Goal: Answer question/provide support: Share knowledge or assist other users

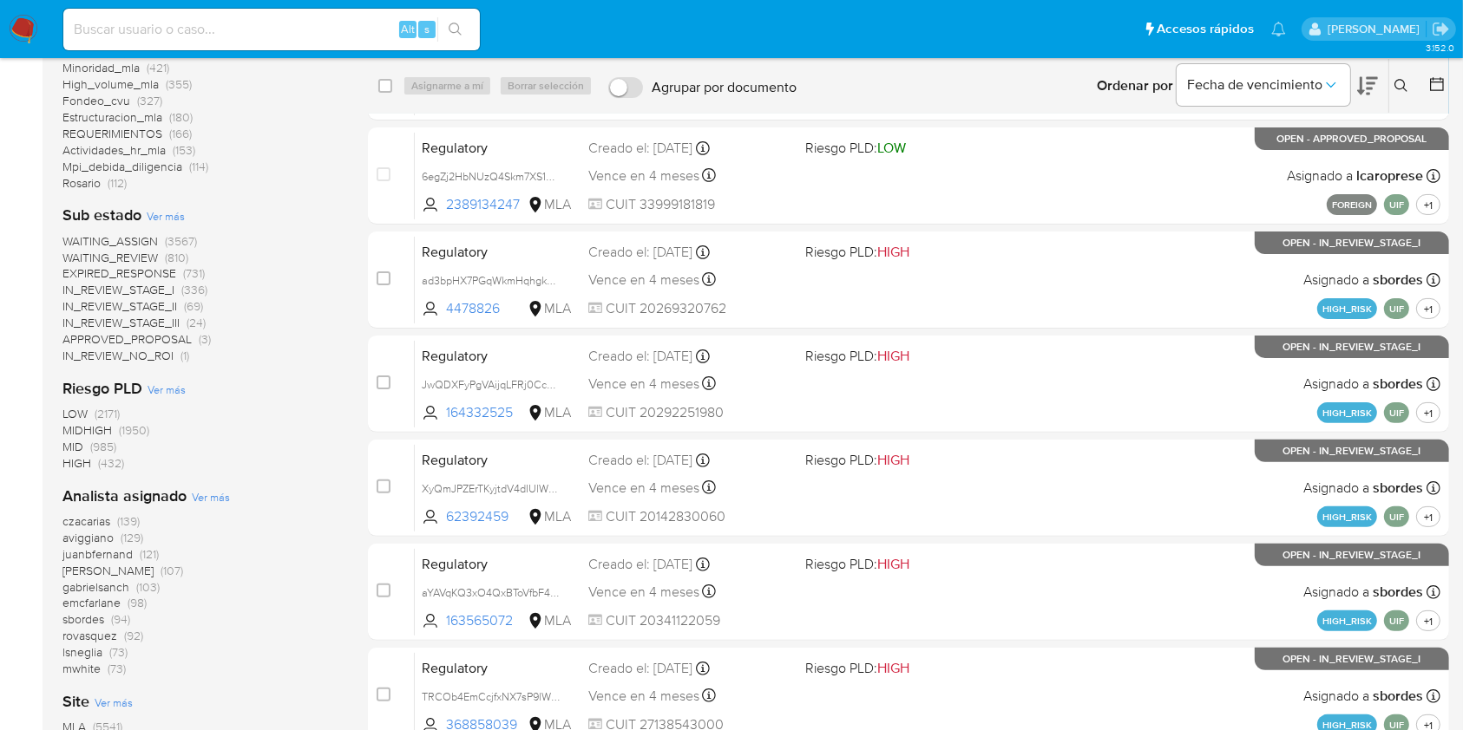
scroll to position [417, 0]
click at [298, 29] on input at bounding box center [271, 29] width 416 height 23
paste input "LWeyictaxNiLF3r7h7dxvbPv"
type input "LWeyictaxNiLF3r7h7dxvbPv"
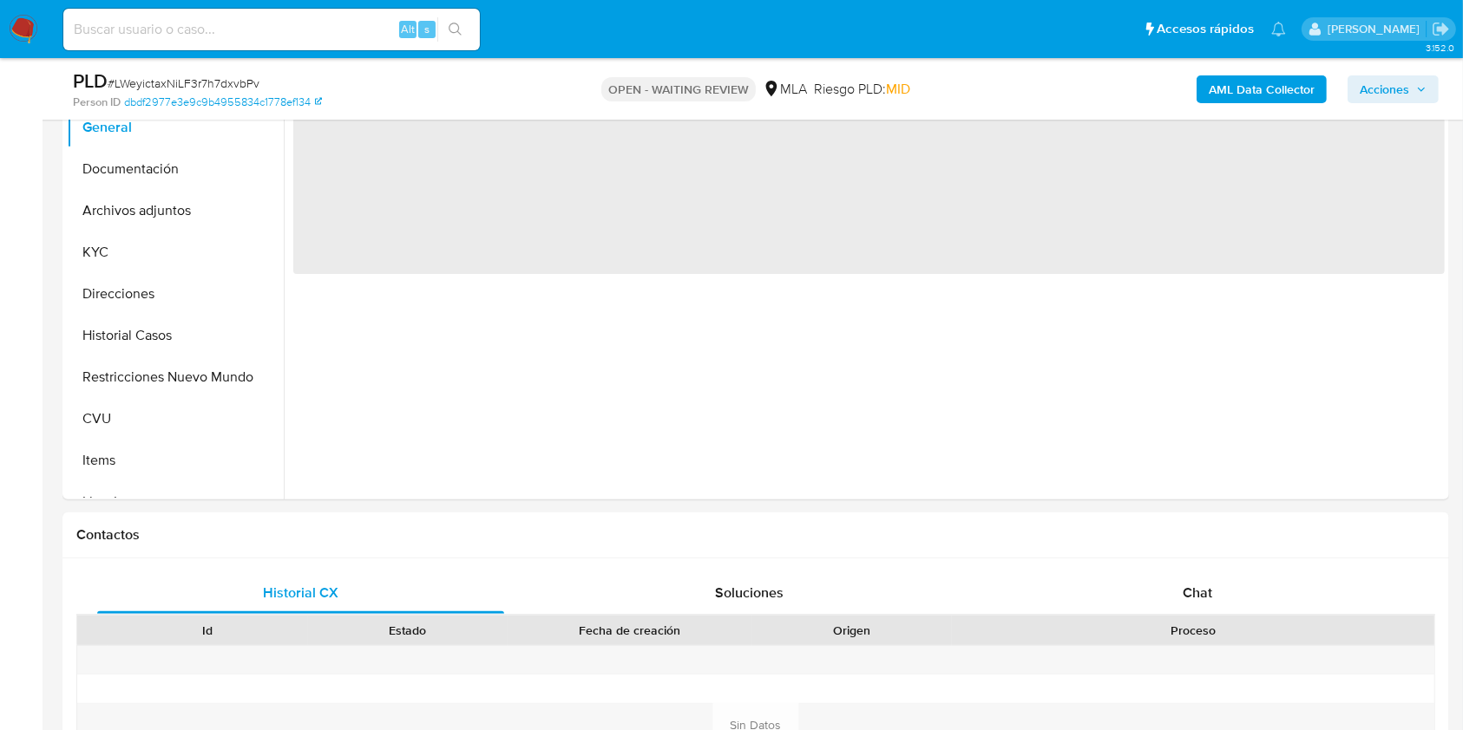
scroll to position [399, 0]
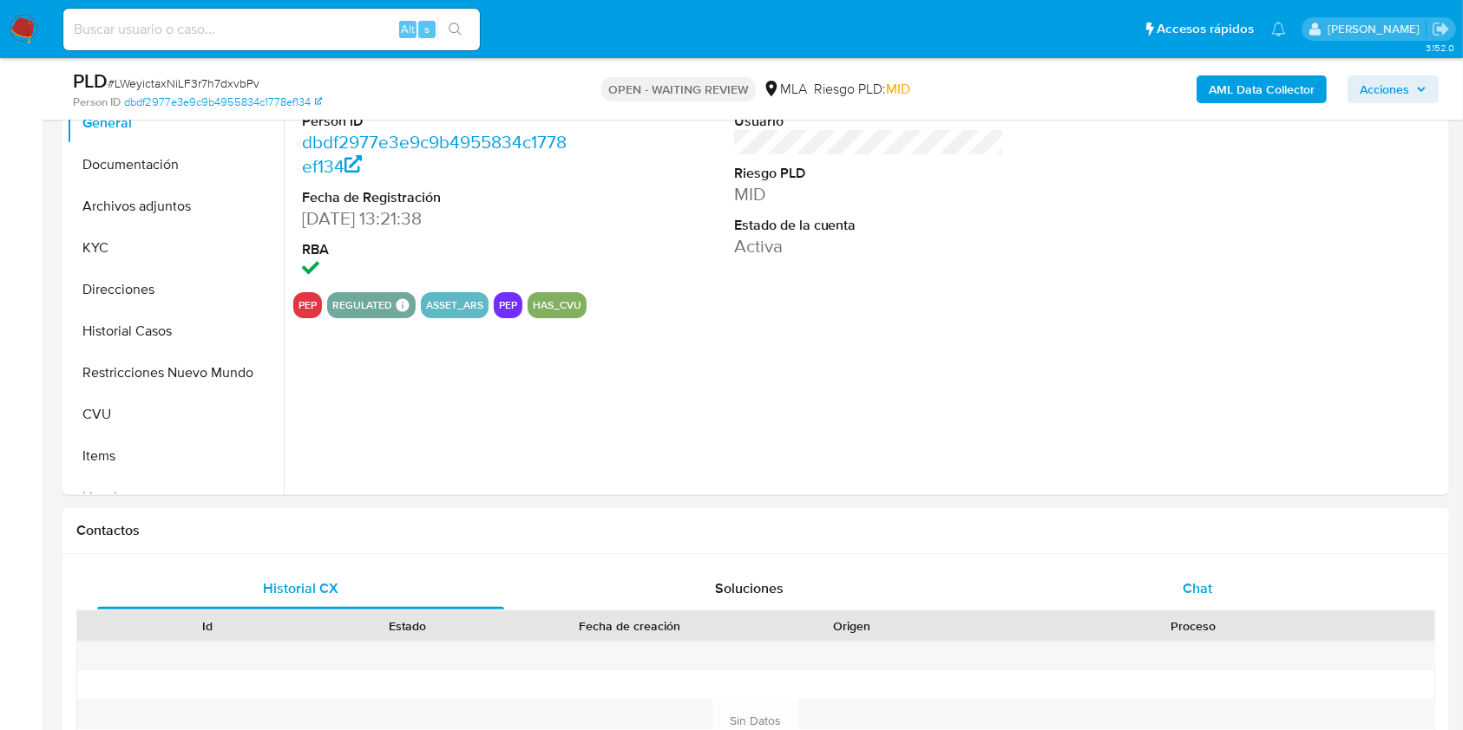
click at [1181, 588] on div "Chat" at bounding box center [1197, 589] width 407 height 42
select select "10"
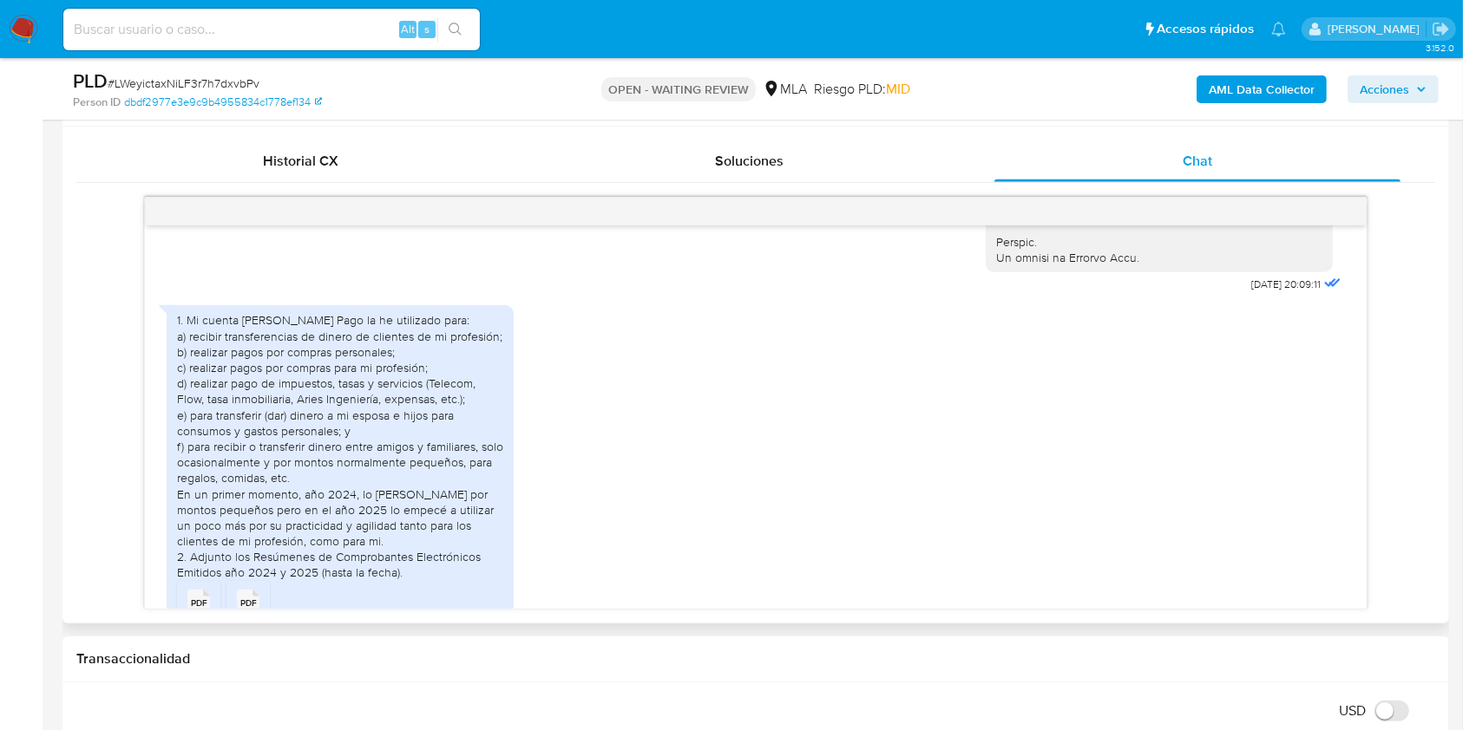
scroll to position [1345, 0]
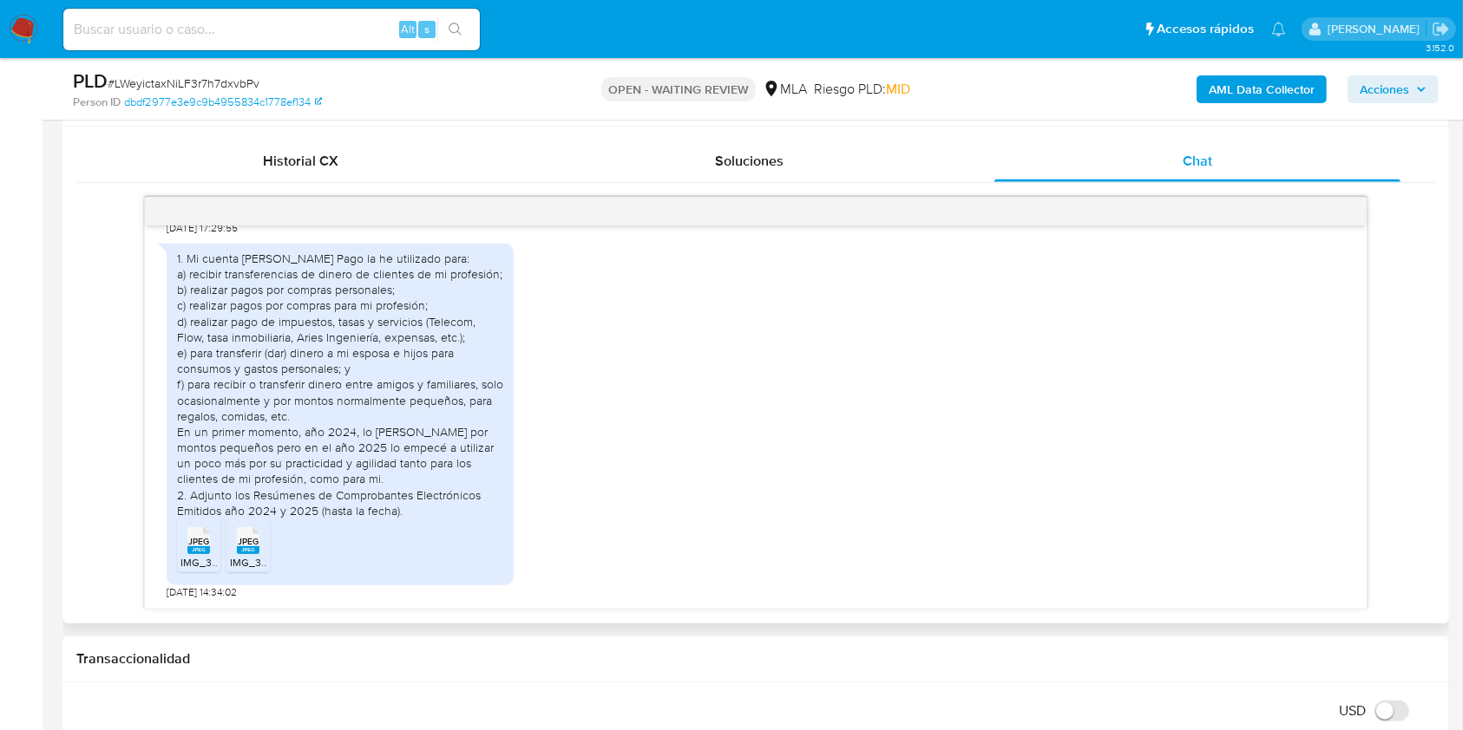
click at [200, 551] on rect at bounding box center [198, 550] width 23 height 8
click at [245, 550] on rect at bounding box center [248, 550] width 23 height 8
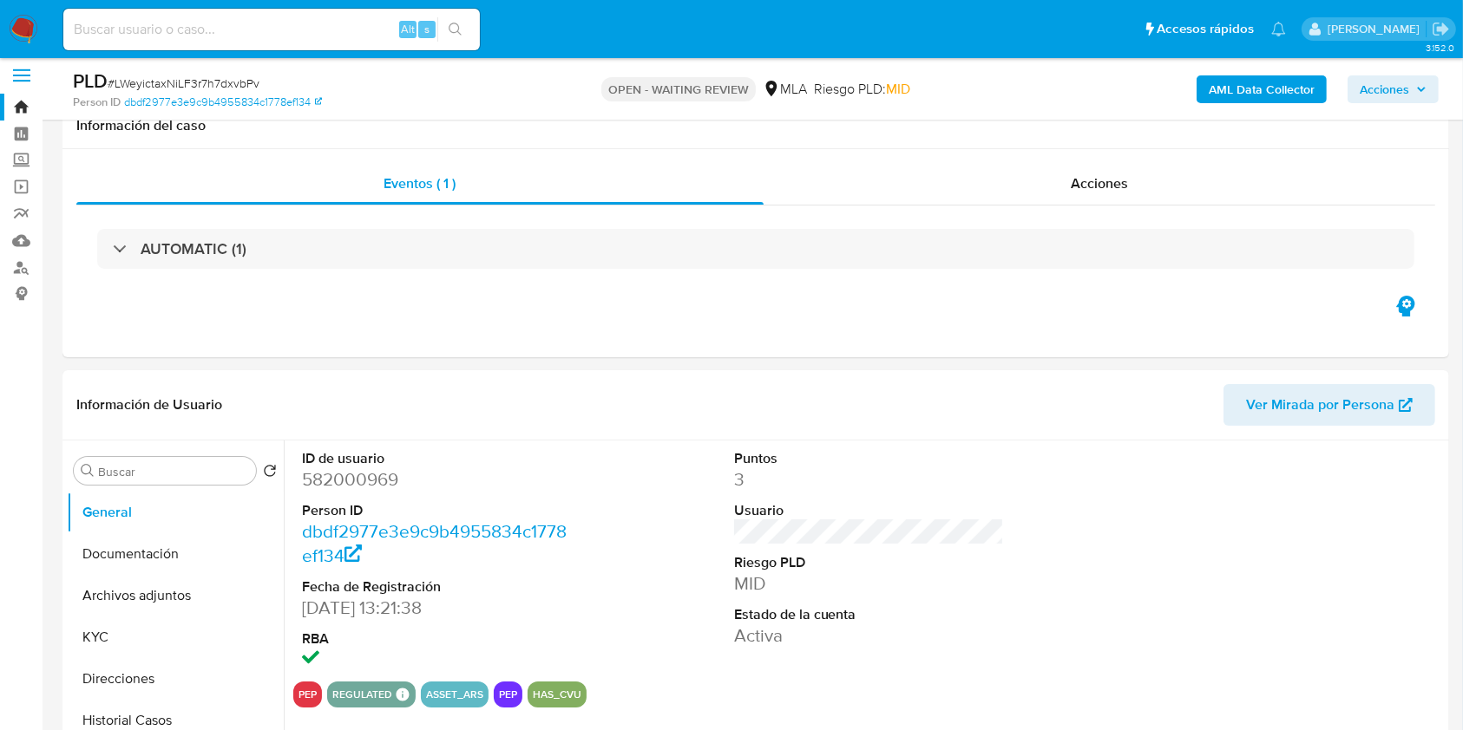
scroll to position [0, 0]
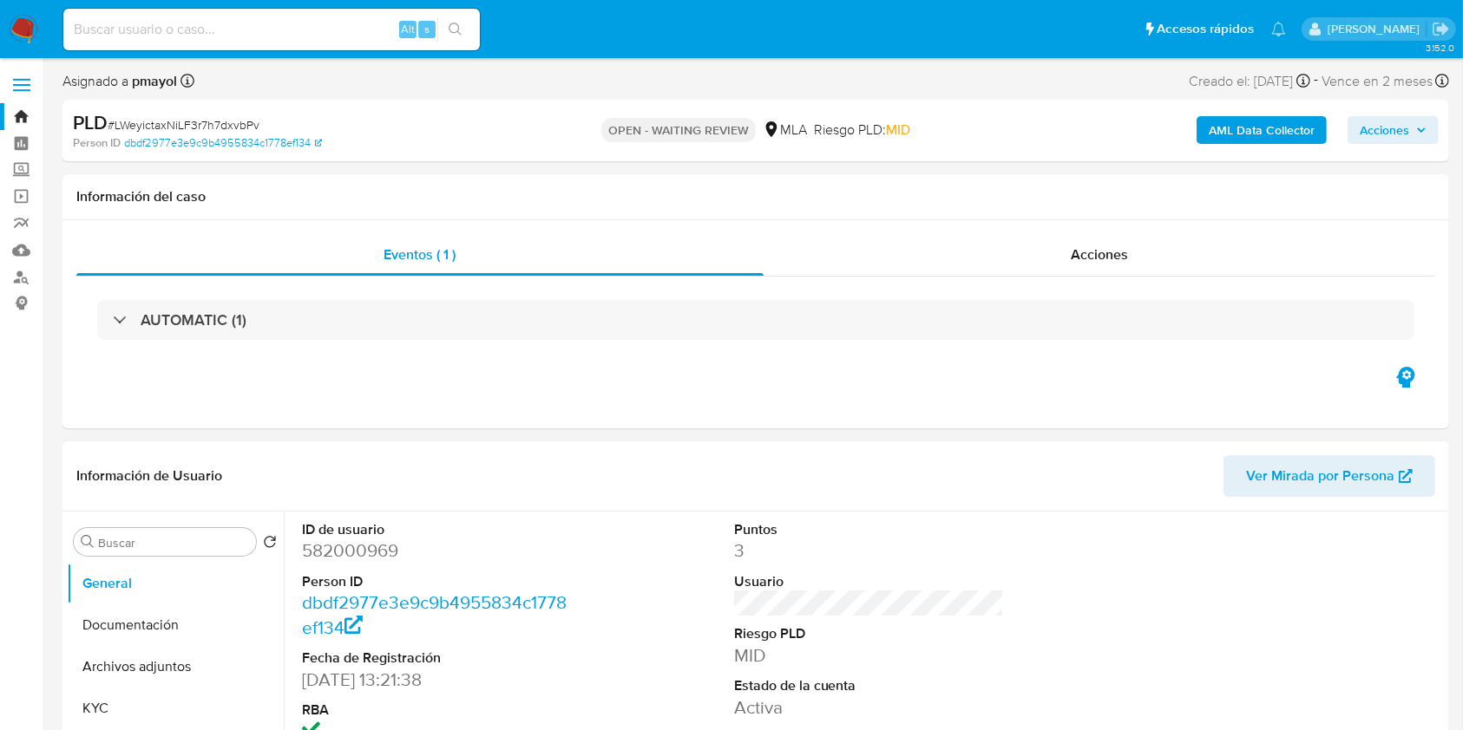
click at [349, 546] on dd "582000969" at bounding box center [437, 551] width 271 height 24
copy dd "582000969"
click at [167, 531] on div "Buscar" at bounding box center [165, 542] width 182 height 28
click at [170, 539] on input "Buscar" at bounding box center [173, 543] width 151 height 16
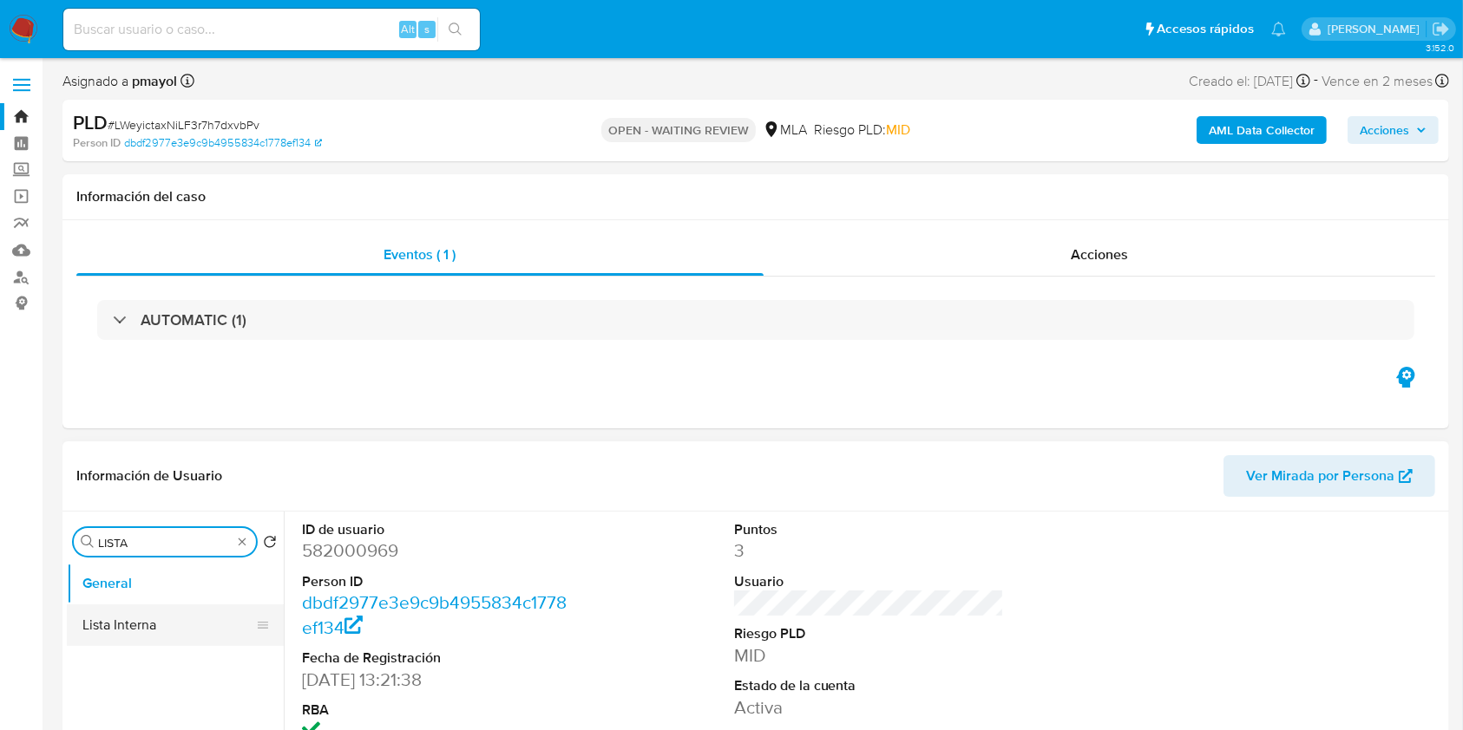
click at [122, 643] on button "Lista Interna" at bounding box center [168, 626] width 203 height 42
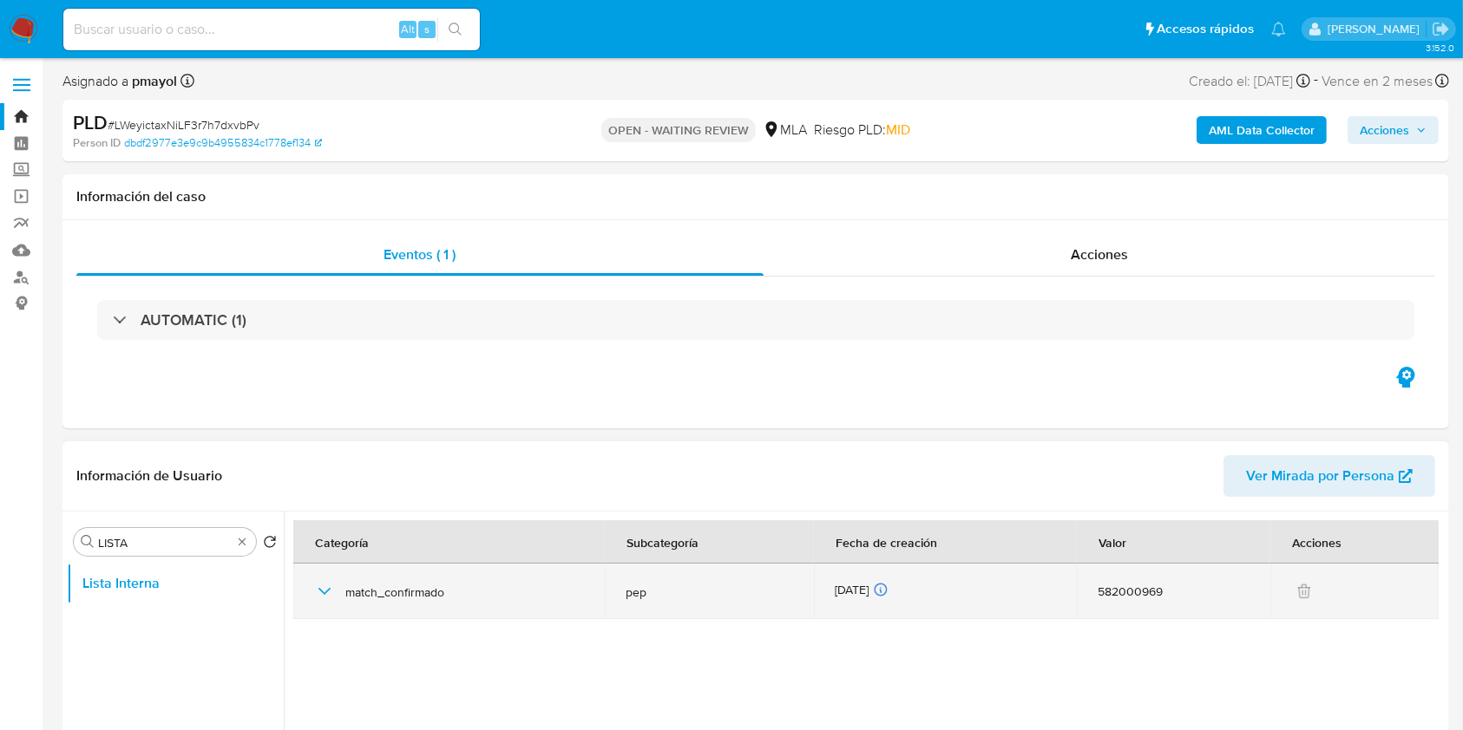
click at [327, 587] on icon "button" at bounding box center [324, 591] width 21 height 21
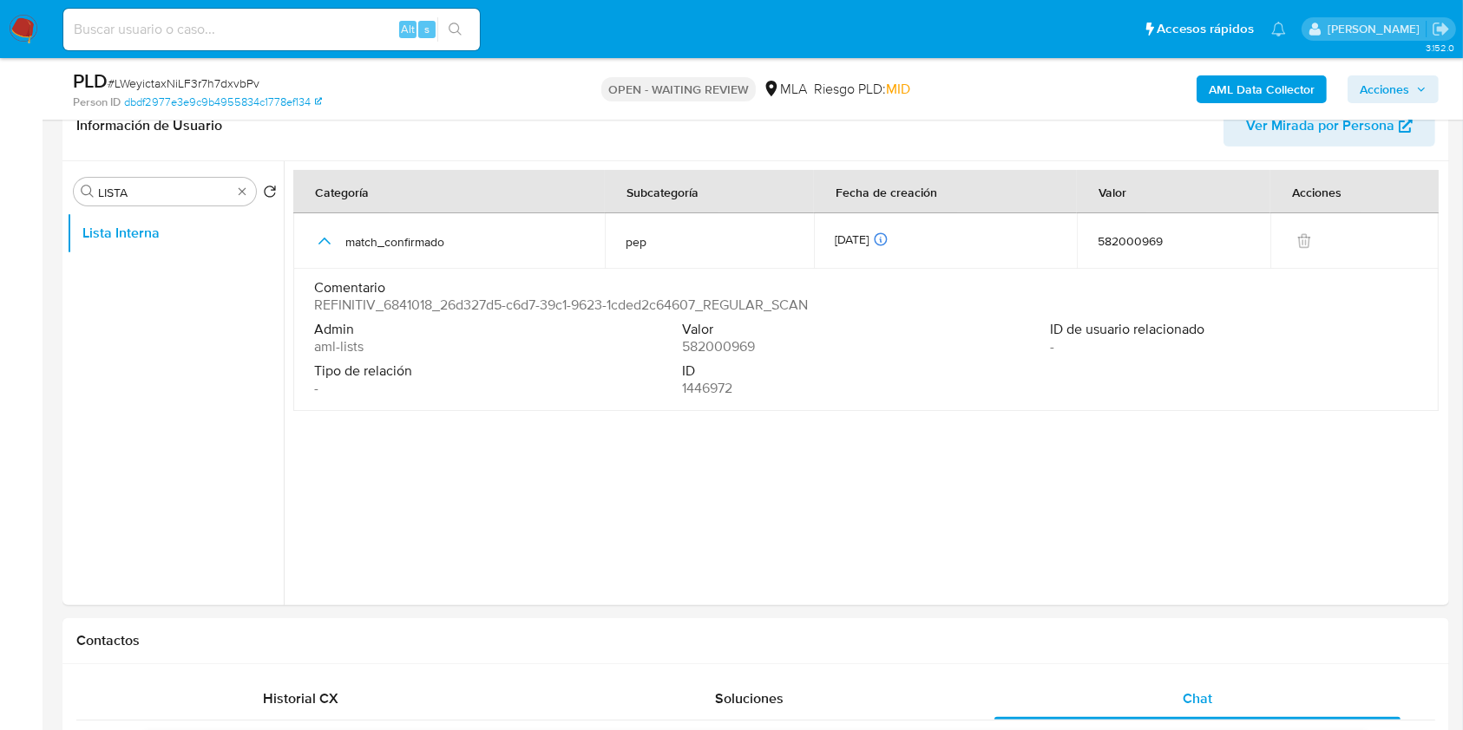
scroll to position [317, 0]
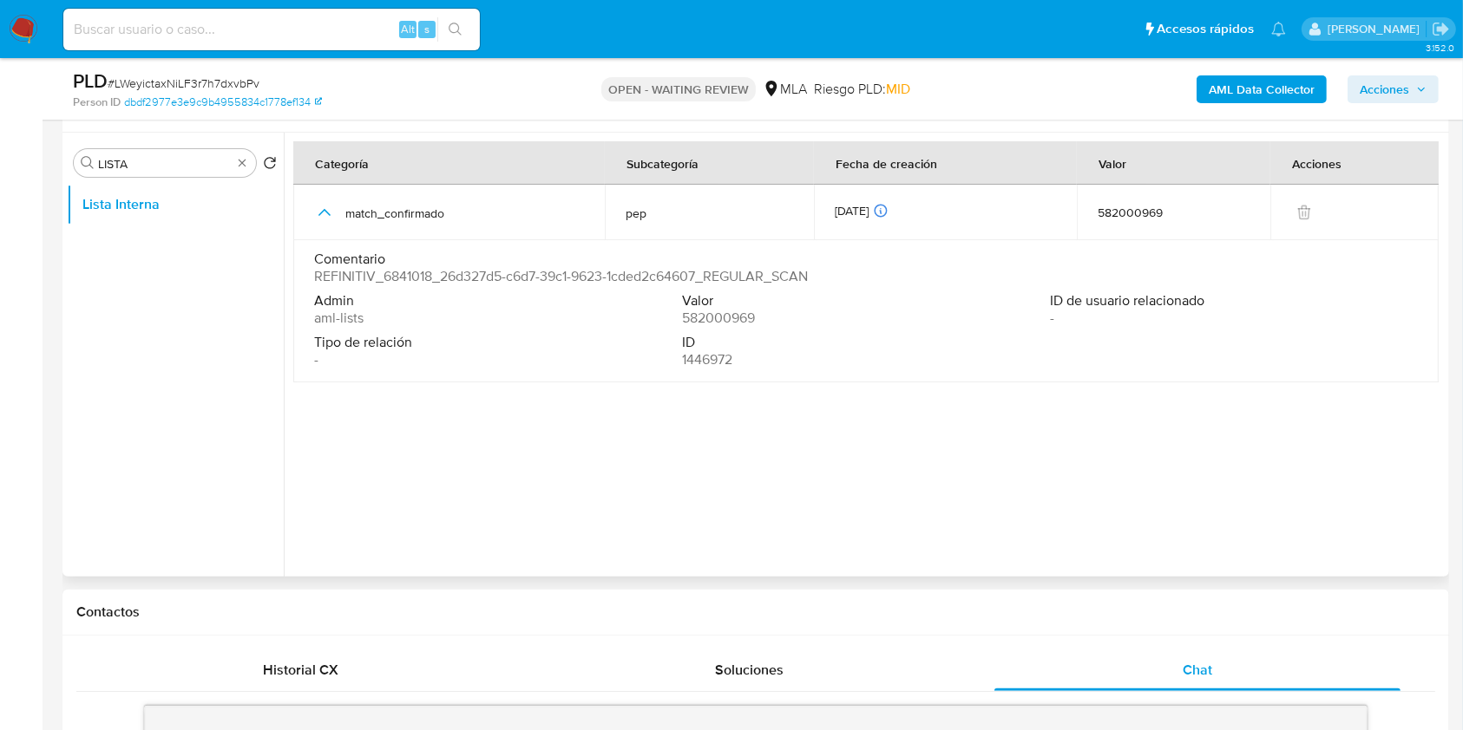
click at [676, 275] on span "REFINITIV_6841018_26d327d5-c6d7-39c1-9623-1cded2c64607_REGULAR_SCAN" at bounding box center [561, 276] width 494 height 17
click at [179, 160] on input "LISTA" at bounding box center [165, 164] width 134 height 16
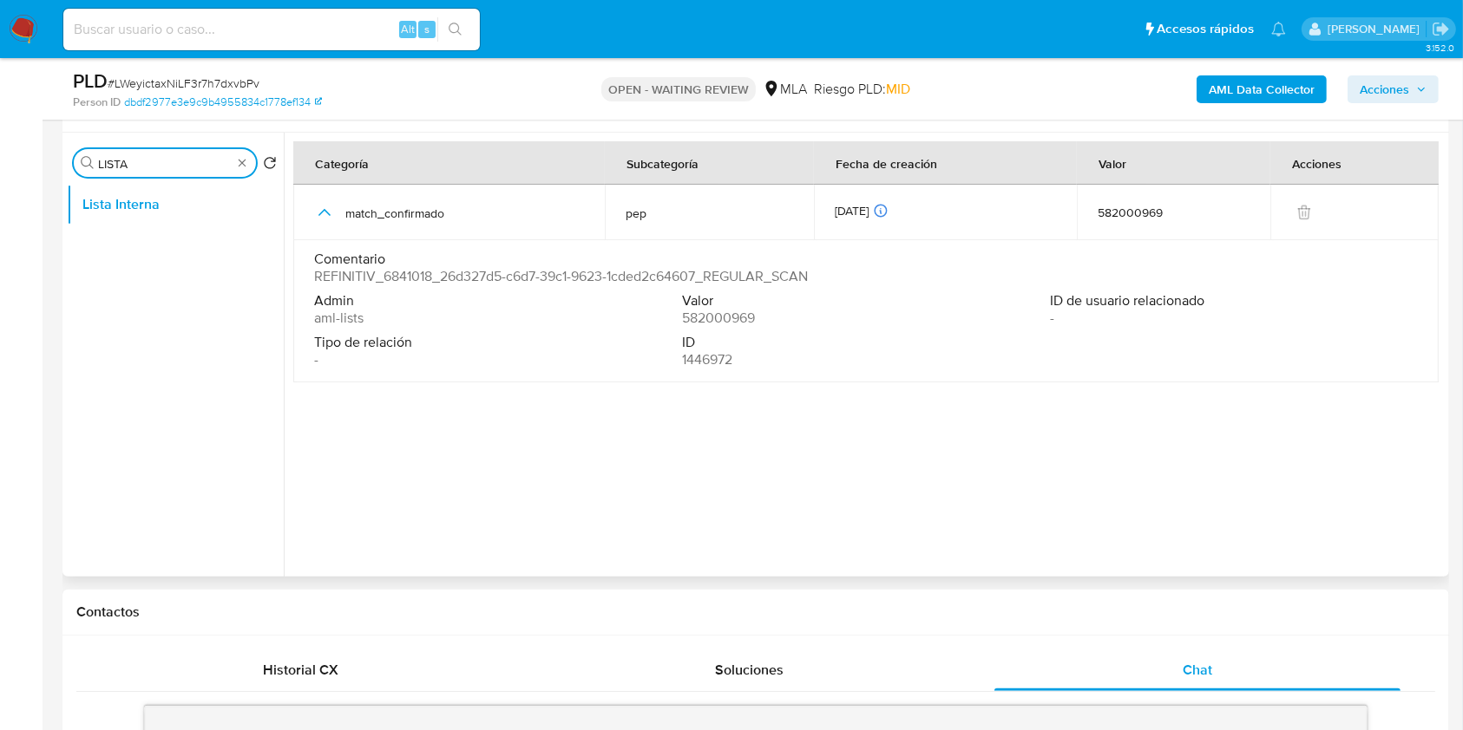
click at [179, 160] on input "LISTA" at bounding box center [165, 164] width 134 height 16
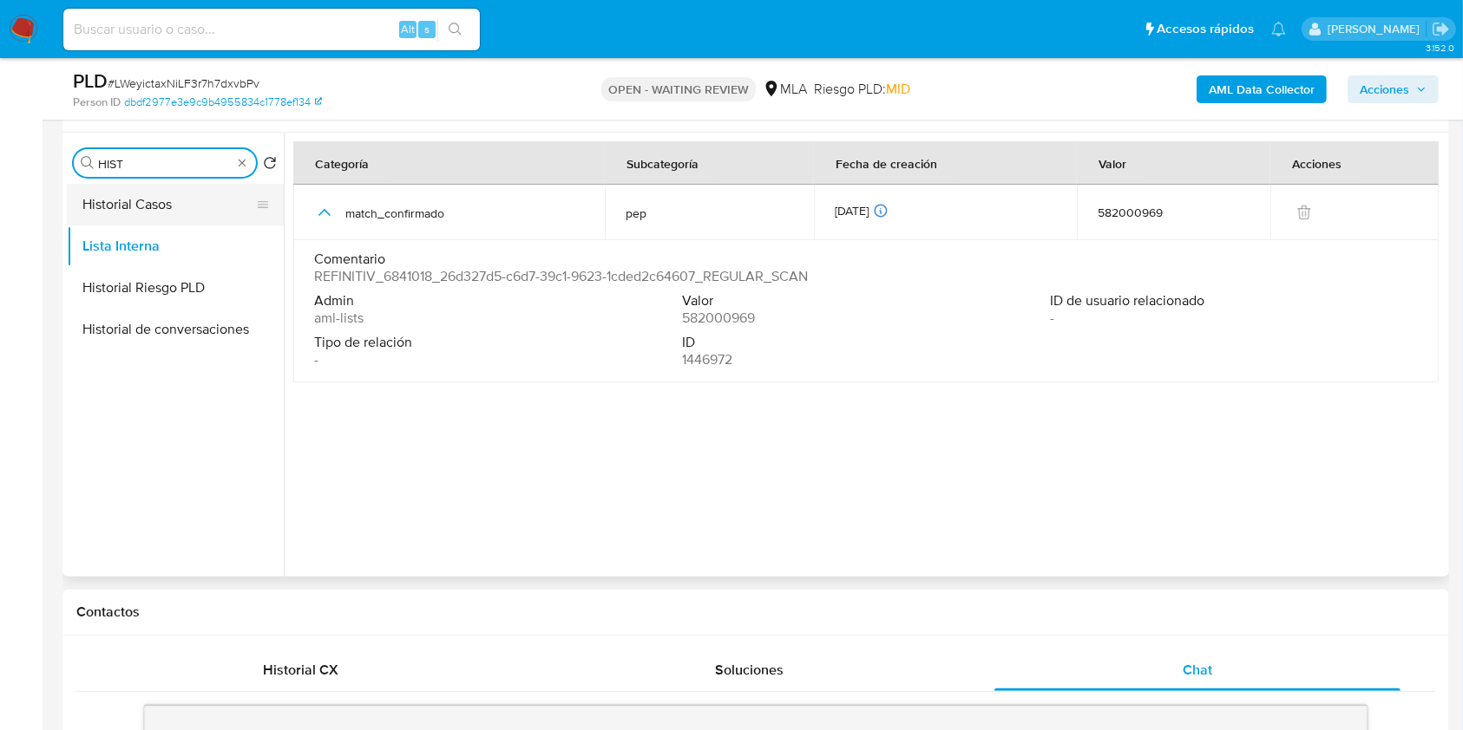
type input "HIST"
click at [171, 189] on button "Historial Casos" at bounding box center [168, 205] width 203 height 42
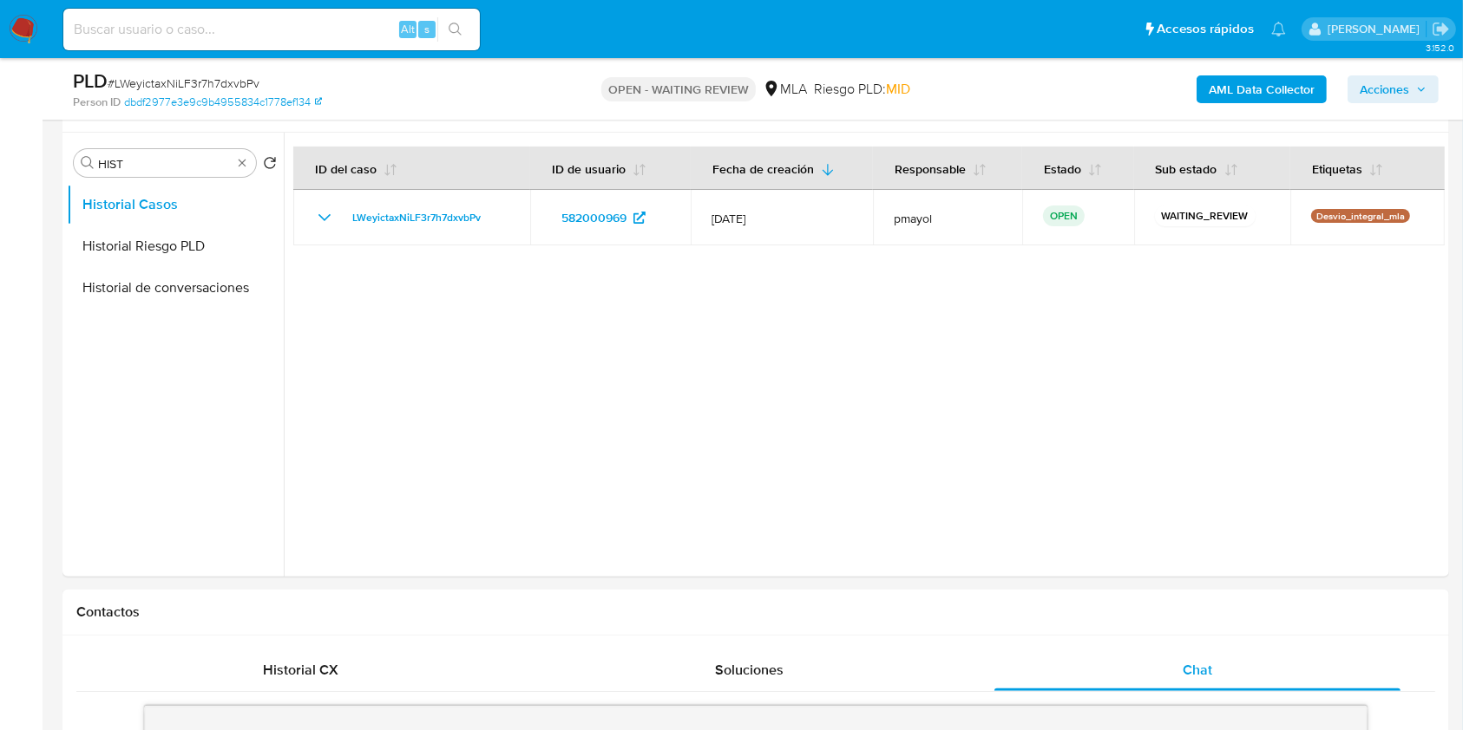
scroll to position [28, 0]
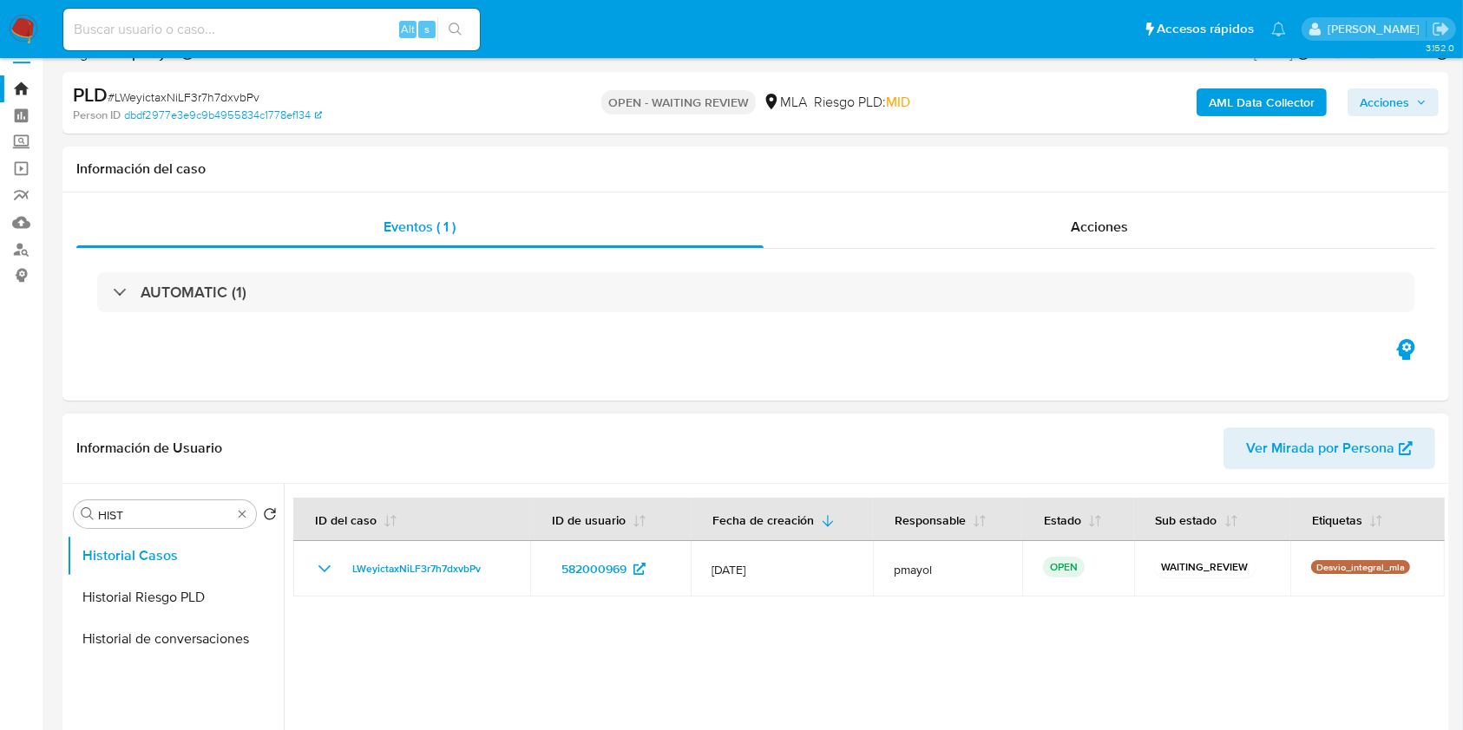
click at [1264, 459] on span "Ver Mirada por Persona" at bounding box center [1320, 449] width 148 height 42
click at [163, 513] on input "HIST" at bounding box center [165, 515] width 134 height 16
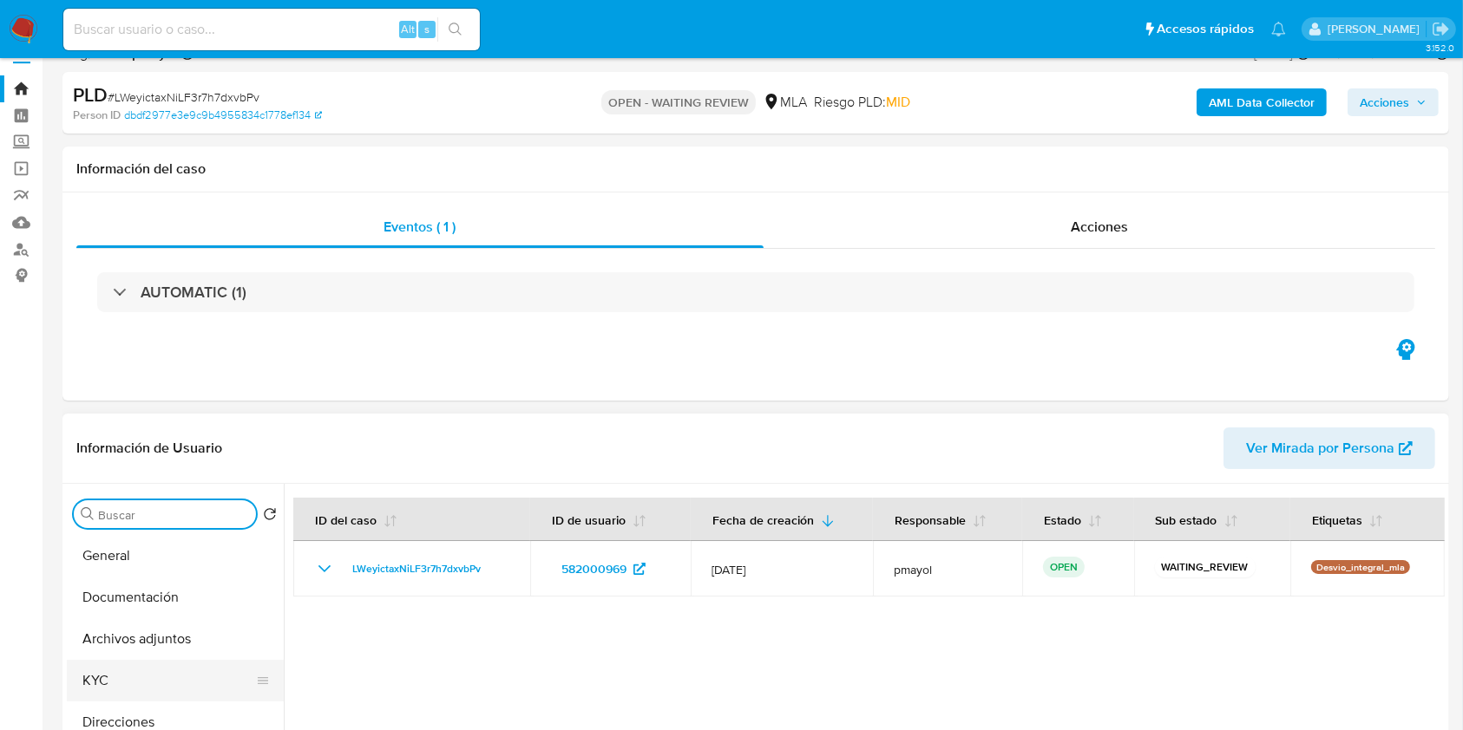
click at [123, 673] on button "KYC" at bounding box center [168, 681] width 203 height 42
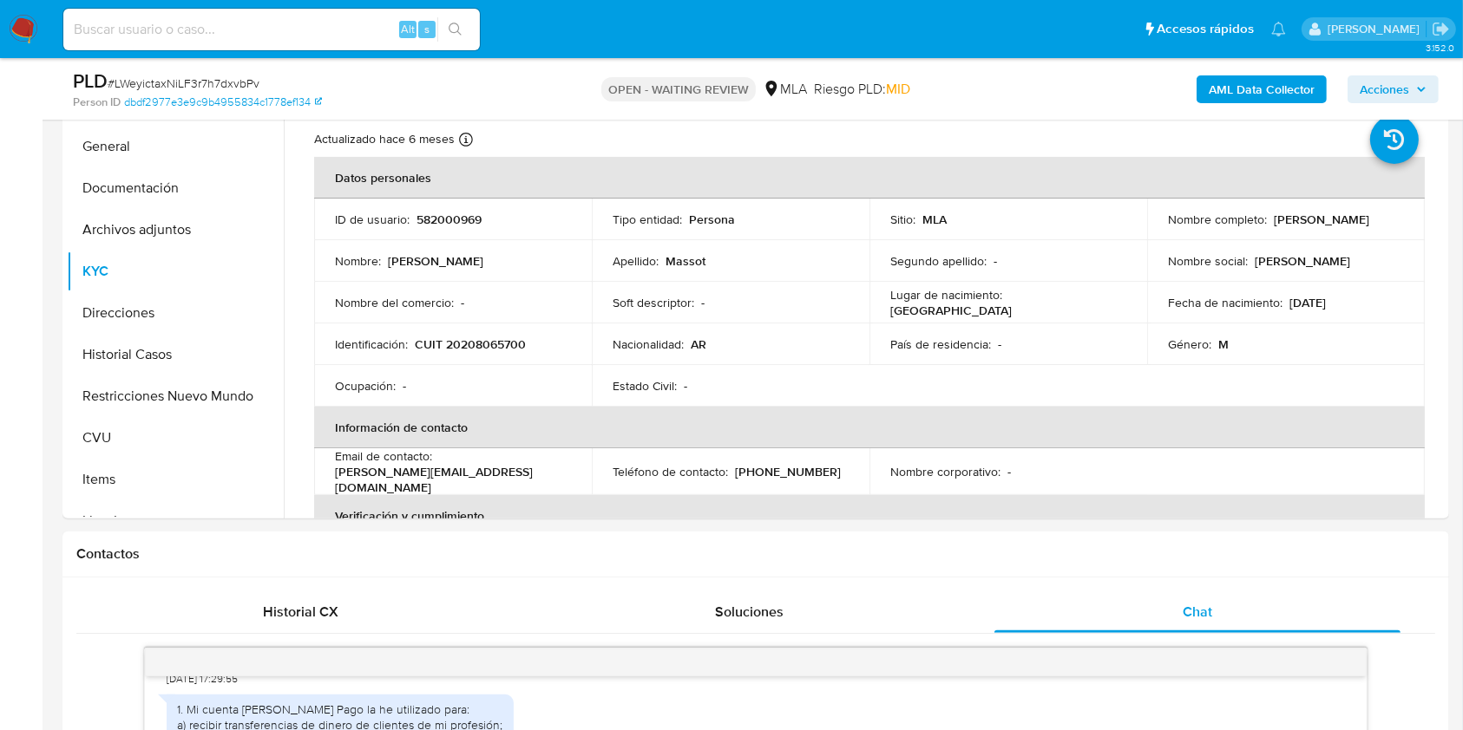
scroll to position [379, 0]
click at [476, 338] on p "CUIT 20208065700" at bounding box center [470, 341] width 111 height 16
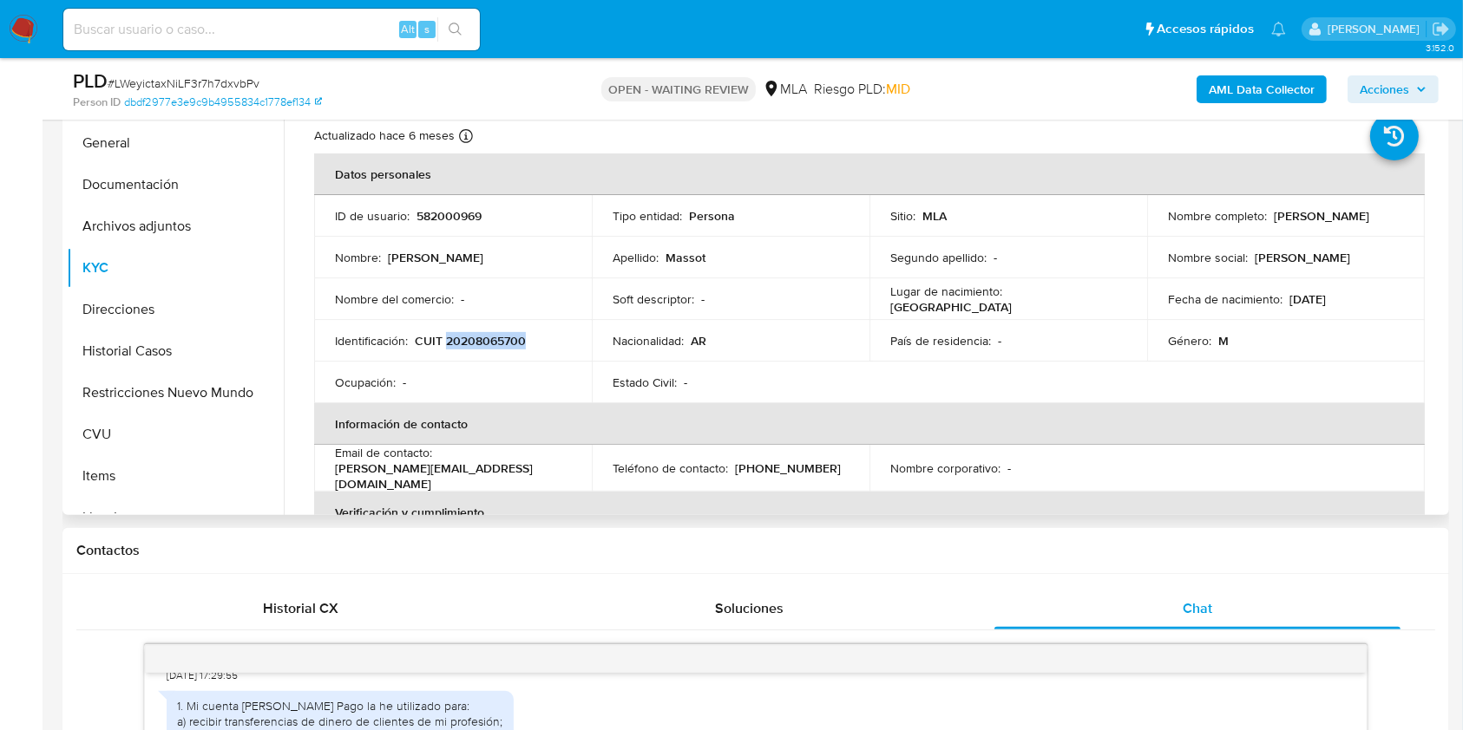
click at [476, 338] on p "CUIT 20208065700" at bounding box center [470, 341] width 111 height 16
copy p "20208065700"
click at [1273, 224] on p "[PERSON_NAME]" at bounding box center [1320, 216] width 95 height 16
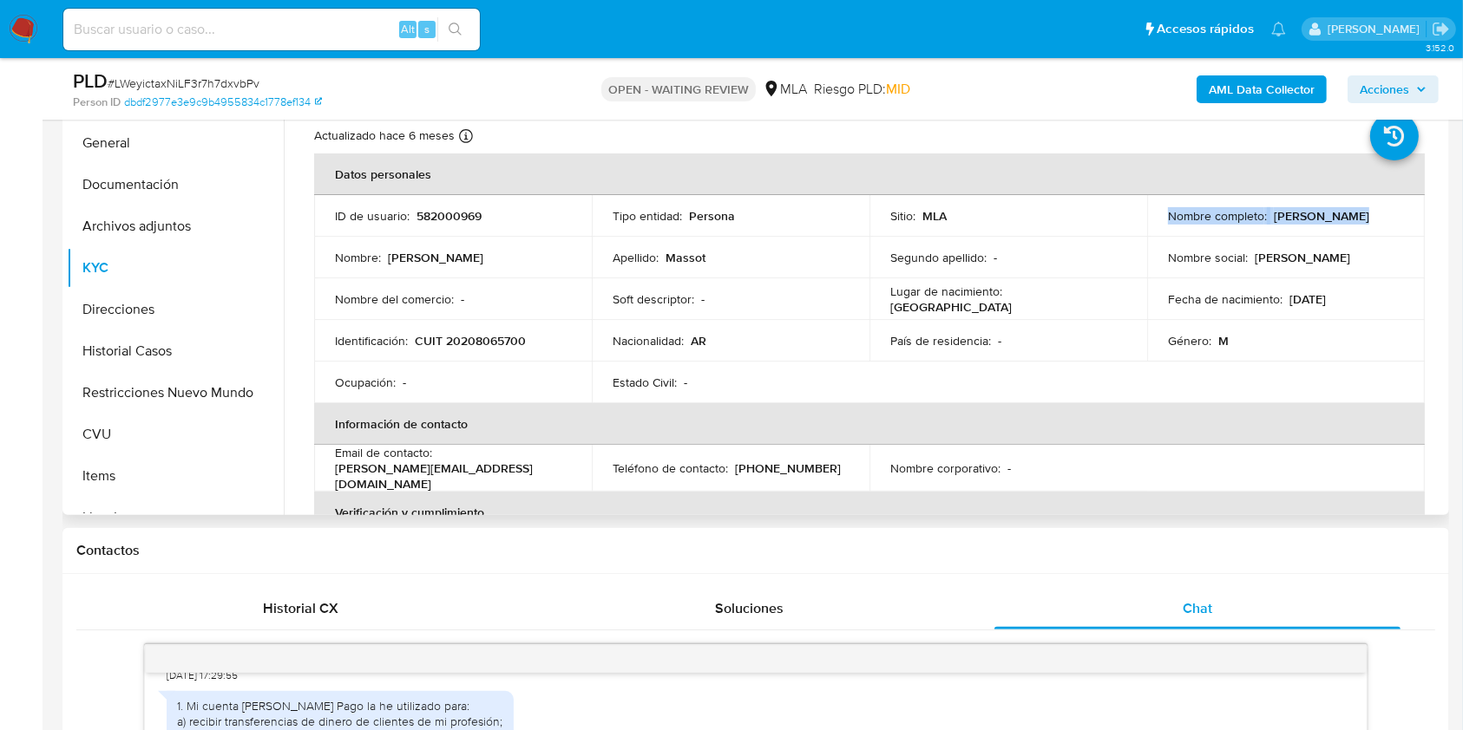
click at [1273, 224] on p "[PERSON_NAME]" at bounding box center [1320, 216] width 95 height 16
drag, startPoint x: 1162, startPoint y: 227, endPoint x: 1311, endPoint y: 223, distance: 149.3
click at [1311, 223] on div "Nombre completo : Eduardo Andres Massot" at bounding box center [1286, 216] width 236 height 16
copy p "[PERSON_NAME]"
drag, startPoint x: 510, startPoint y: 472, endPoint x: 333, endPoint y: 474, distance: 177.0
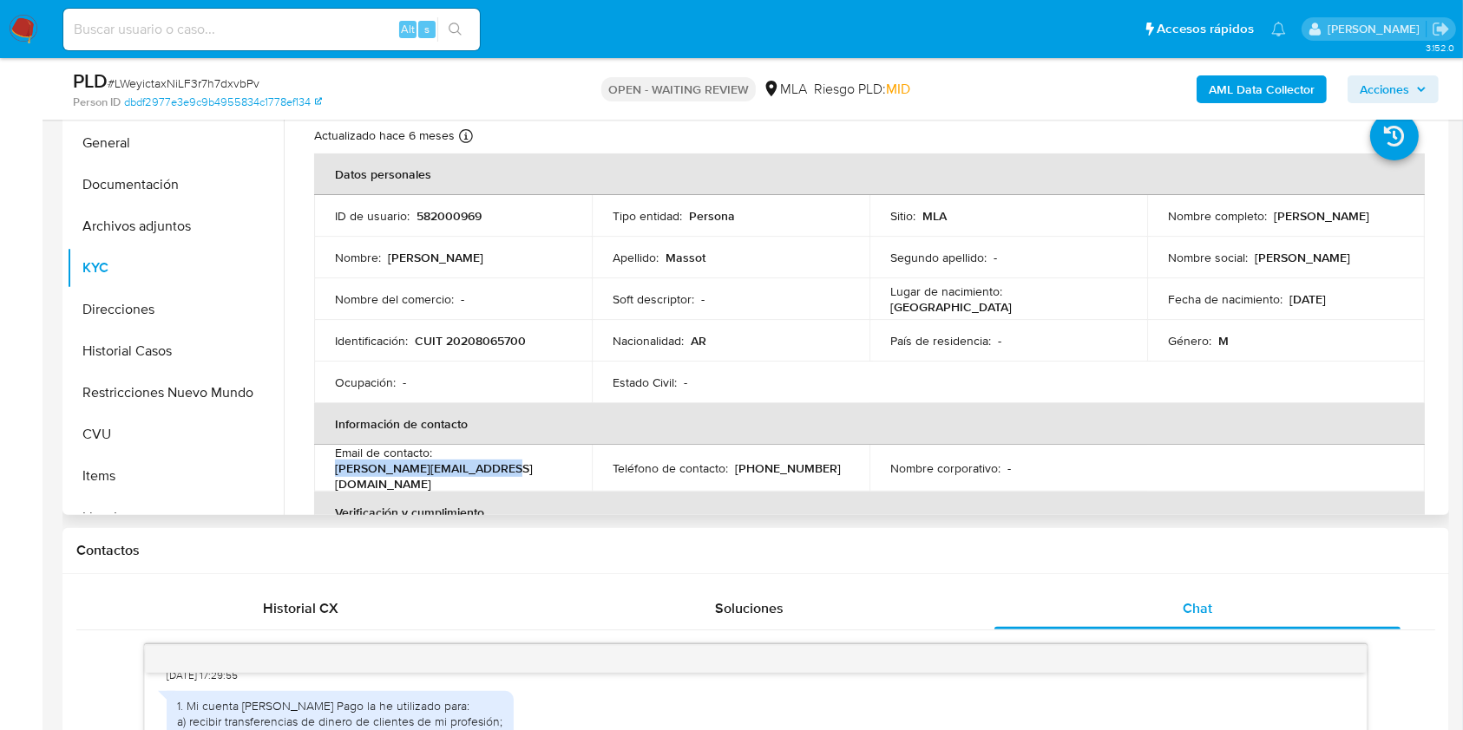
click at [333, 474] on td "Email de contacto : eduardo_massot@hotmail.com" at bounding box center [453, 468] width 278 height 47
copy p "eduardo_massot@hotmail.com"
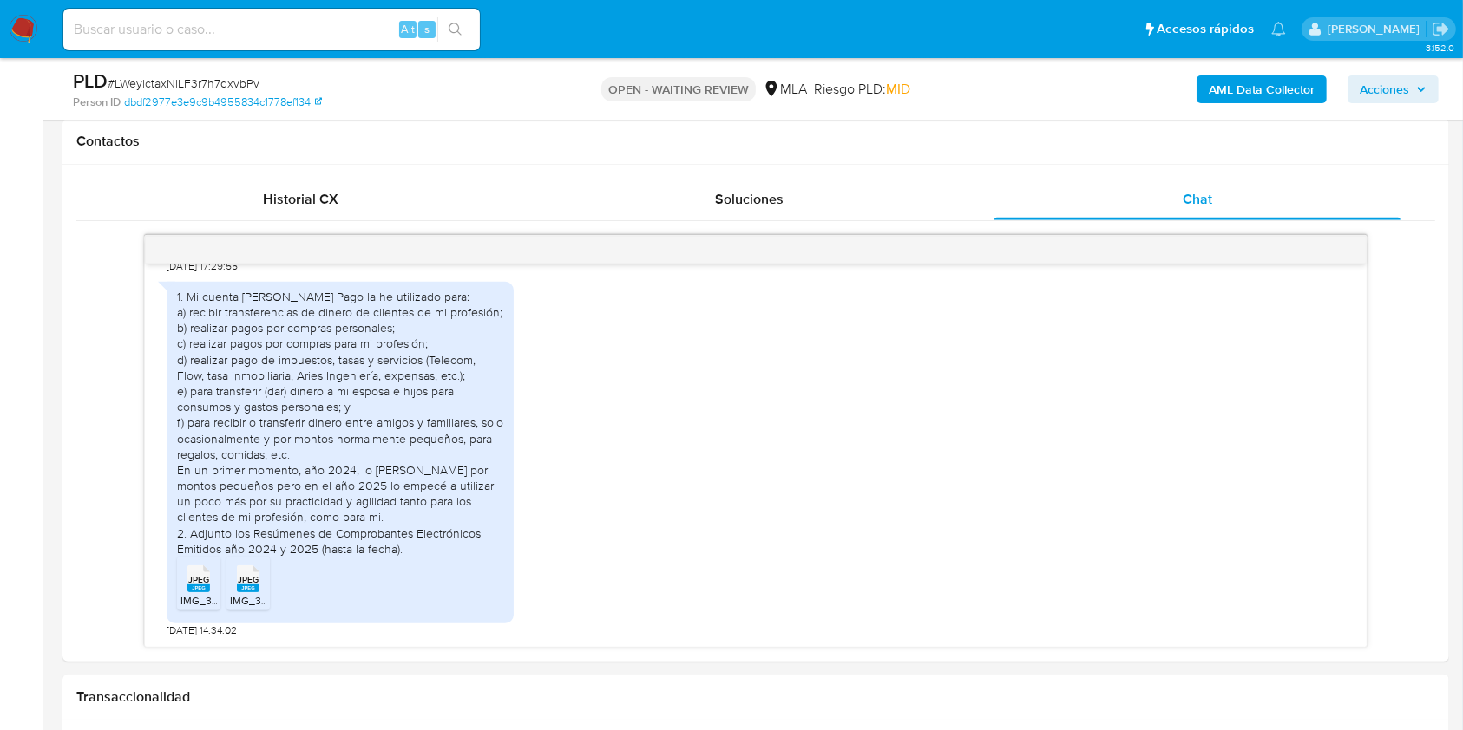
scroll to position [810, 0]
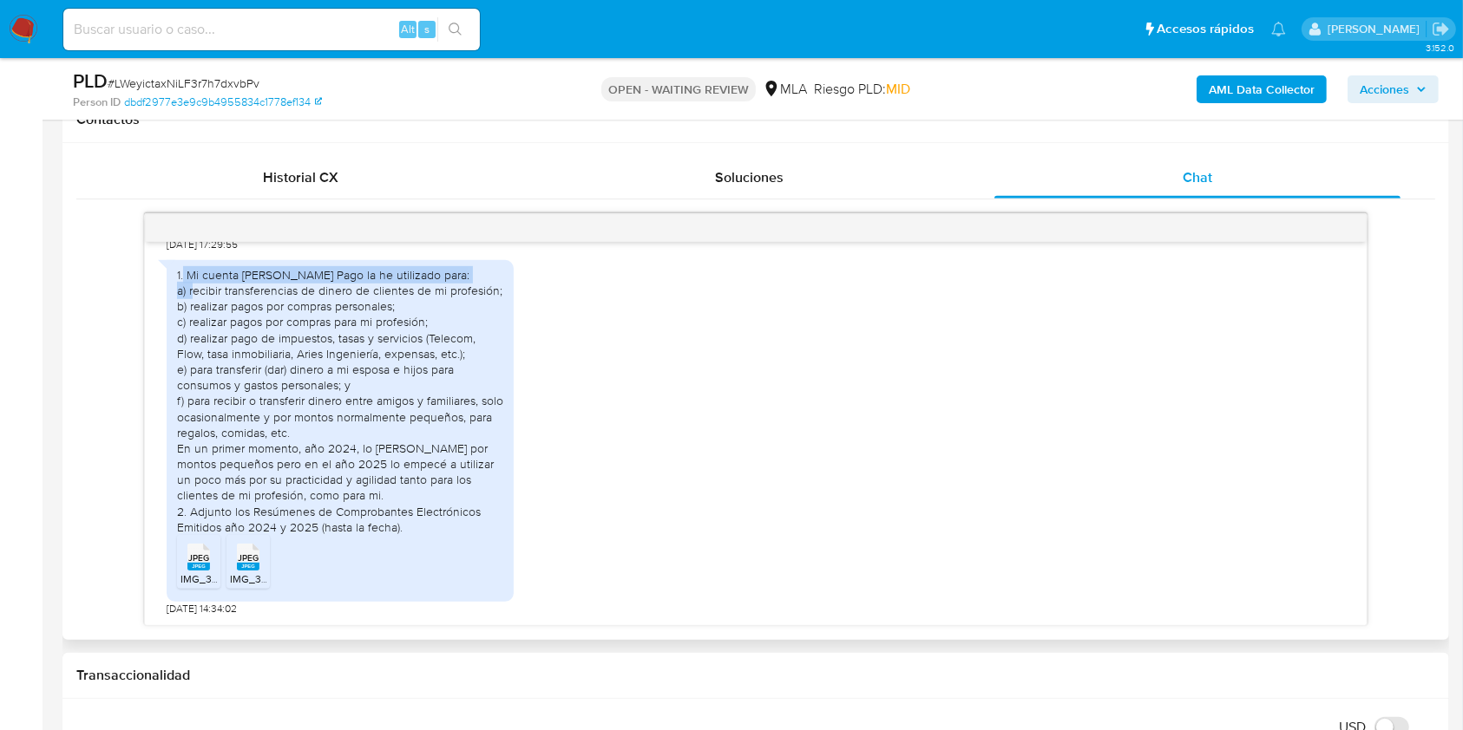
drag, startPoint x: 182, startPoint y: 272, endPoint x: 212, endPoint y: 290, distance: 34.7
click at [212, 290] on div "1. Mi cuenta de Mercado Pago la he utilizado para: a) recibir transferencias de…" at bounding box center [340, 401] width 326 height 268
click at [252, 334] on div "1. Mi cuenta de Mercado Pago la he utilizado para: a) recibir transferencias de…" at bounding box center [340, 401] width 326 height 268
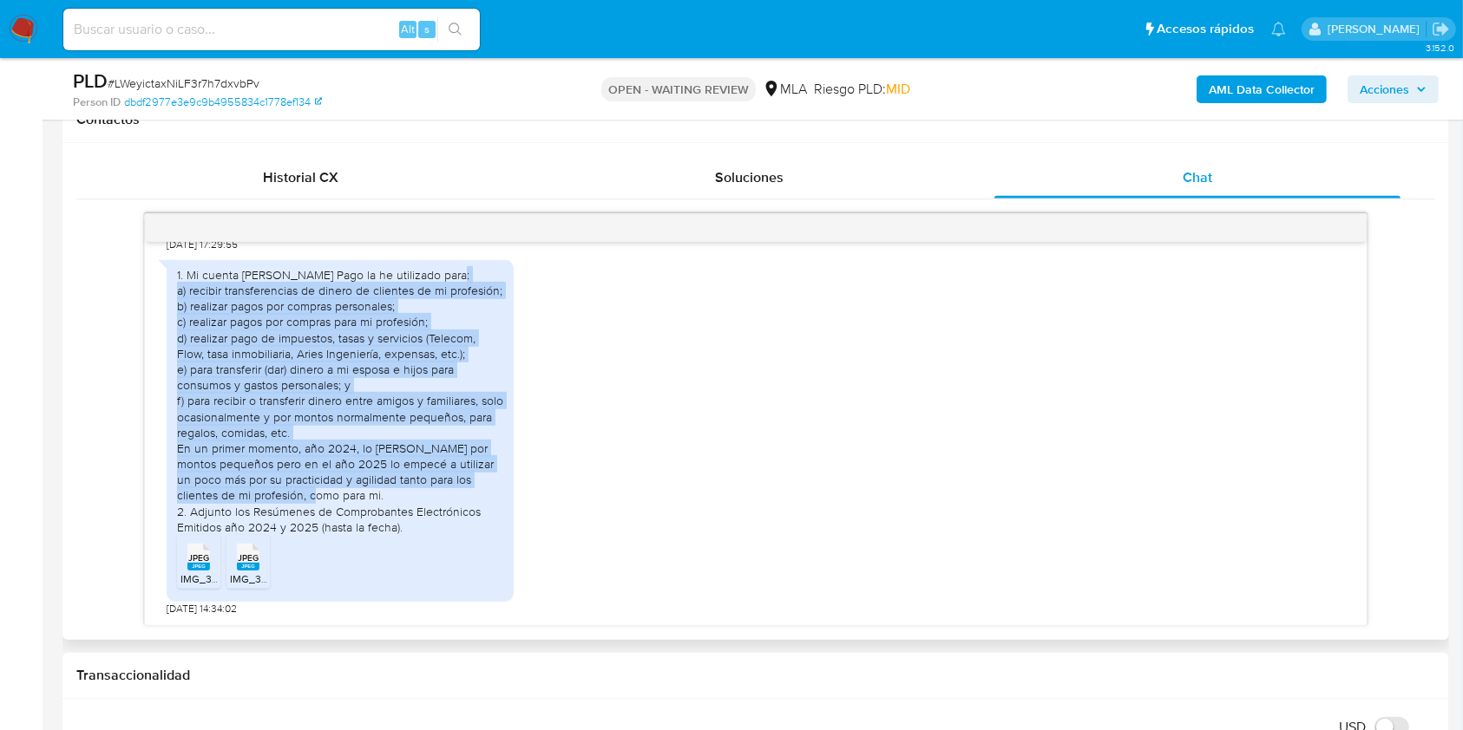
drag, startPoint x: 176, startPoint y: 290, endPoint x: 357, endPoint y: 495, distance: 274.1
click at [357, 495] on div "1. Mi cuenta de Mercado Pago la he utilizado para: a) recibir transferencias de…" at bounding box center [340, 431] width 347 height 342
copy div "a) recibir transferencias de dinero de clientes de mi profesión; b) realizar pa…"
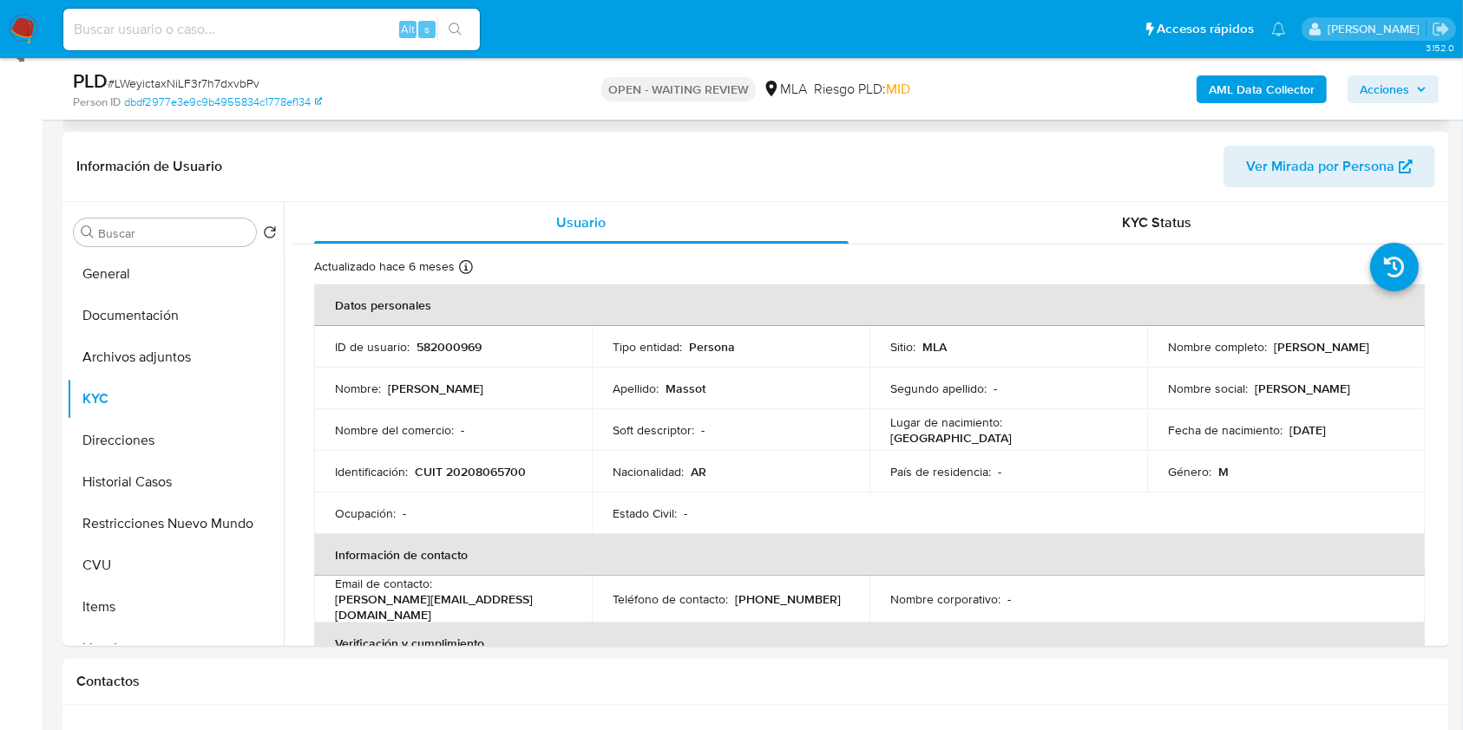
scroll to position [180, 0]
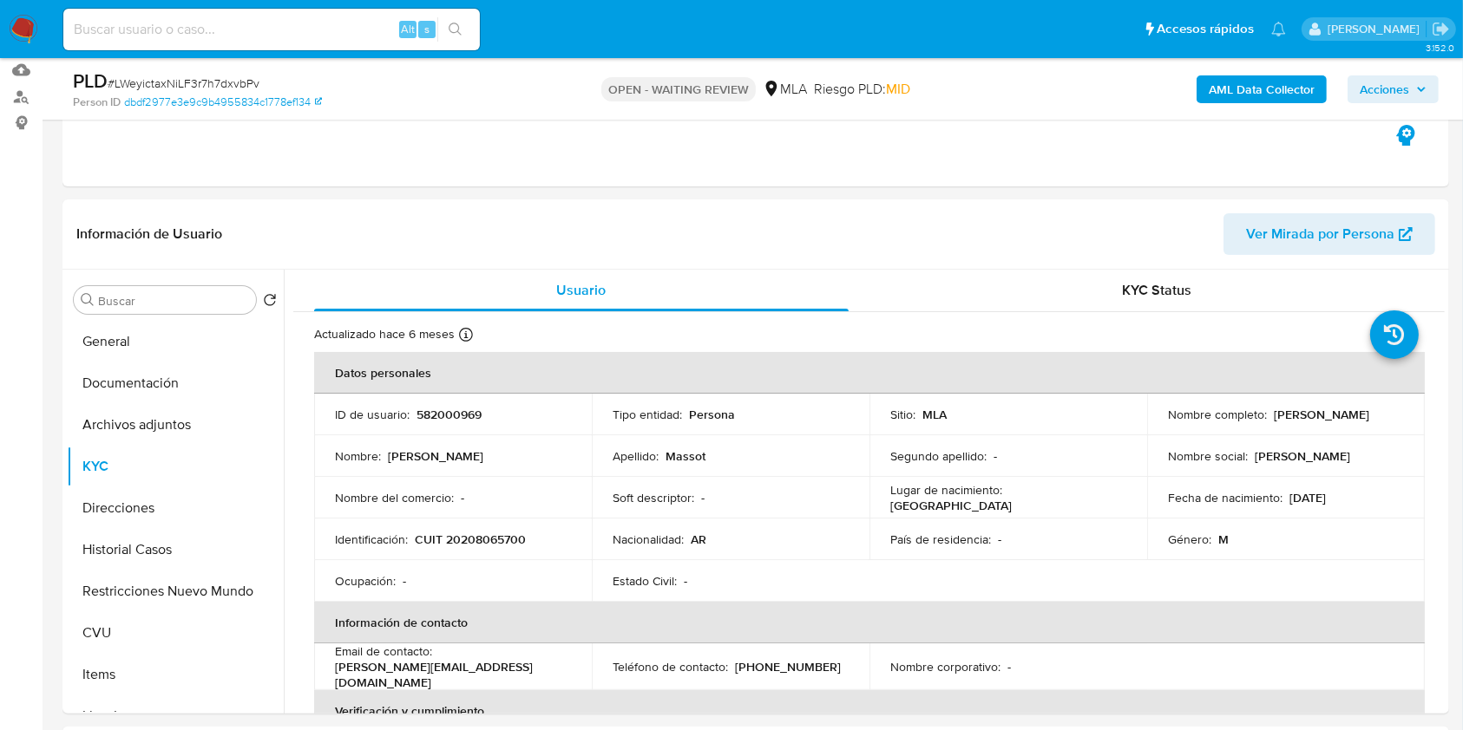
click at [165, 88] on span "# LWeyictaxNiLF3r7h7dxvbPv" at bounding box center [184, 83] width 152 height 17
copy span "LWeyictaxNiLF3r7h7dxvbPv"
click at [50, 31] on nav "Pausado Ver notificaciones Alt s Accesos rápidos Presiona las siguientes teclas…" at bounding box center [731, 29] width 1463 height 58
click at [28, 29] on img at bounding box center [23, 29] width 29 height 29
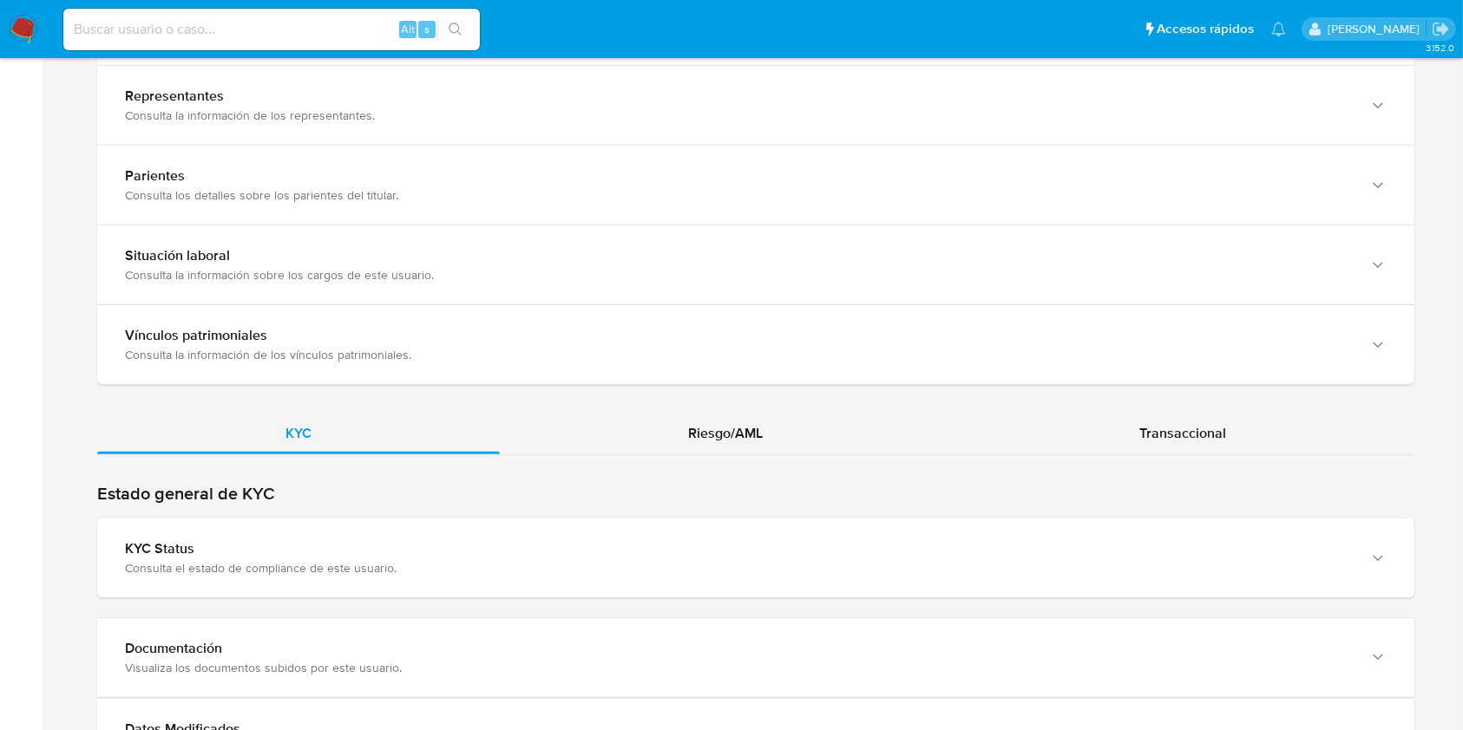
scroll to position [1403, 0]
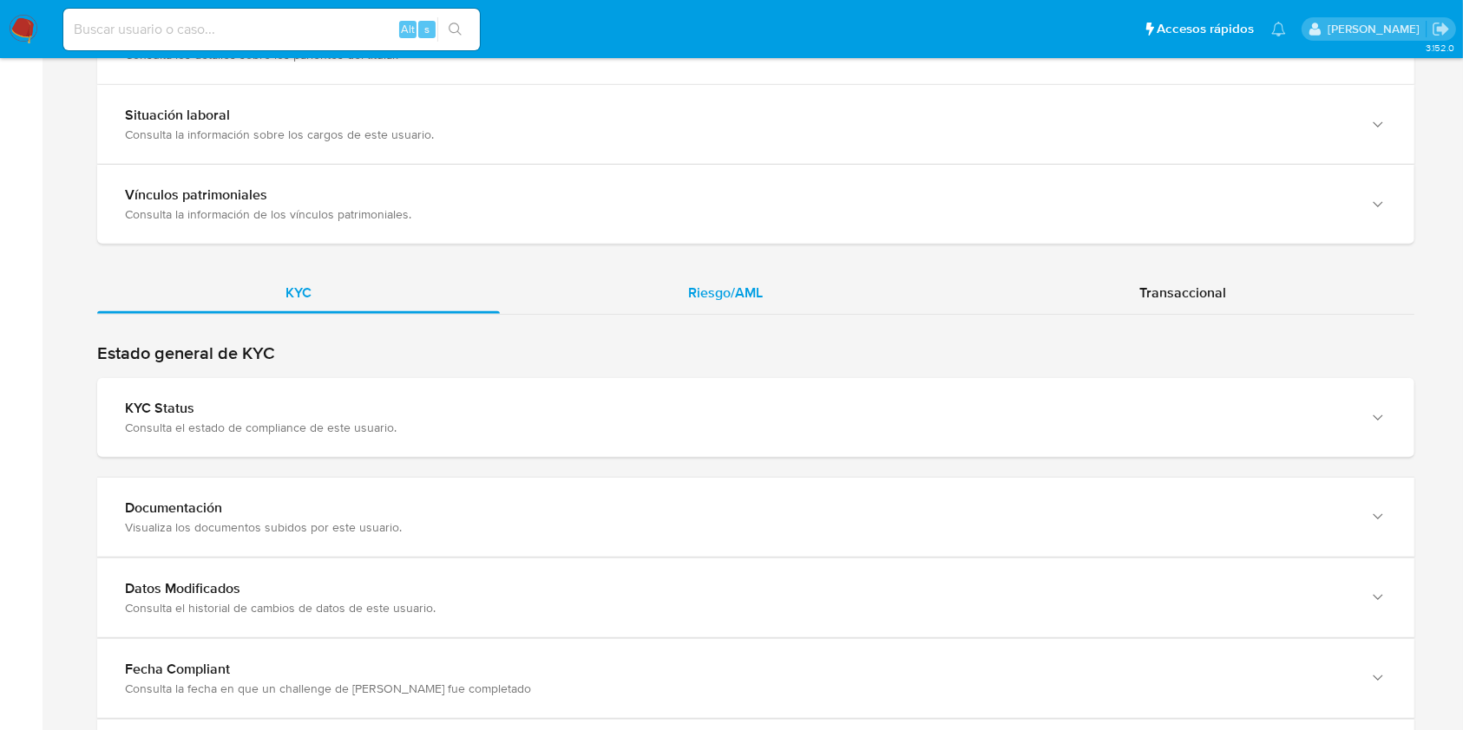
click at [711, 290] on span "Riesgo/AML" at bounding box center [725, 293] width 75 height 20
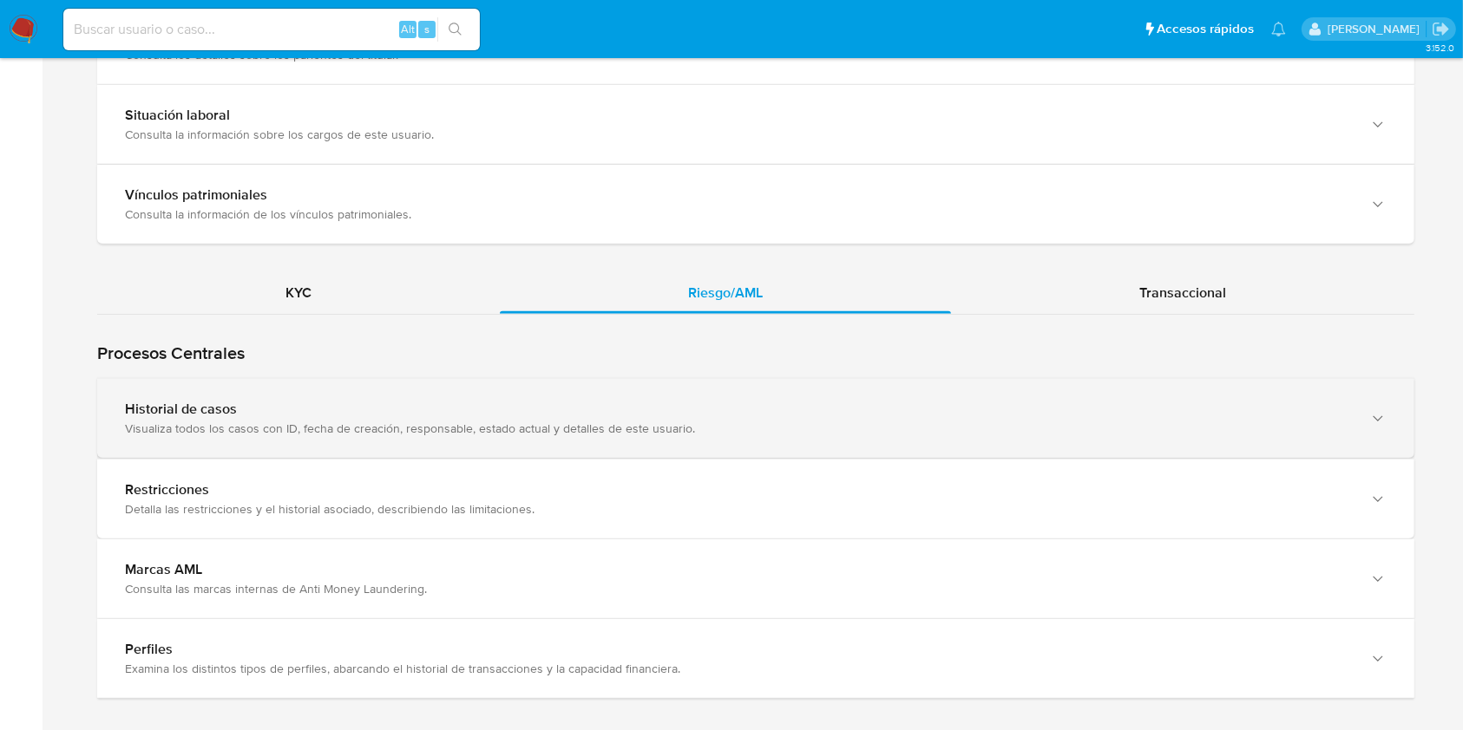
click at [656, 426] on div "Visualiza todos los casos con ID, fecha de creación, responsable, estado actual…" at bounding box center [738, 429] width 1227 height 16
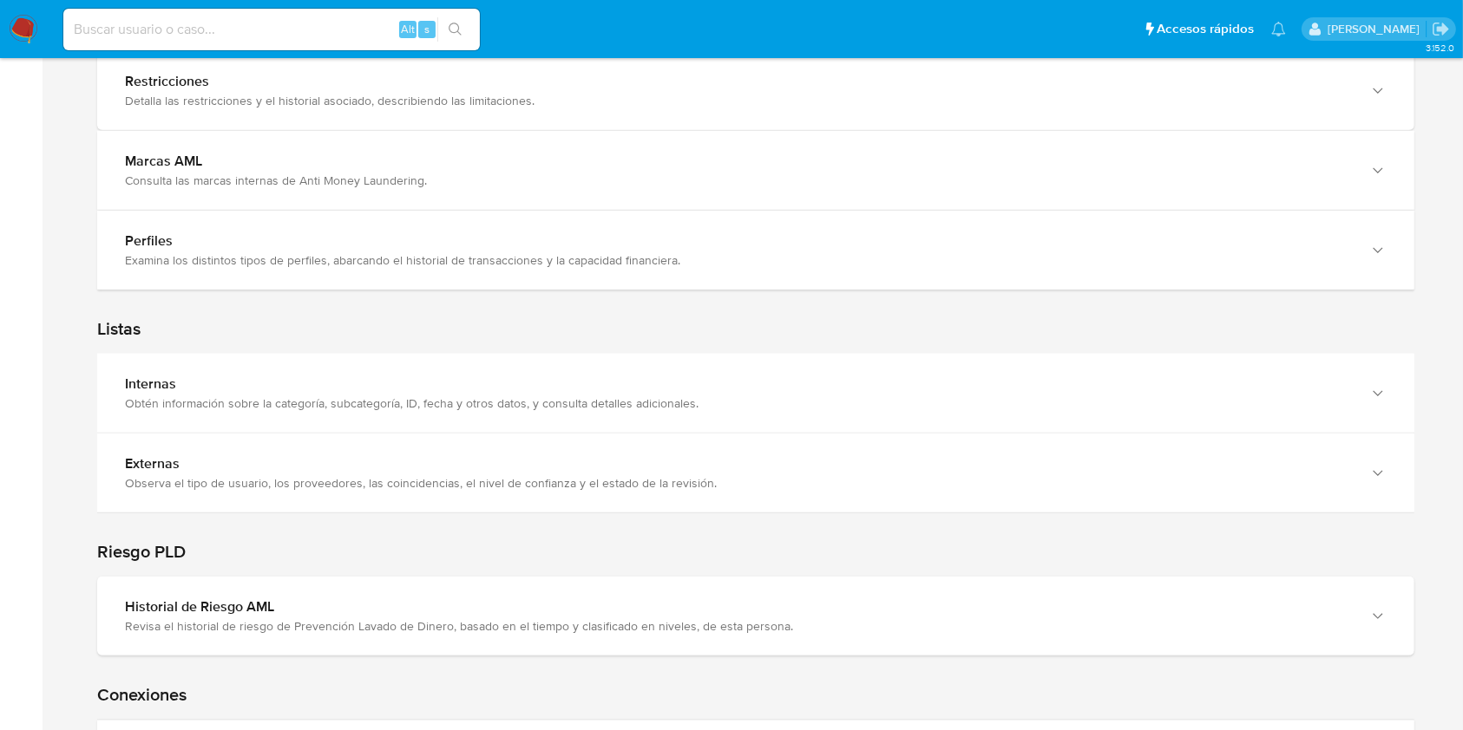
scroll to position [1966, 0]
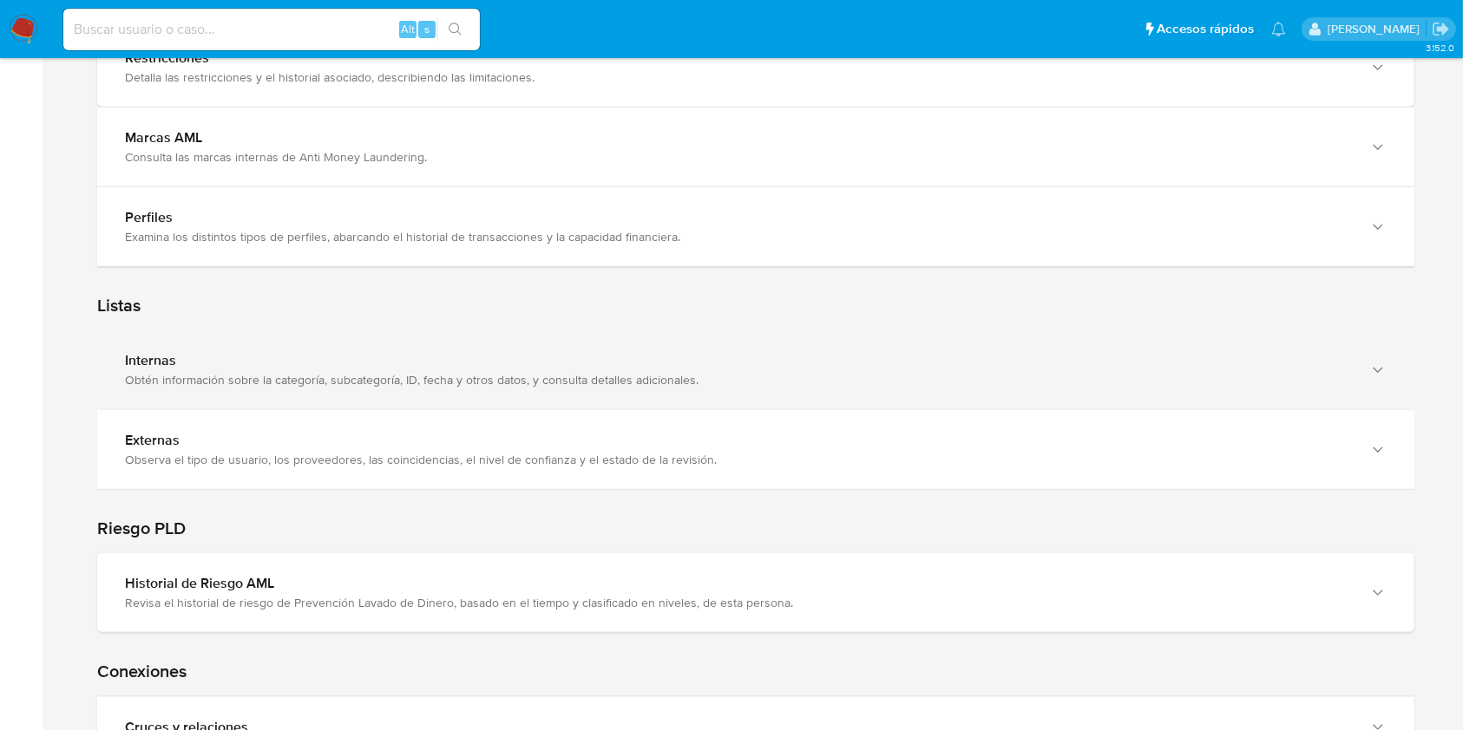
click at [1345, 400] on div "Internas Obtén información sobre la categoría, subcategoría, ID, fecha y otros …" at bounding box center [755, 369] width 1317 height 79
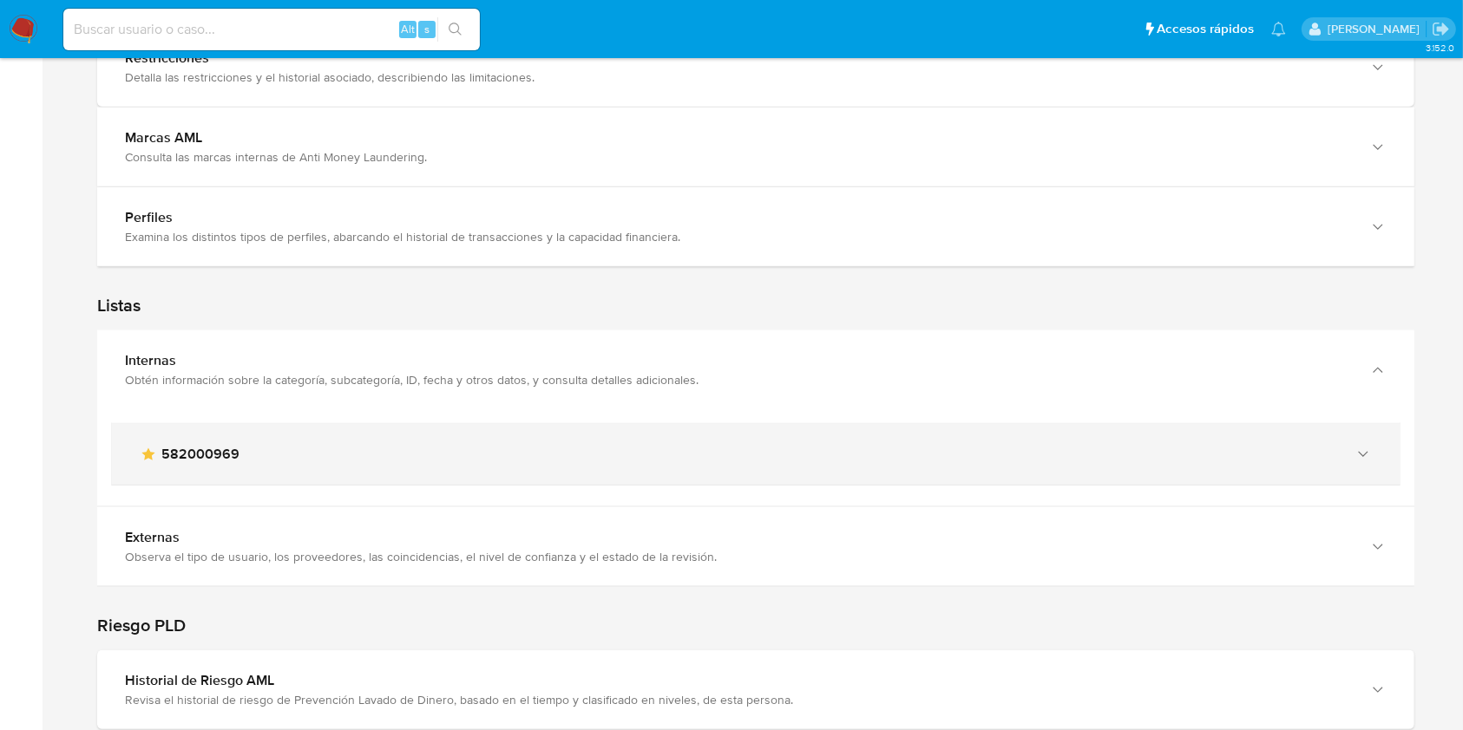
click at [206, 449] on span "582000969" at bounding box center [200, 454] width 78 height 17
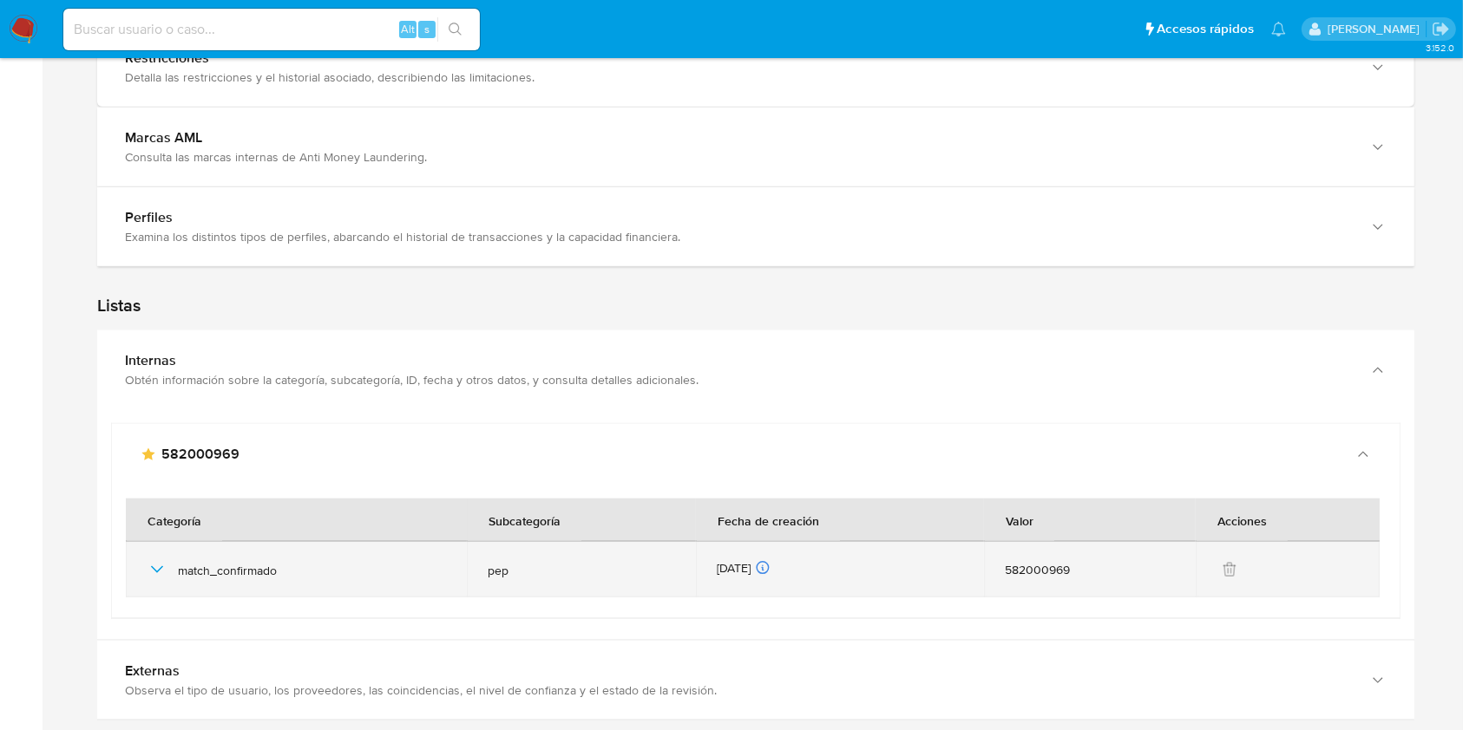
click at [190, 572] on span "match_confirmado" at bounding box center [312, 571] width 268 height 16
click at [149, 569] on icon "button" at bounding box center [157, 570] width 21 height 21
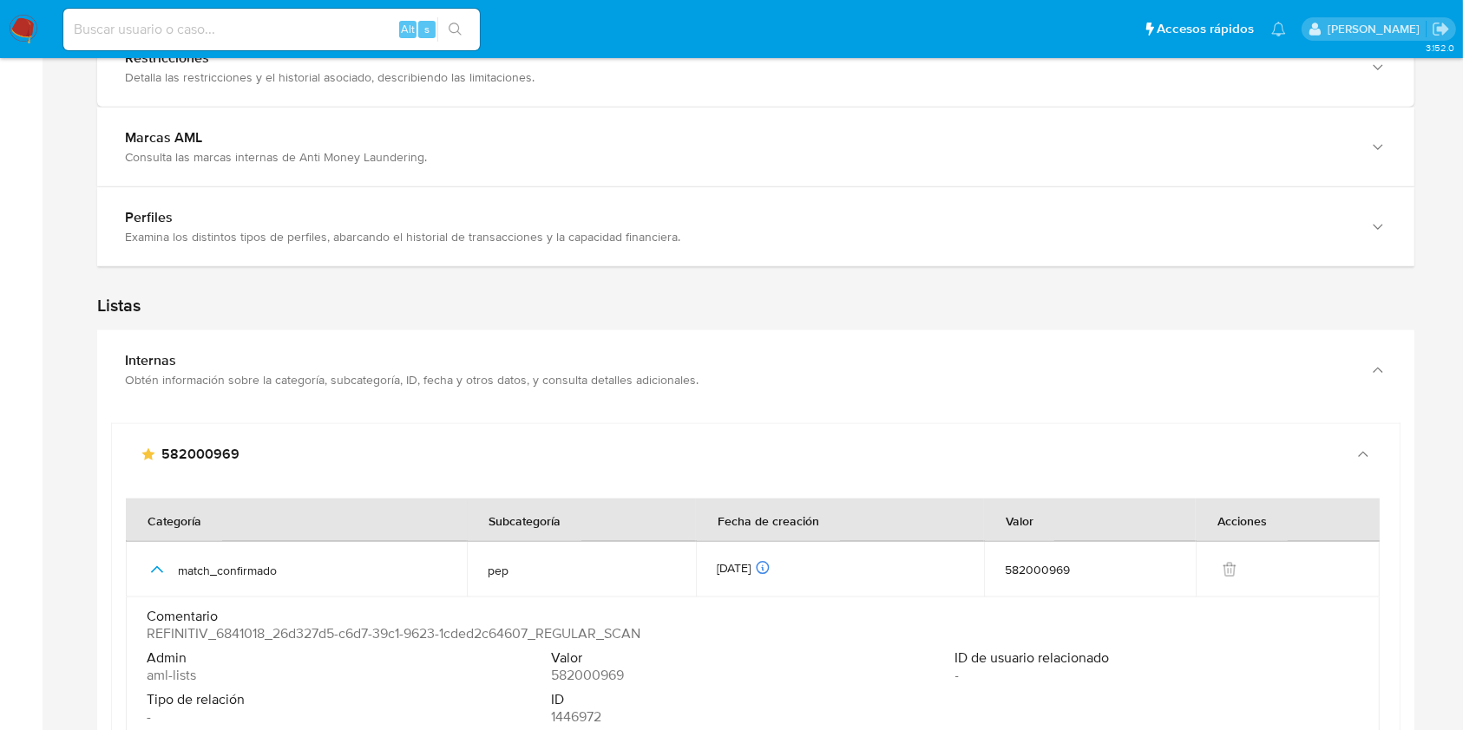
click at [584, 631] on span "REFINITIV_6841018_26d327d5-c6d7-39c1-9623-1cded2c64607_REGULAR_SCAN" at bounding box center [394, 633] width 494 height 17
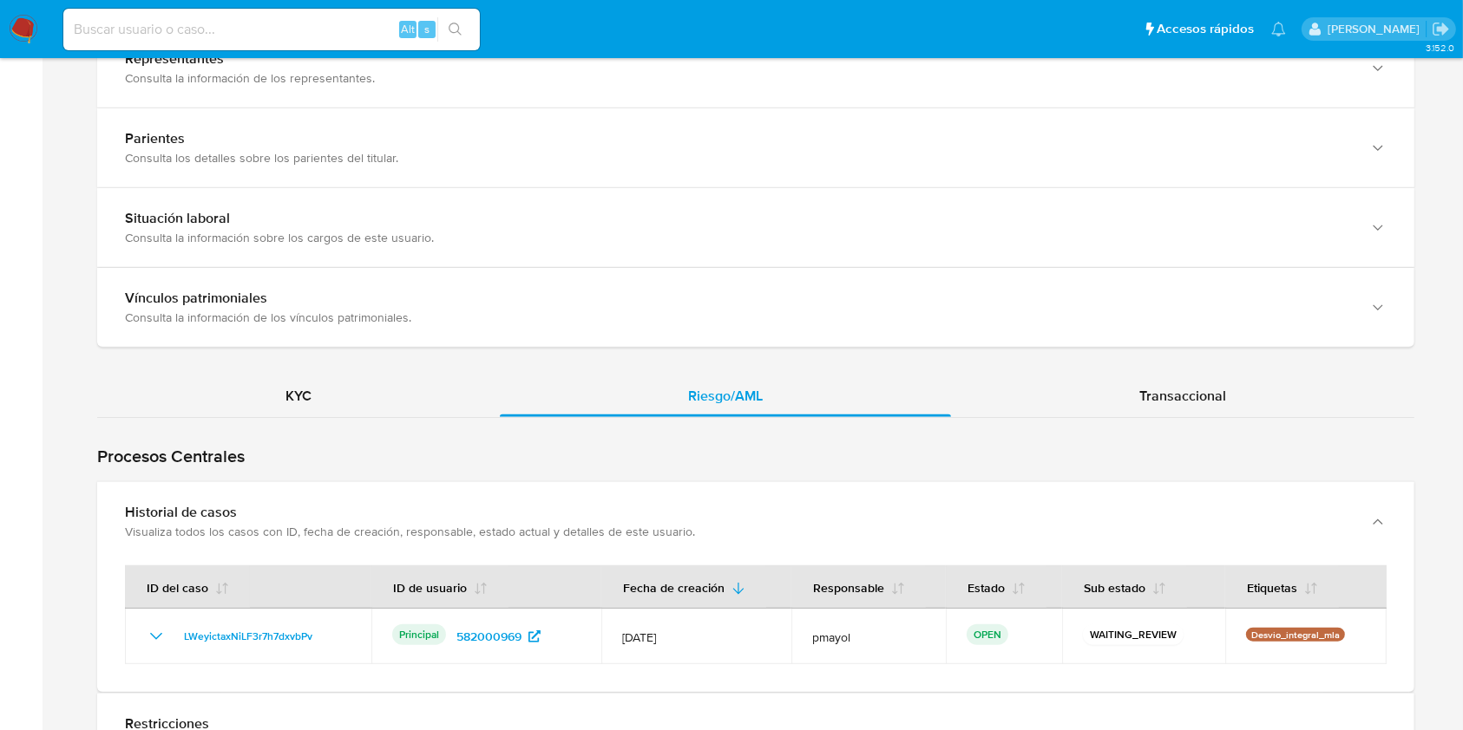
scroll to position [1112, 0]
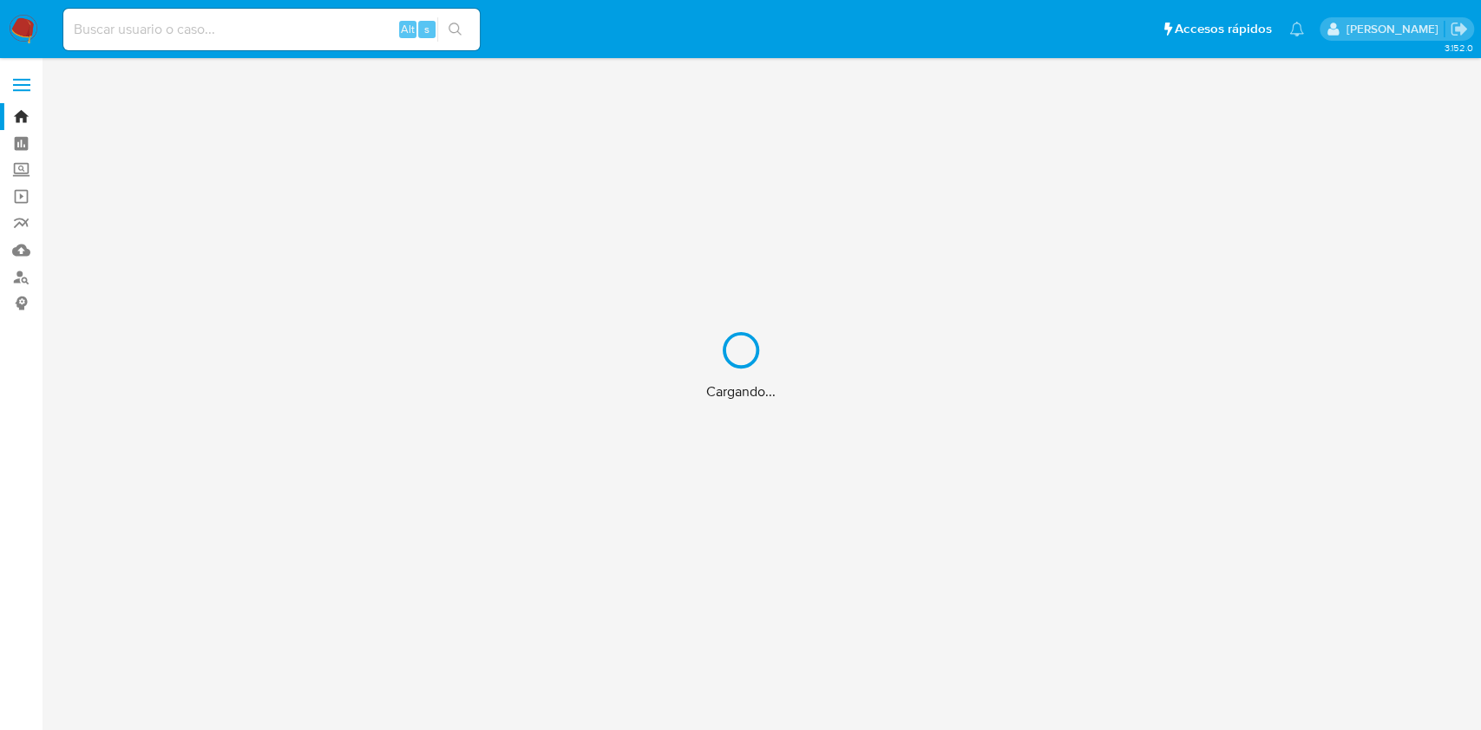
drag, startPoint x: 0, startPoint y: 0, endPoint x: 1423, endPoint y: 121, distance: 1427.8
click at [1423, 121] on div "Cargando..." at bounding box center [740, 365] width 1481 height 730
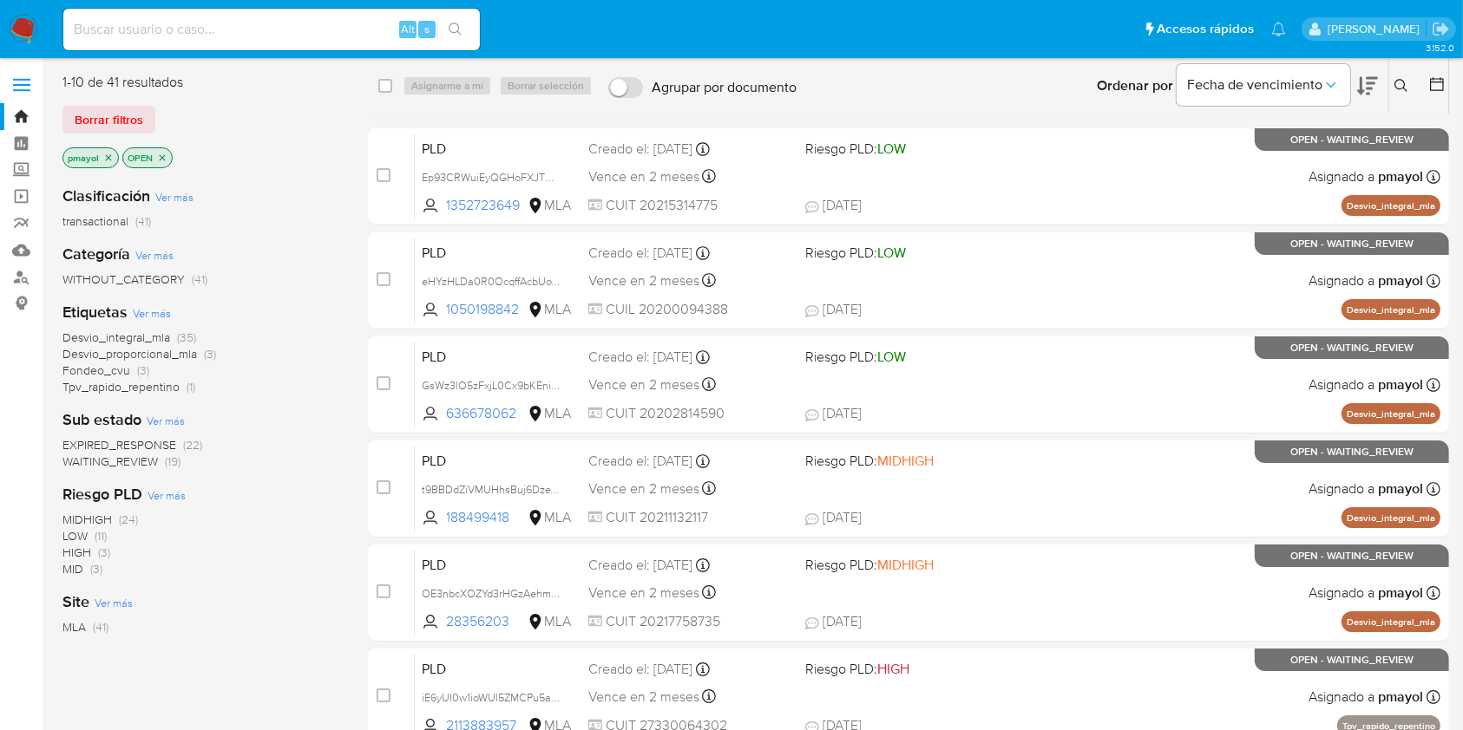
click at [1405, 80] on icon at bounding box center [1401, 86] width 14 height 14
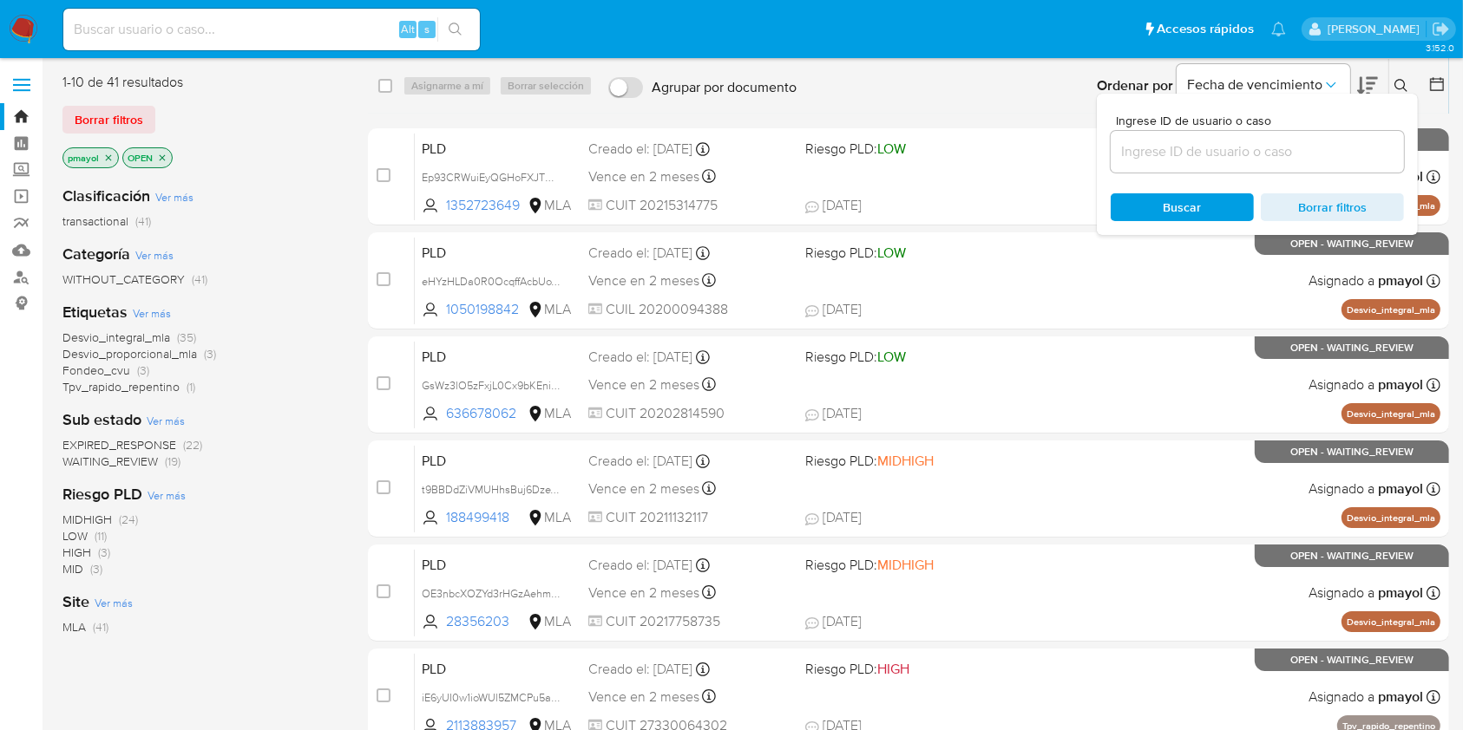
click at [1232, 159] on input at bounding box center [1256, 152] width 293 height 23
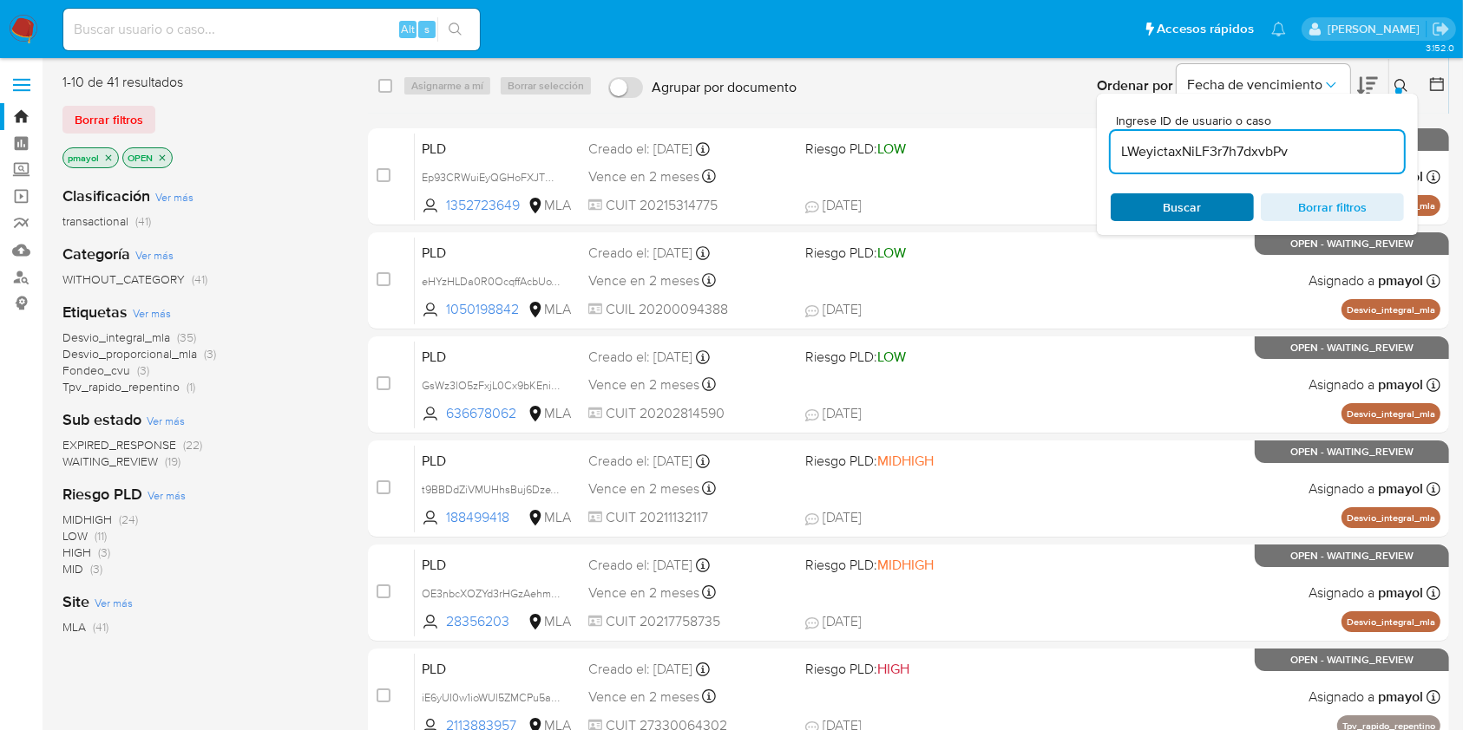
type input "LWeyictaxNiLF3r7h7dxvbPv"
click at [1189, 212] on span "Buscar" at bounding box center [1182, 207] width 38 height 28
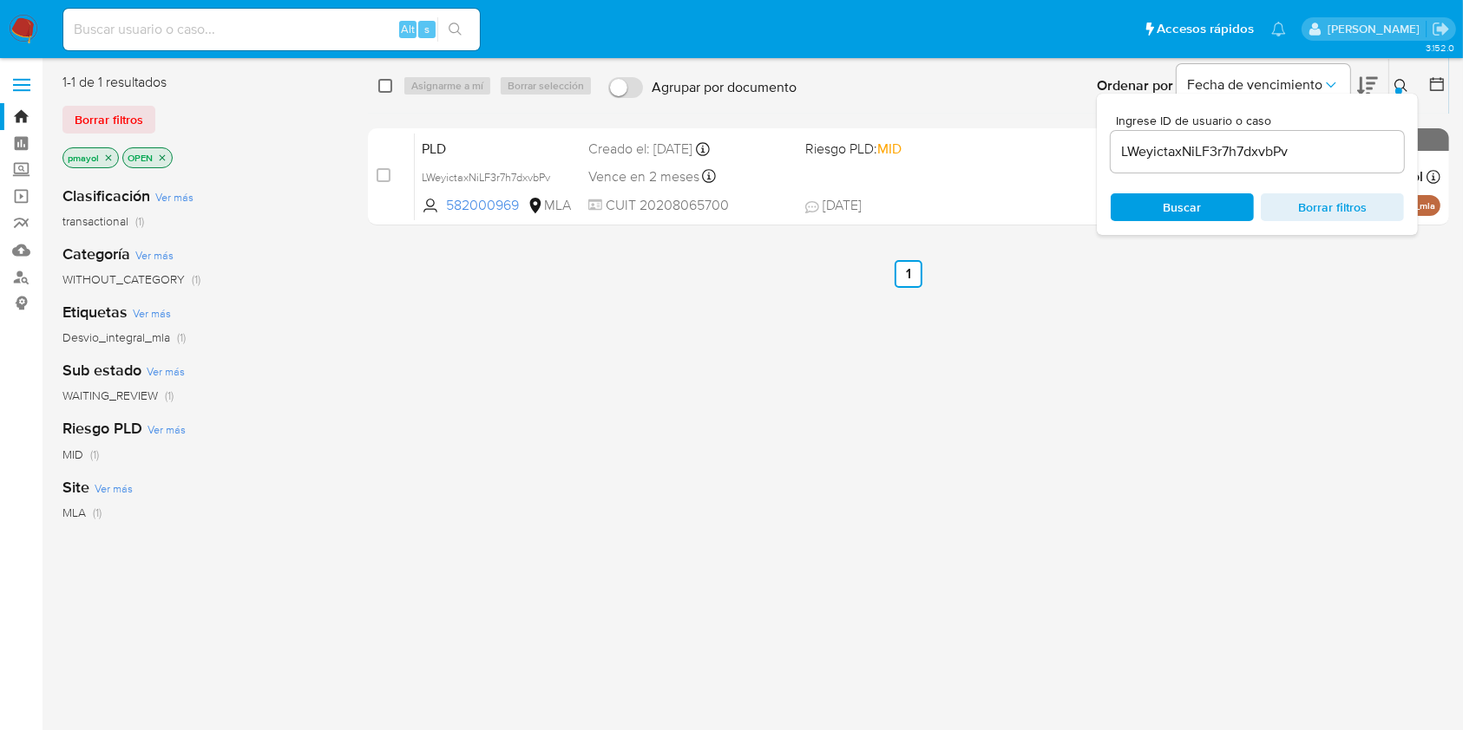
click at [383, 83] on input "checkbox" at bounding box center [385, 86] width 14 height 14
checkbox input "true"
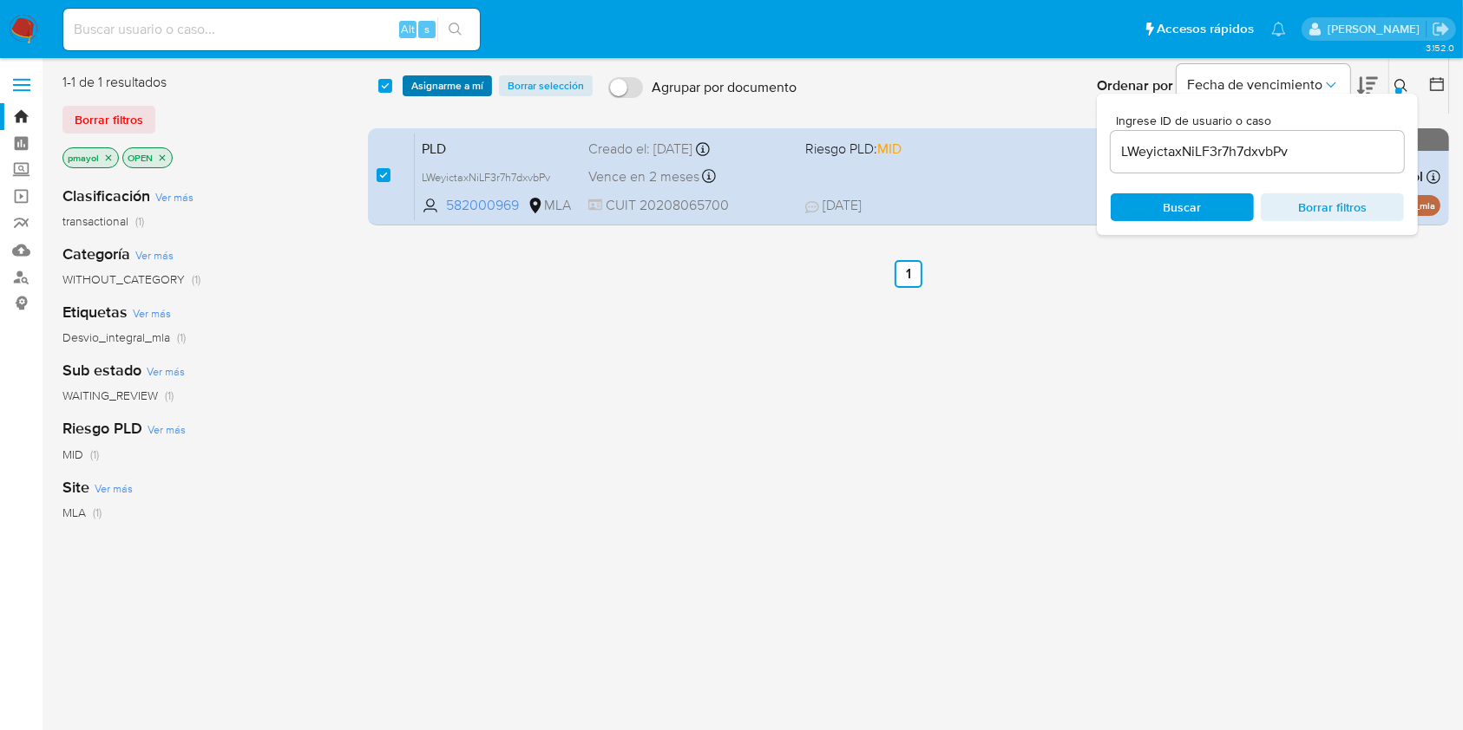
click at [456, 88] on span "Asignarme a mí" at bounding box center [447, 85] width 72 height 17
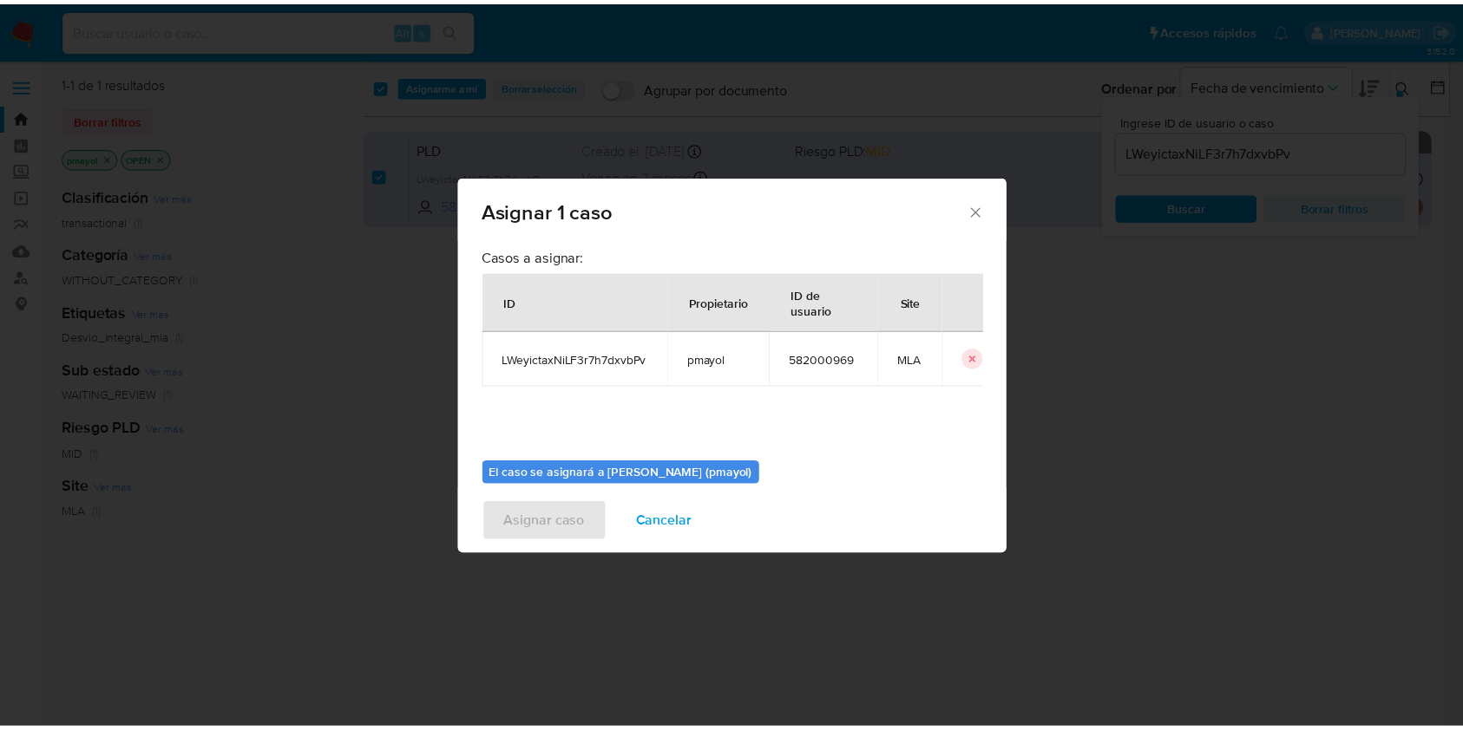
scroll to position [88, 0]
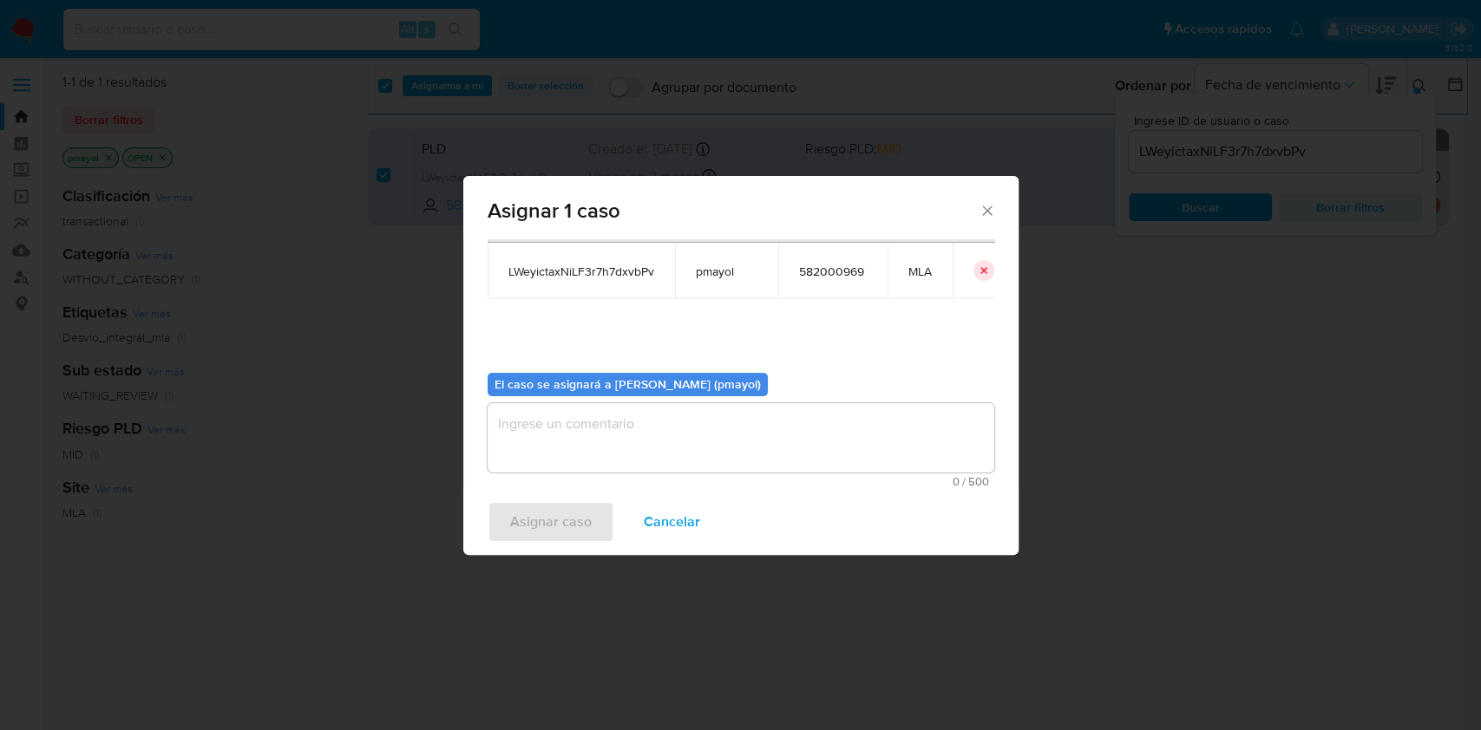
click at [854, 484] on span "0 / 500" at bounding box center [741, 481] width 496 height 11
click at [803, 462] on textarea "assign-modal" at bounding box center [741, 437] width 507 height 69
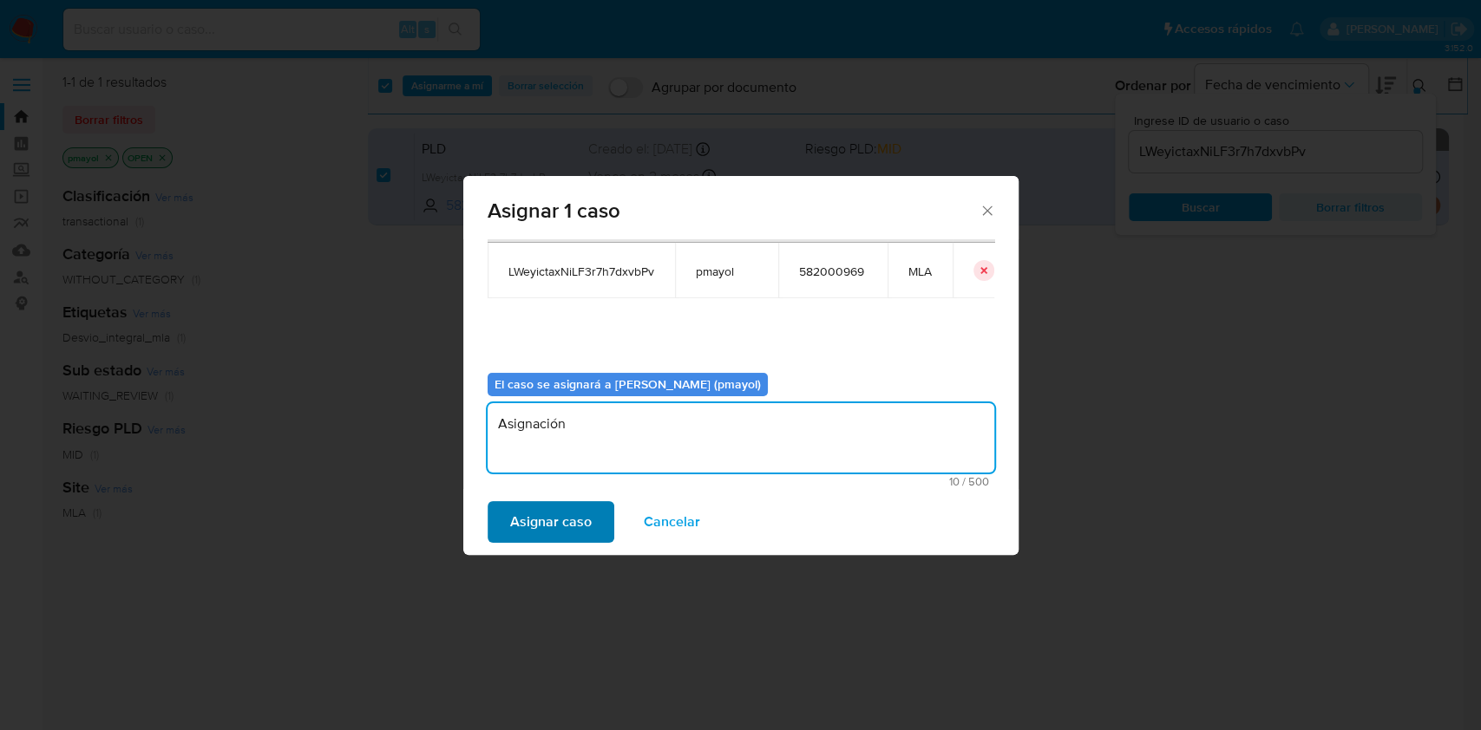
type textarea "Asignación"
click at [593, 513] on button "Asignar caso" at bounding box center [551, 522] width 127 height 42
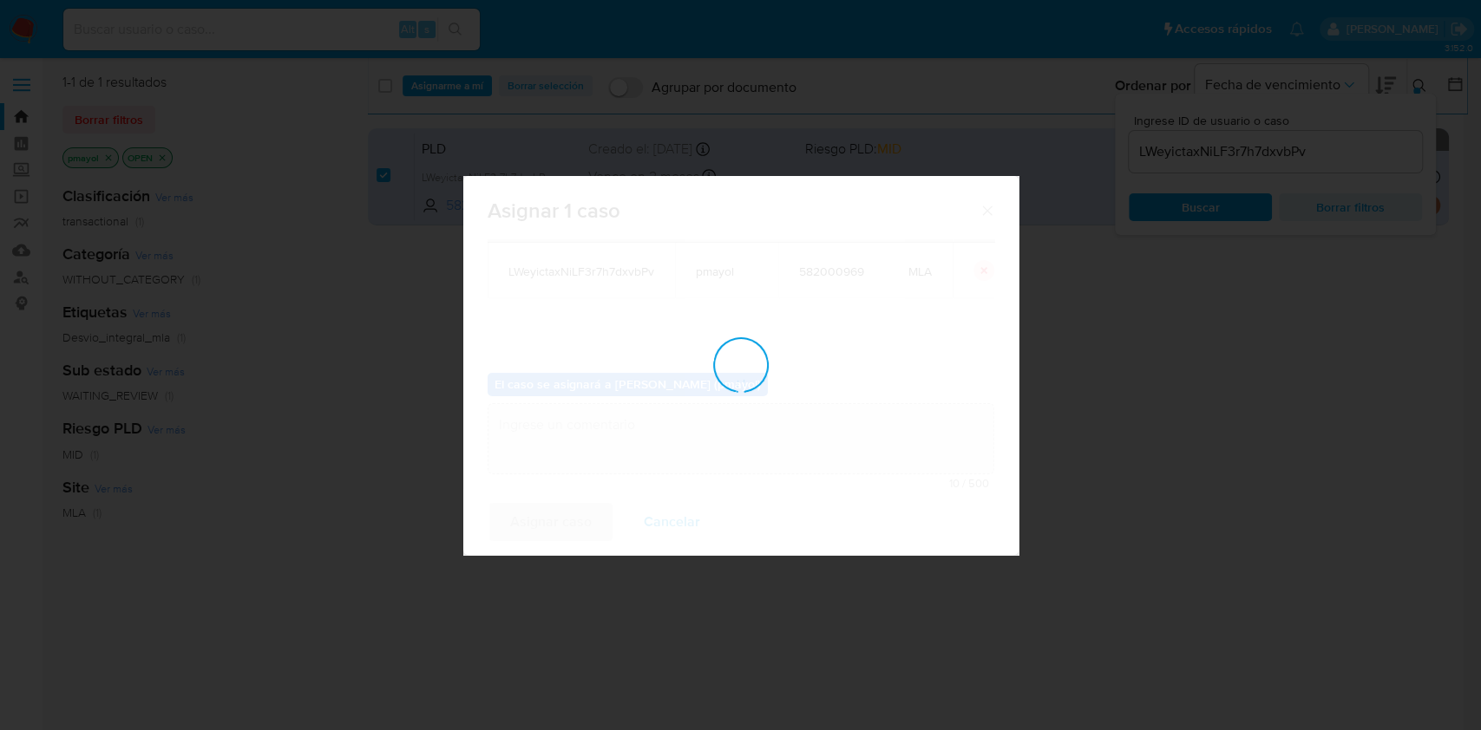
checkbox input "false"
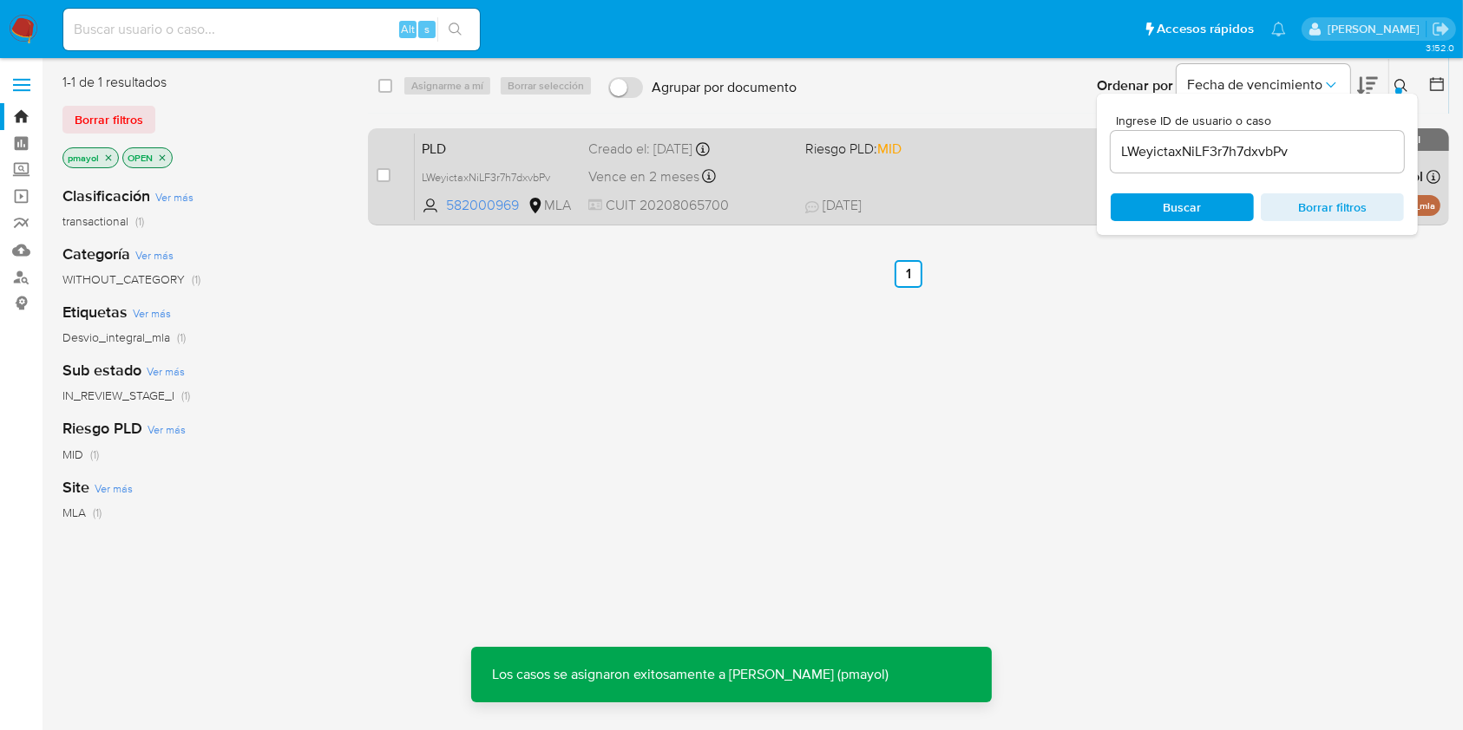
click at [779, 169] on div "Vence en 2 meses Vence el 10/10/2025 03:11:33" at bounding box center [689, 176] width 202 height 23
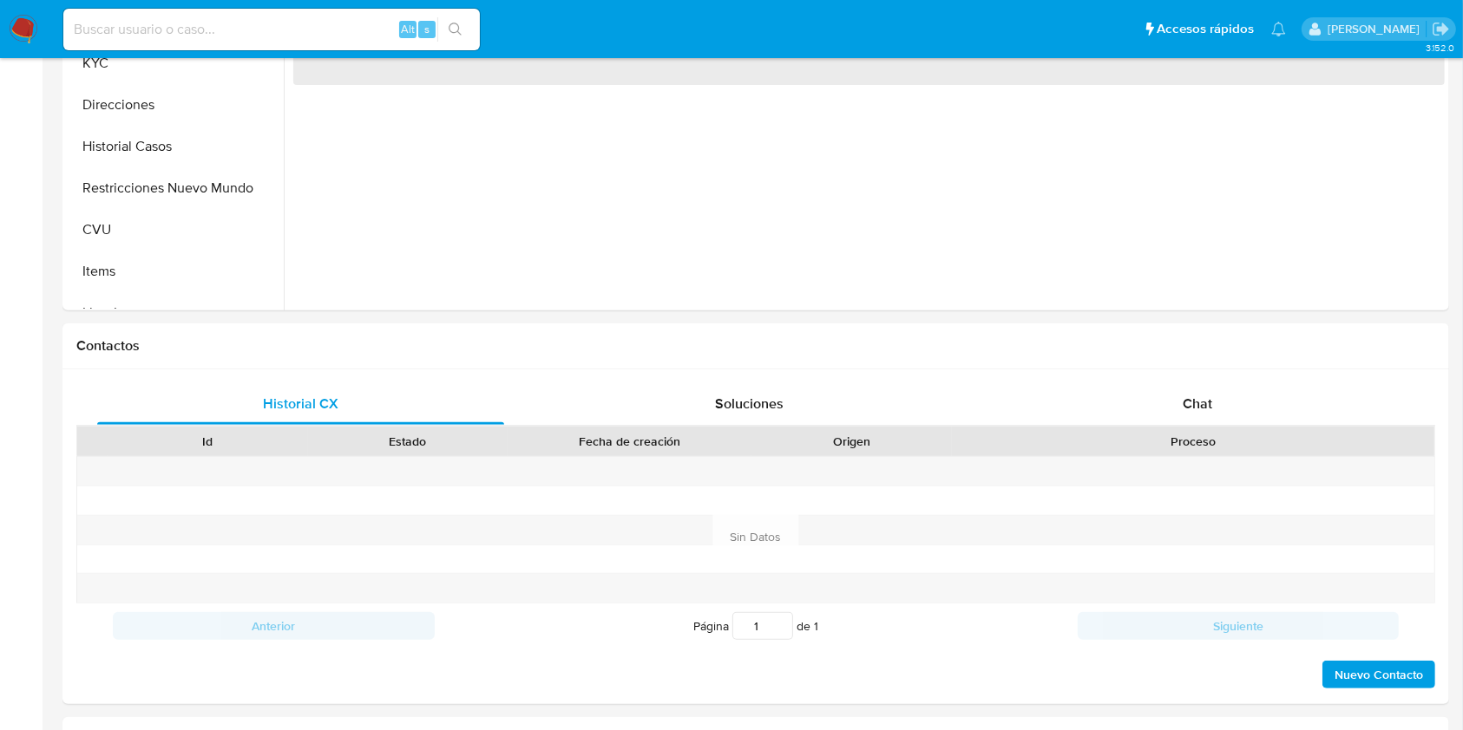
scroll to position [797, 0]
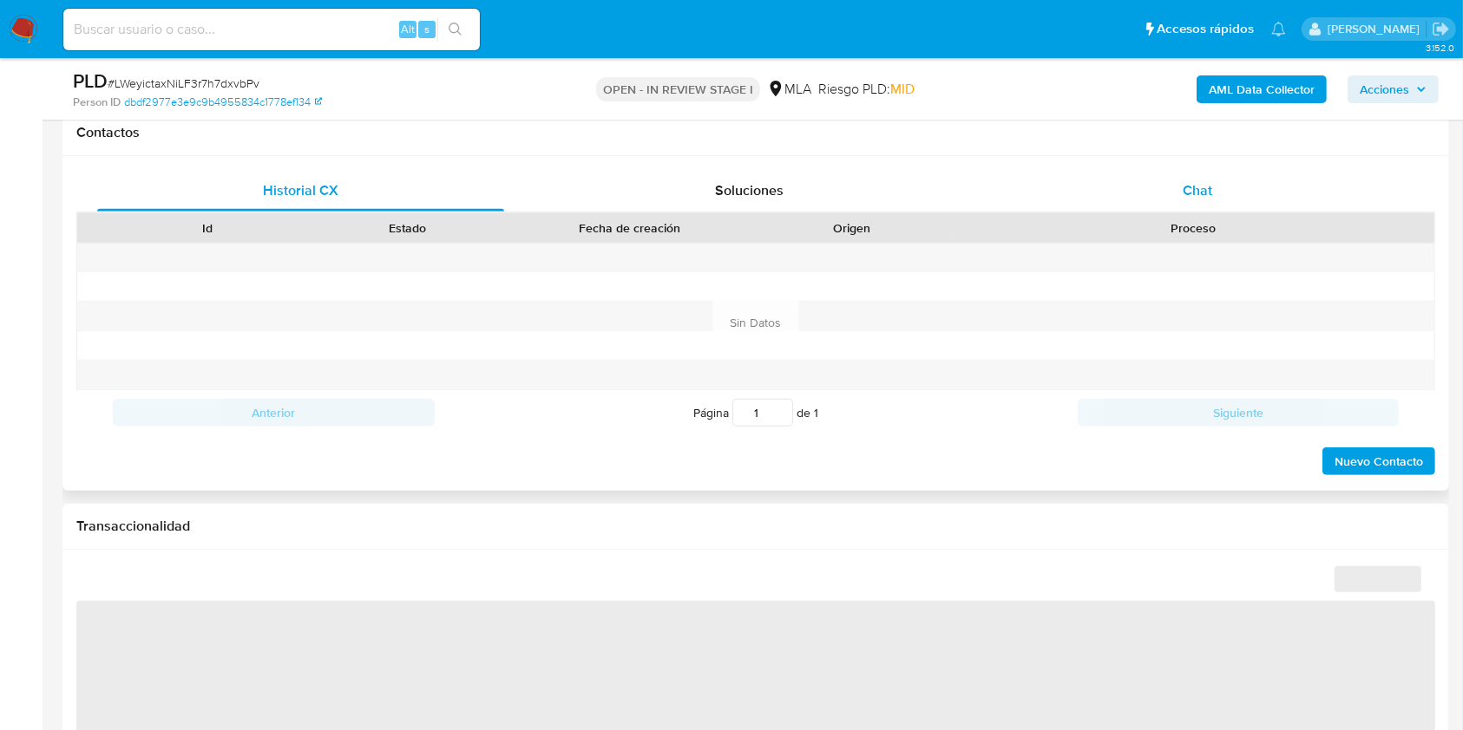
click at [1207, 202] on div "Chat" at bounding box center [1197, 191] width 407 height 42
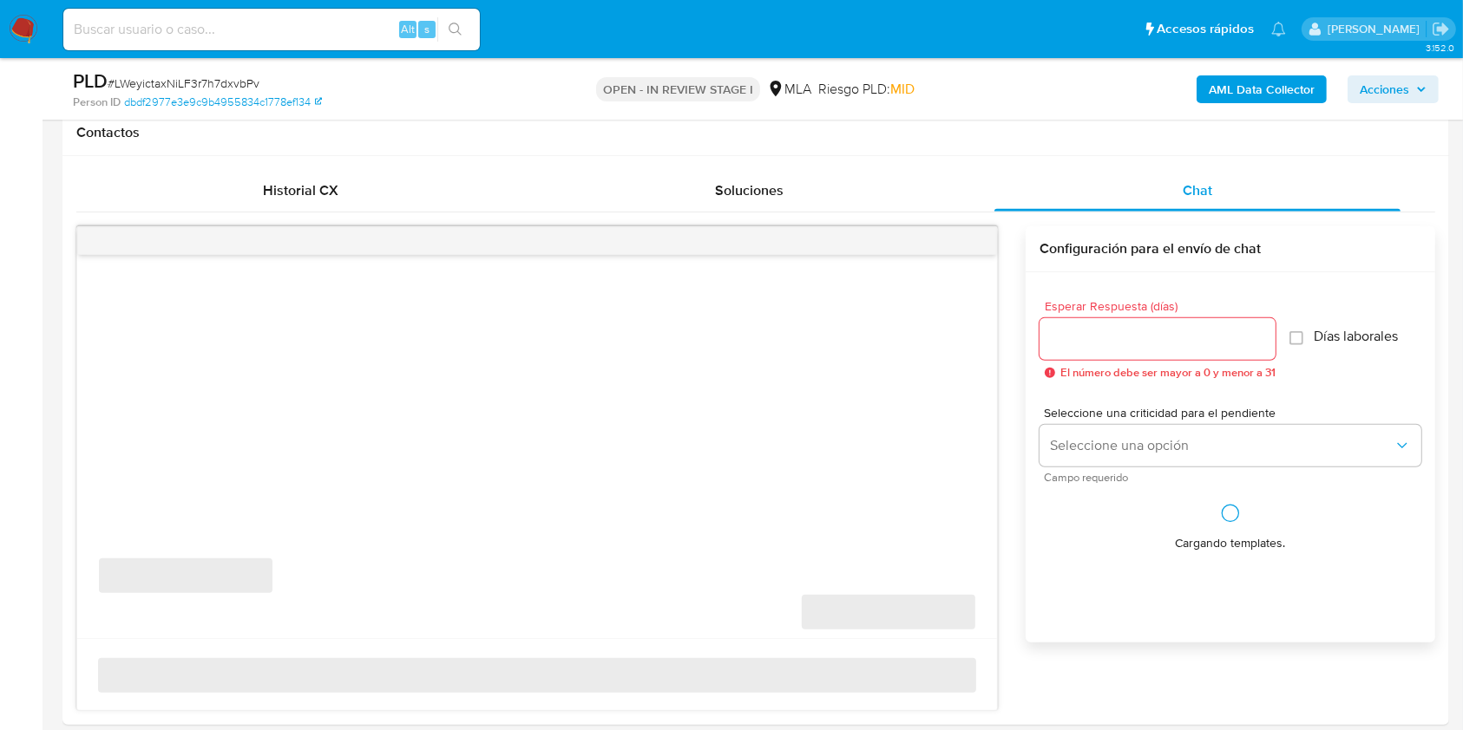
select select "10"
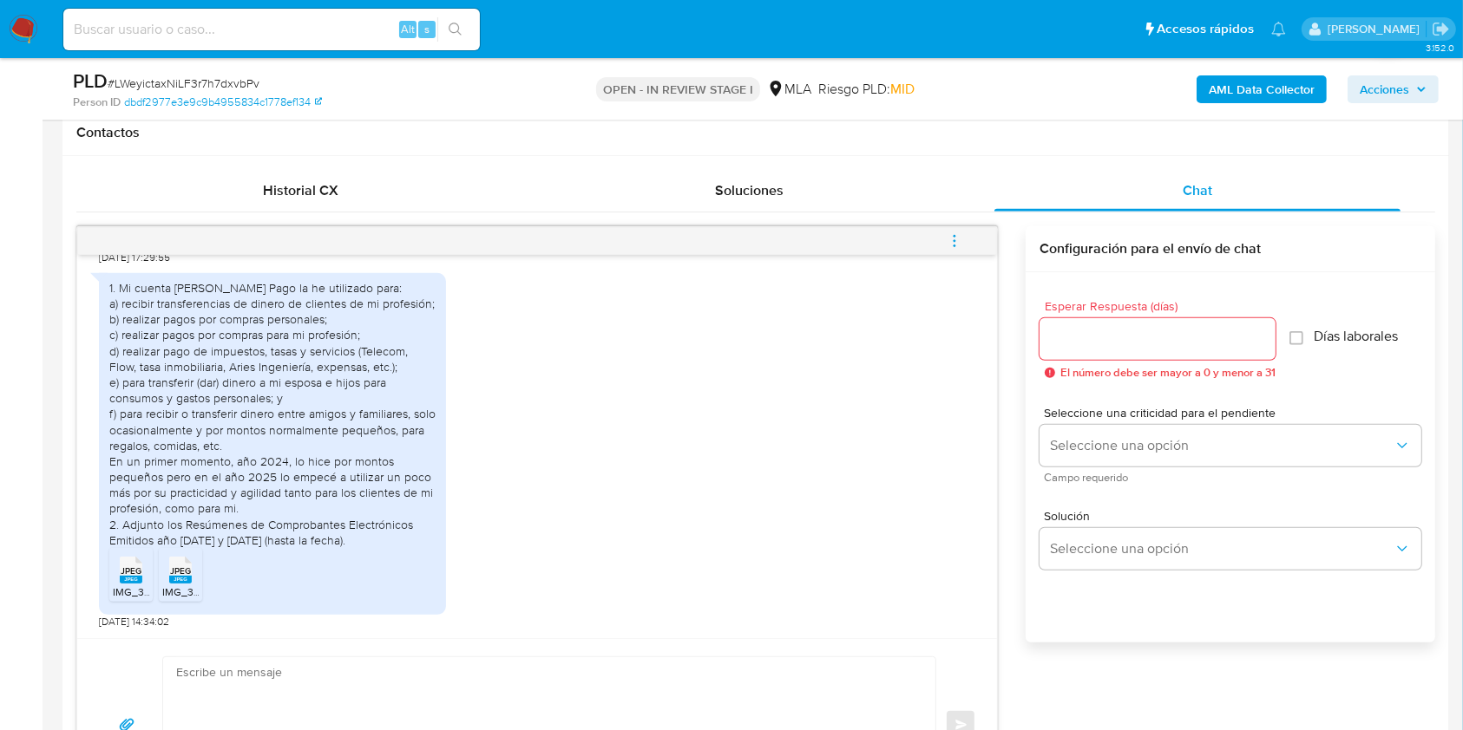
scroll to position [1161, 0]
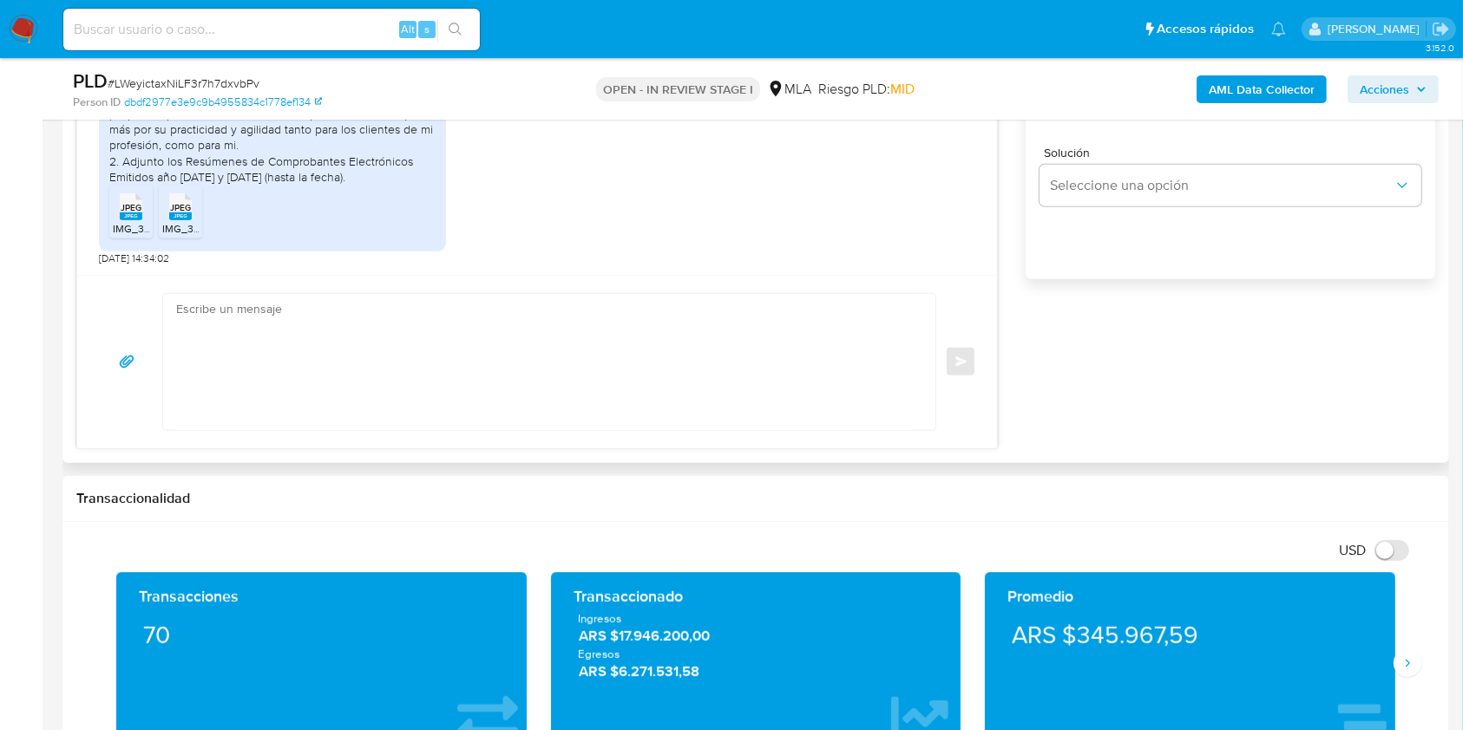
click at [641, 383] on textarea at bounding box center [544, 362] width 737 height 136
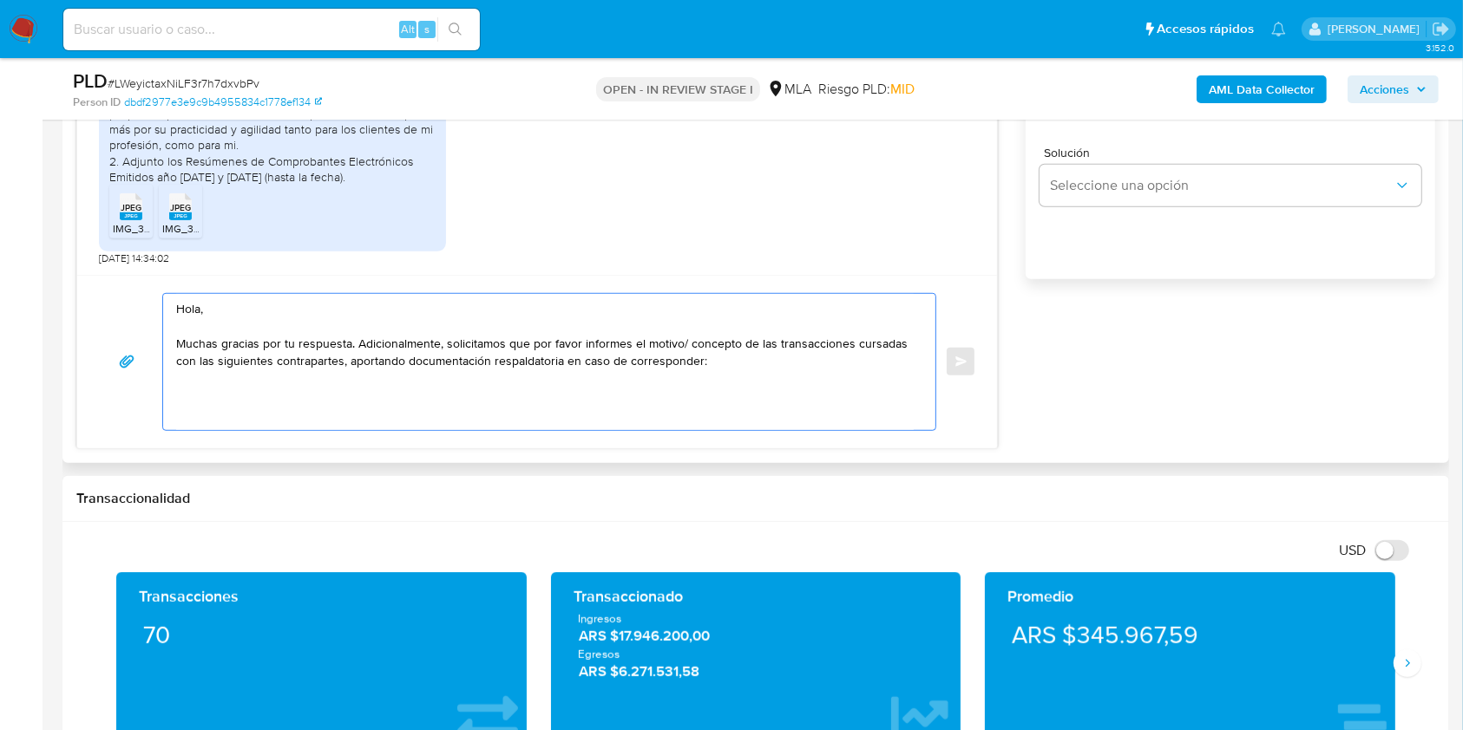
paste textarea "- Francisco Piva - CUIT 20394548392 (ACTIVIDAD: Servicios jurídicos), de quien …"
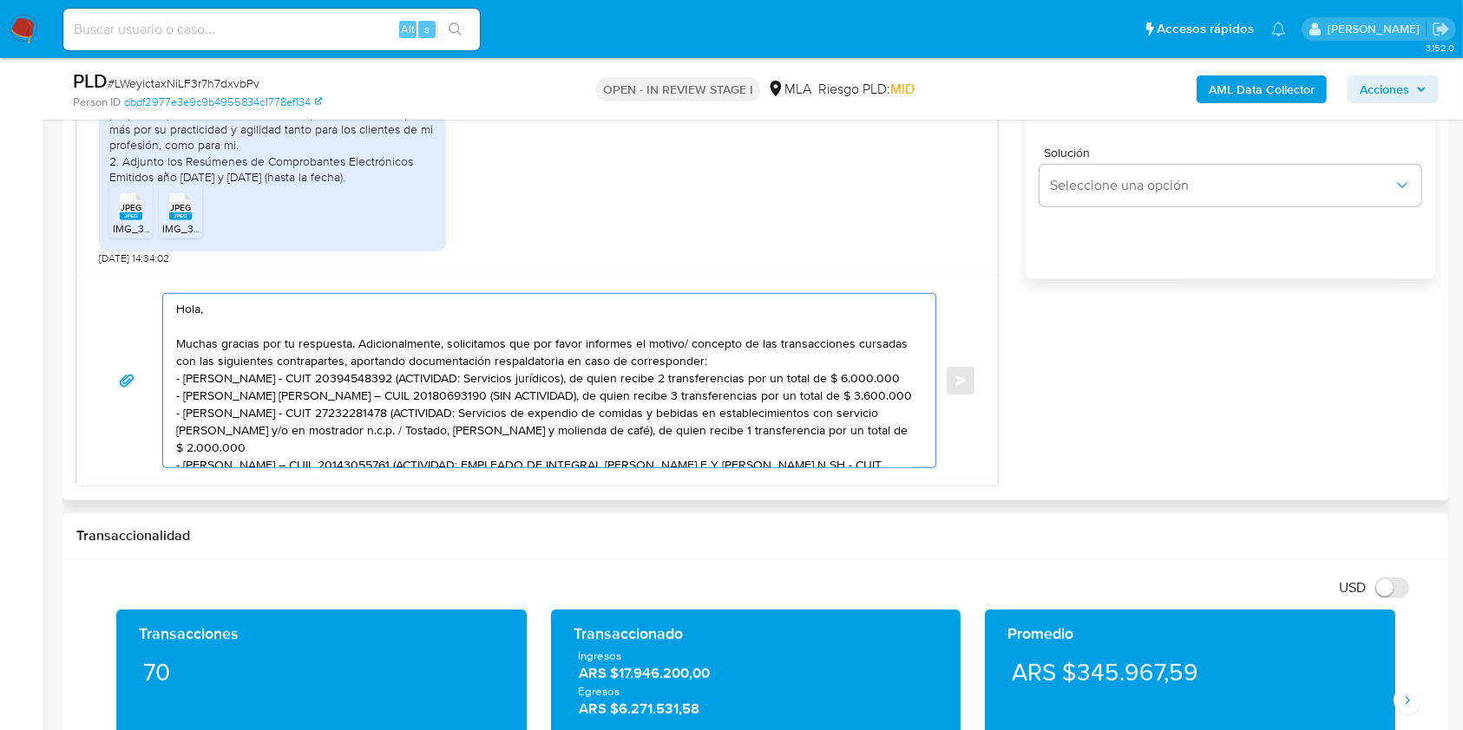
scroll to position [28, 0]
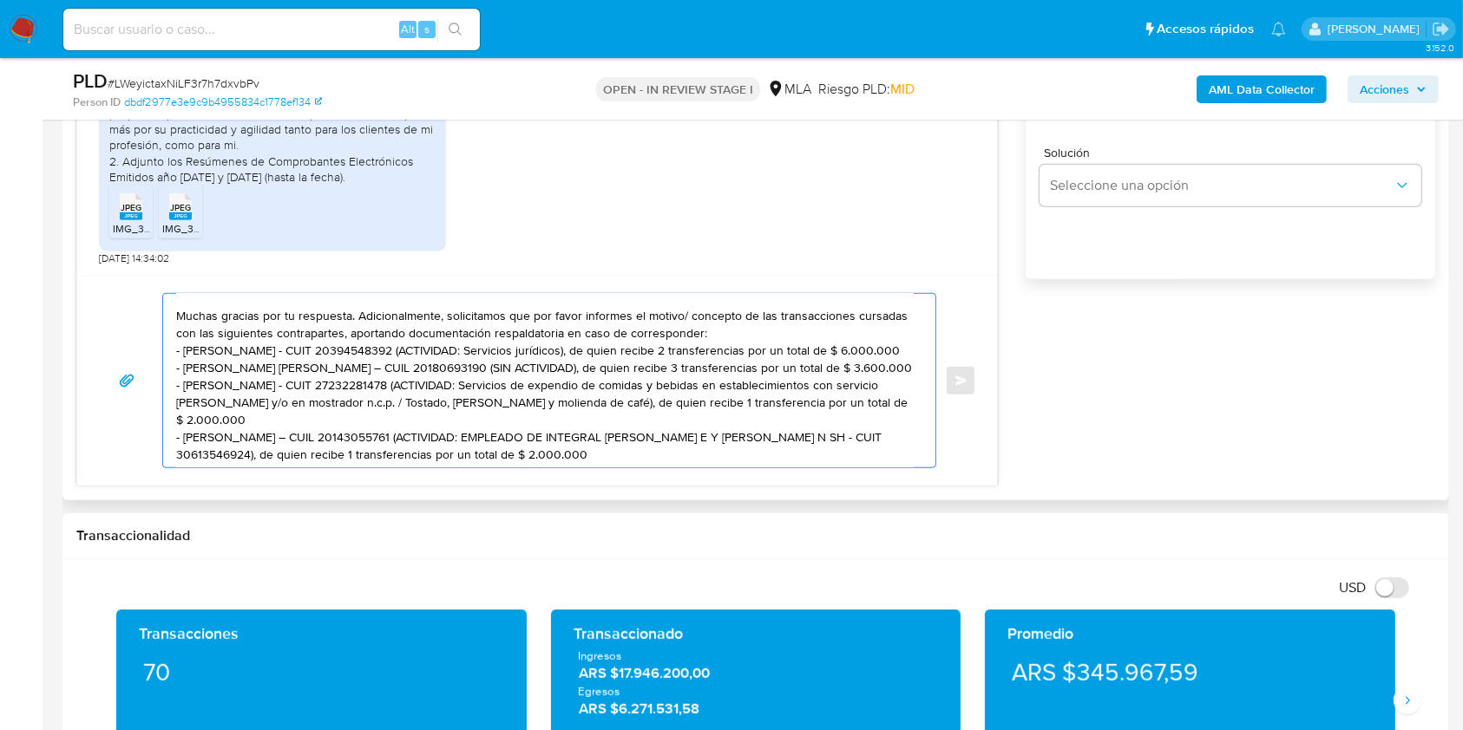
drag, startPoint x: 631, startPoint y: 442, endPoint x: 419, endPoint y: 416, distance: 214.2
click at [419, 416] on textarea "Hola, Muchas gracias por tu respuesta. Adicionalmente, solicitamos que por favo…" at bounding box center [544, 380] width 737 height 173
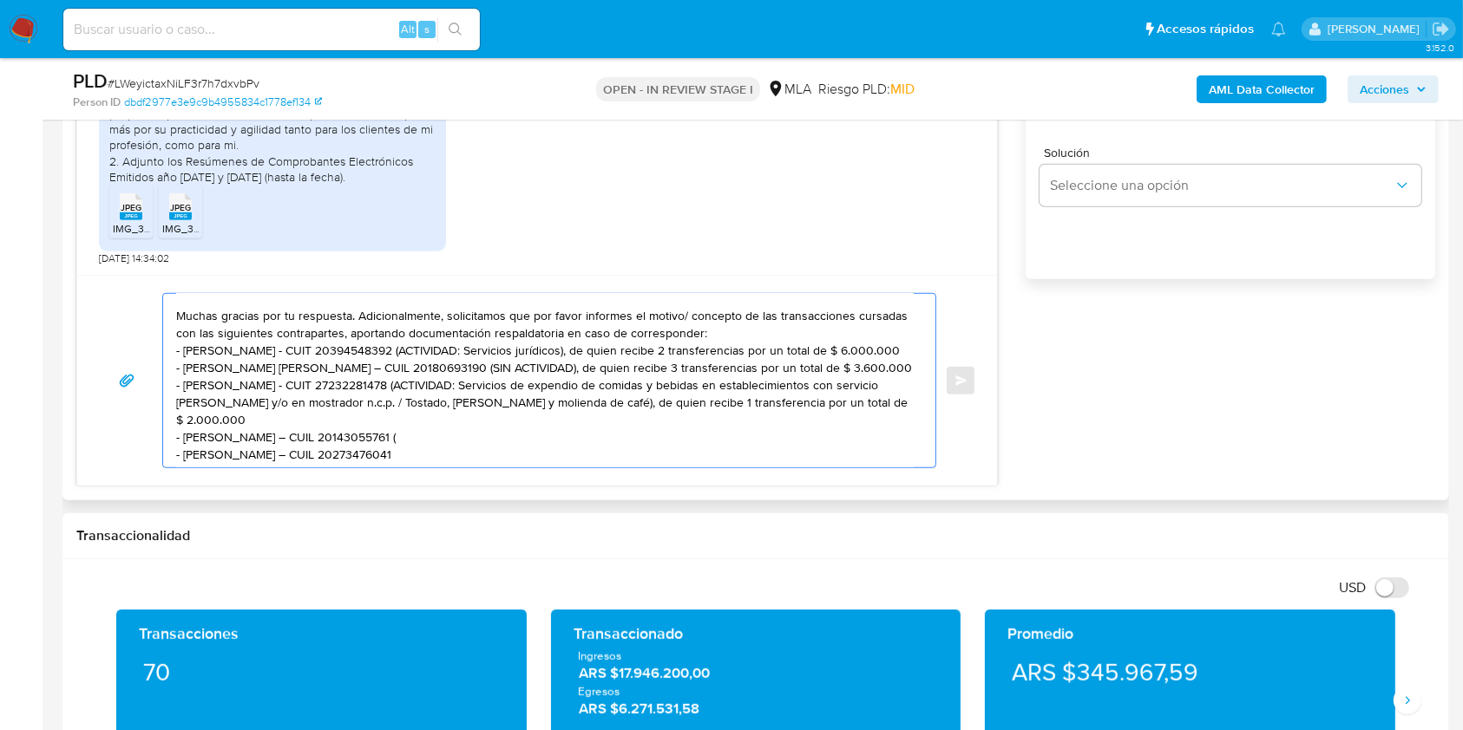
scroll to position [16, 0]
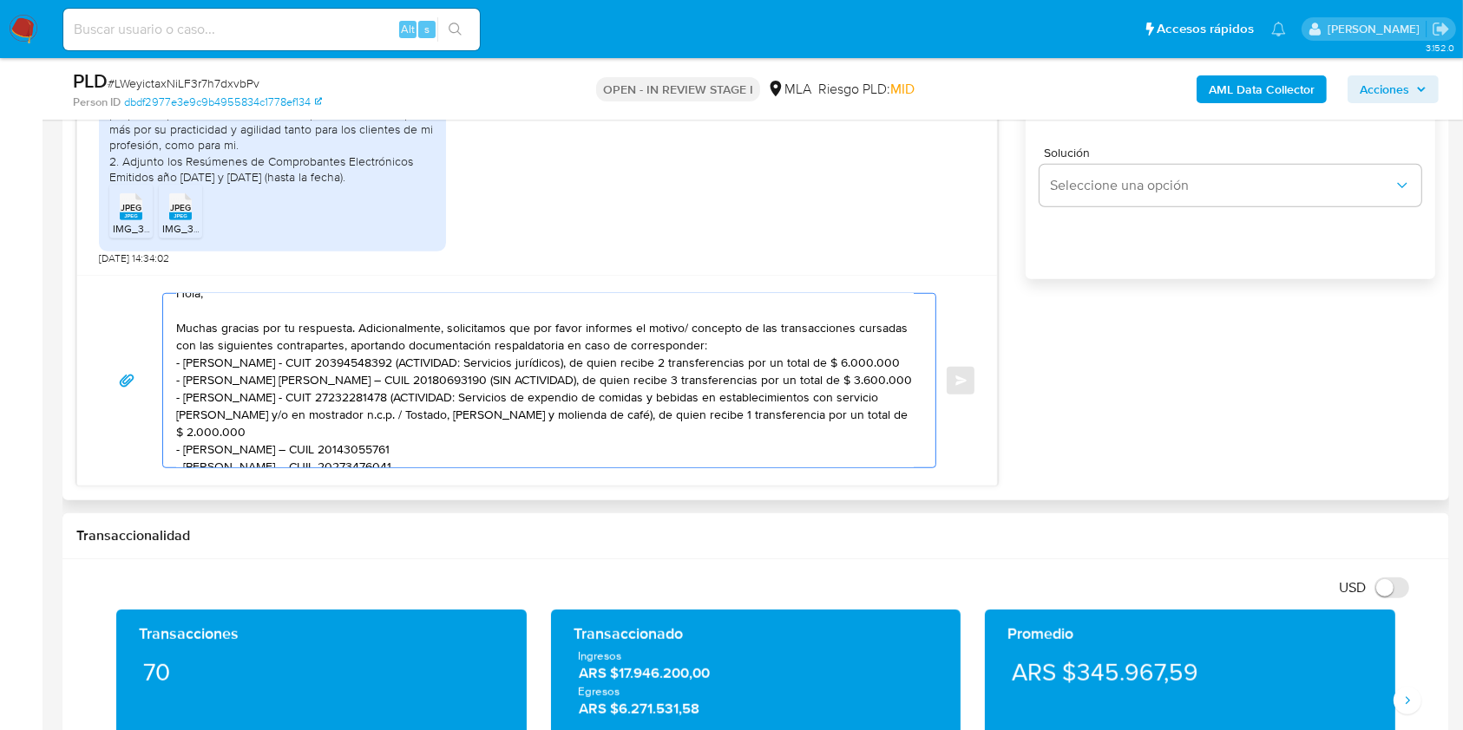
drag, startPoint x: 882, startPoint y: 411, endPoint x: 405, endPoint y: 398, distance: 477.3
click at [405, 398] on textarea "Hola, Muchas gracias por tu respuesta. Adicionalmente, solicitamos que por favo…" at bounding box center [544, 380] width 737 height 173
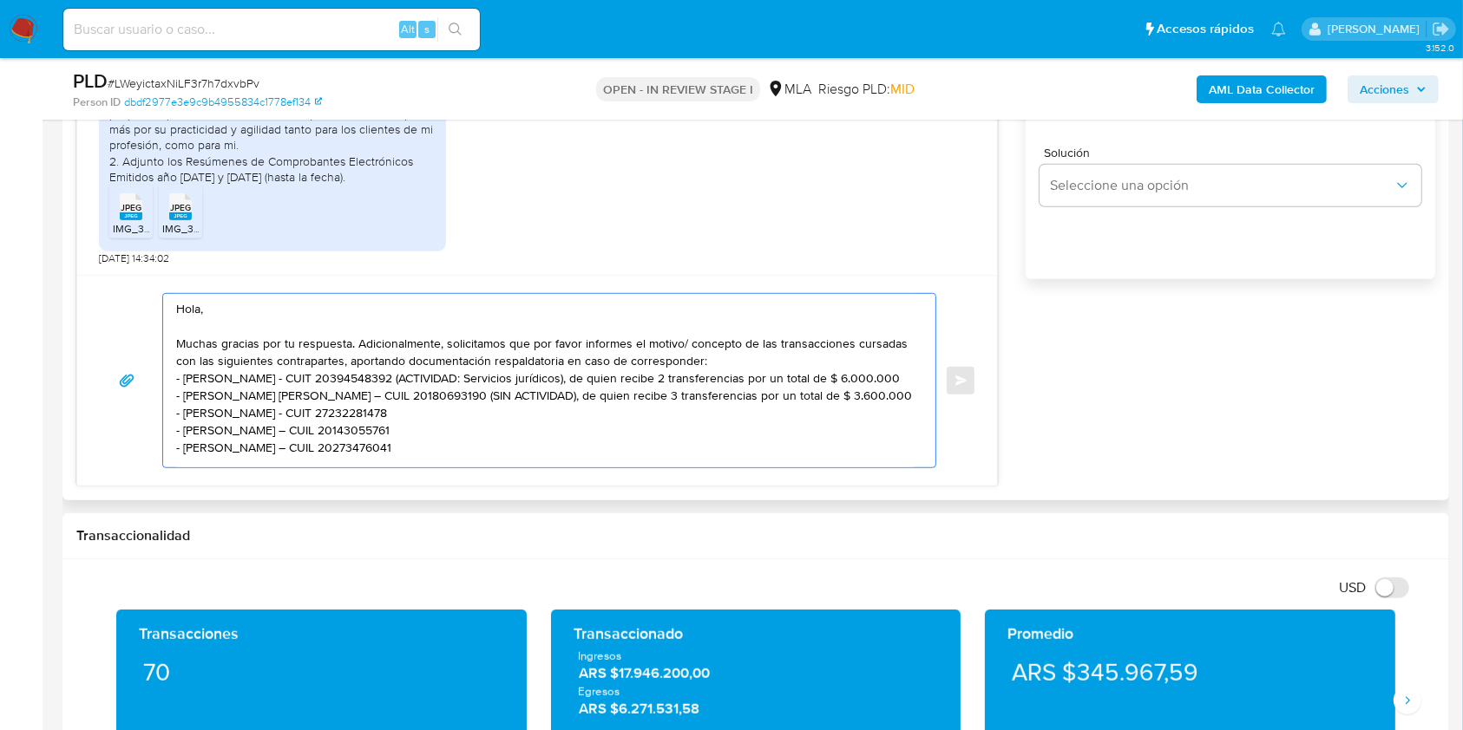
scroll to position [0, 0]
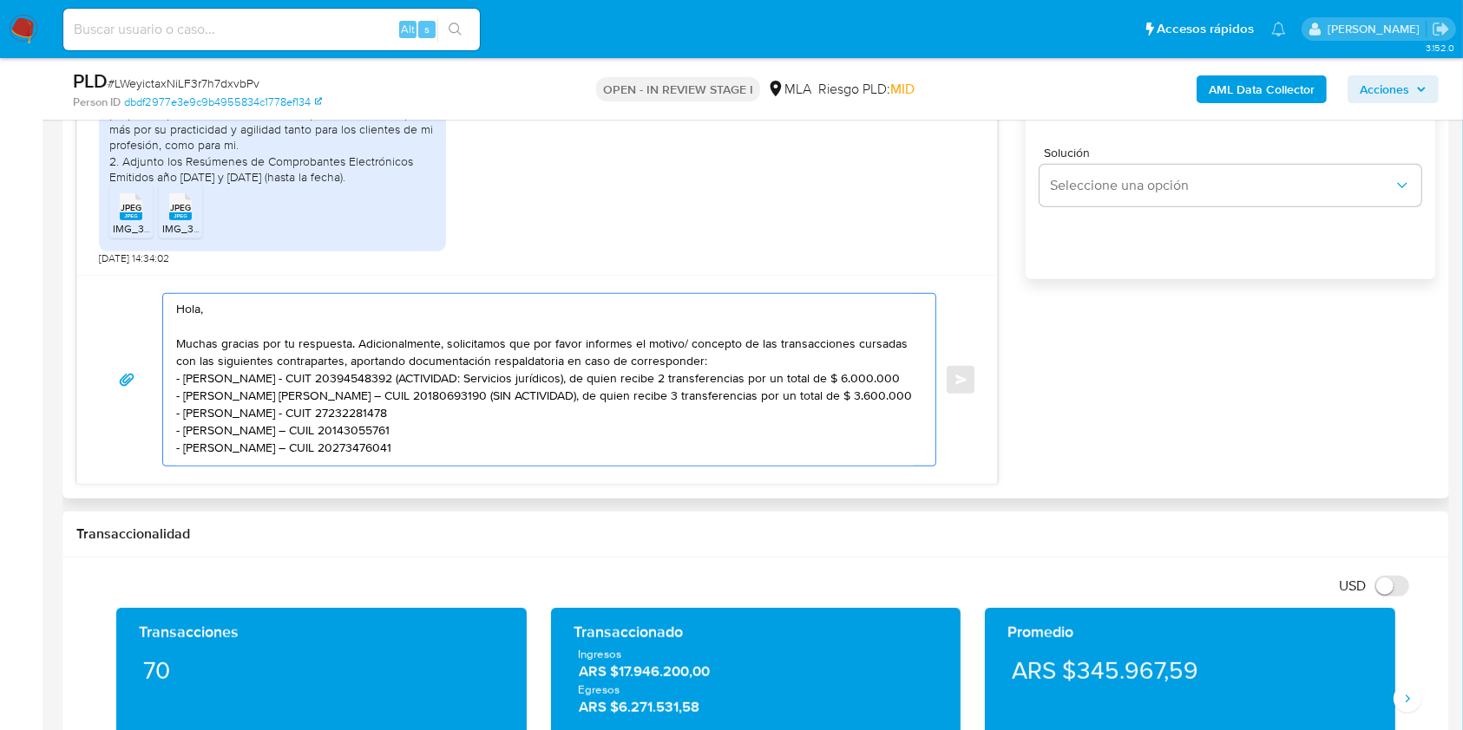
drag, startPoint x: 854, startPoint y: 396, endPoint x: 412, endPoint y: 390, distance: 442.4
click at [412, 390] on textarea "Hola, Muchas gracias por tu respuesta. Adicionalmente, solicitamos que por favo…" at bounding box center [544, 380] width 737 height 172
drag, startPoint x: 892, startPoint y: 382, endPoint x: 381, endPoint y: 376, distance: 511.0
click at [381, 376] on textarea "Hola, Muchas gracias por tu respuesta. Adicionalmente, solicitamos que por favo…" at bounding box center [544, 380] width 737 height 172
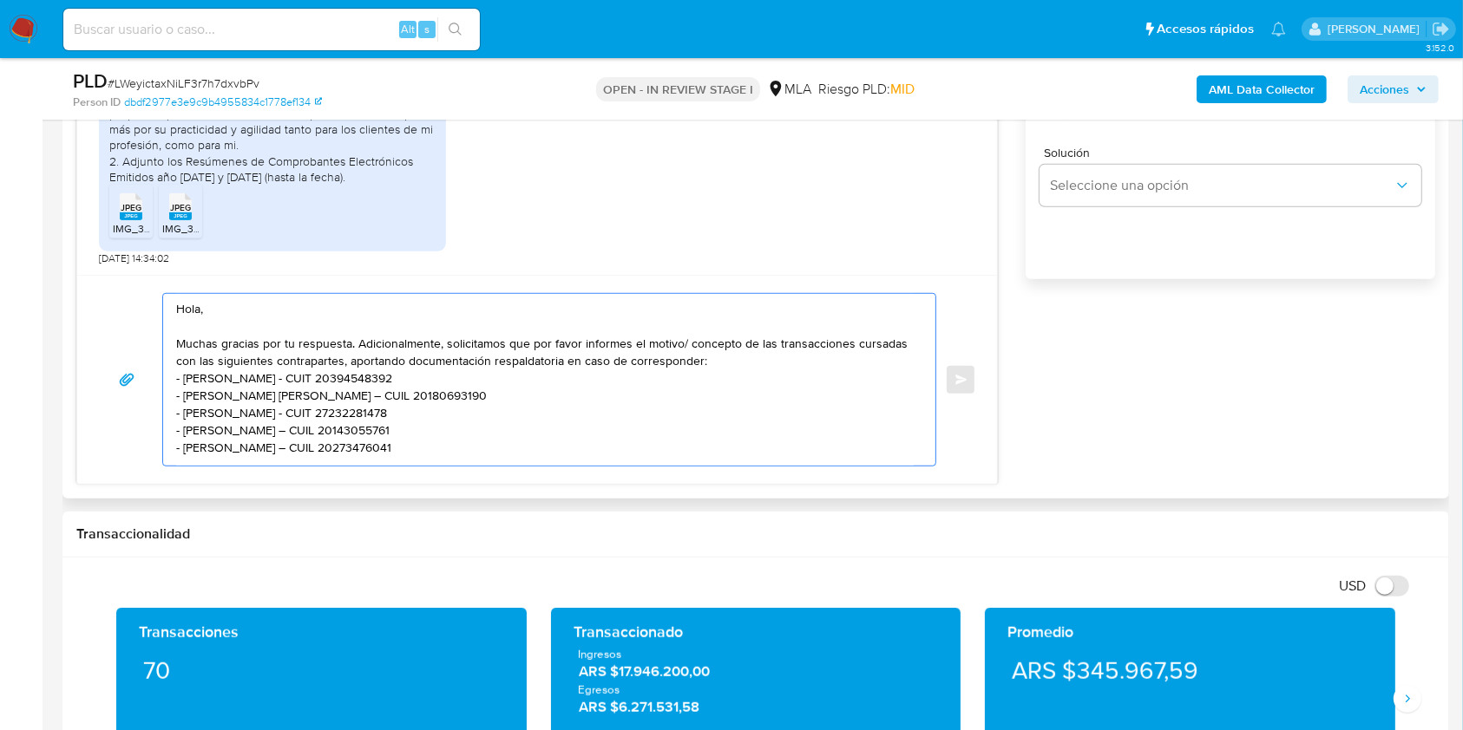
click at [486, 455] on textarea "Hola, Muchas gracias por tu respuesta. Adicionalmente, solicitamos que por favo…" at bounding box center [544, 380] width 737 height 172
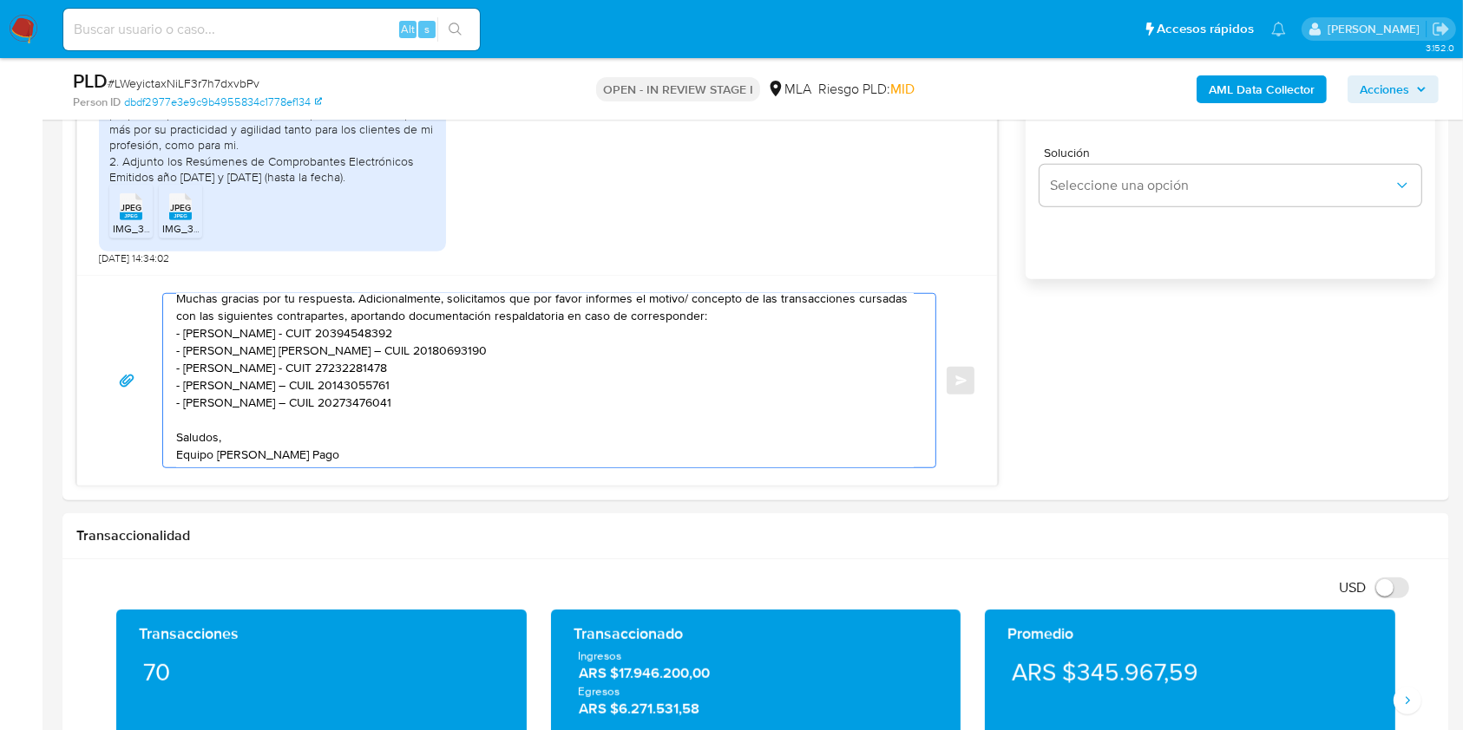
scroll to position [817, 0]
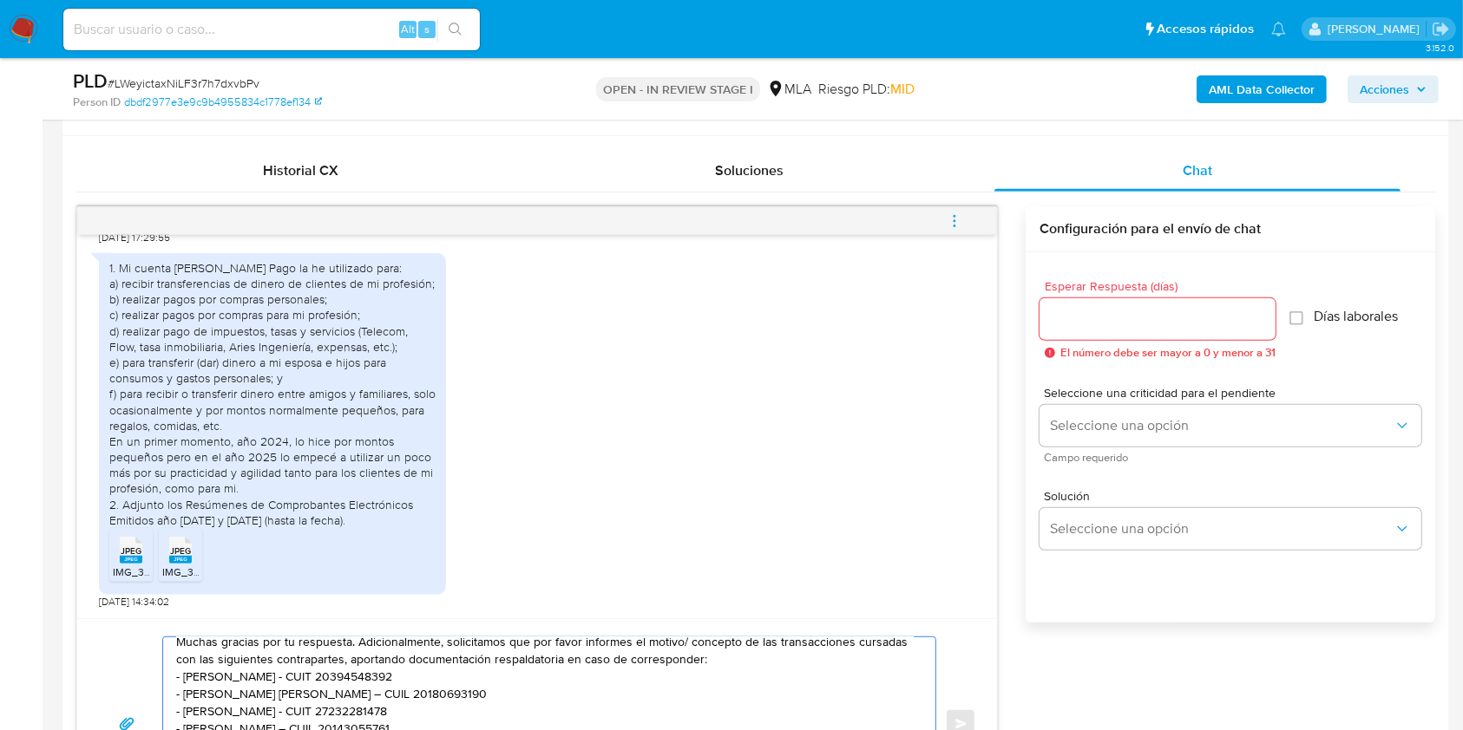
type textarea "Hola, Muchas gracias por tu respuesta. Adicionalmente, solicitamos que por favo…"
click at [1111, 310] on input "Esperar Respuesta (días)" at bounding box center [1157, 319] width 236 height 23
type input "1"
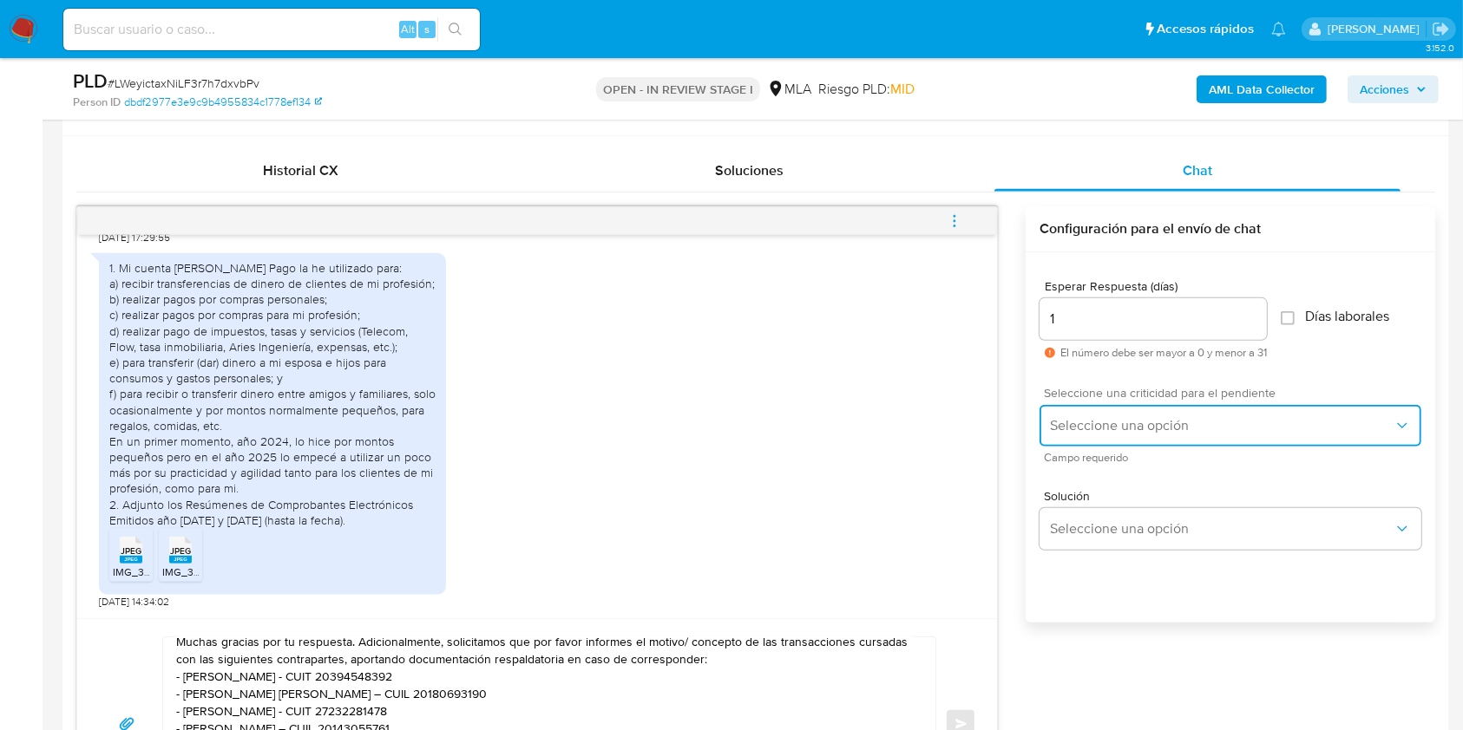
click at [1083, 439] on button "Seleccione una opción" at bounding box center [1230, 426] width 382 height 42
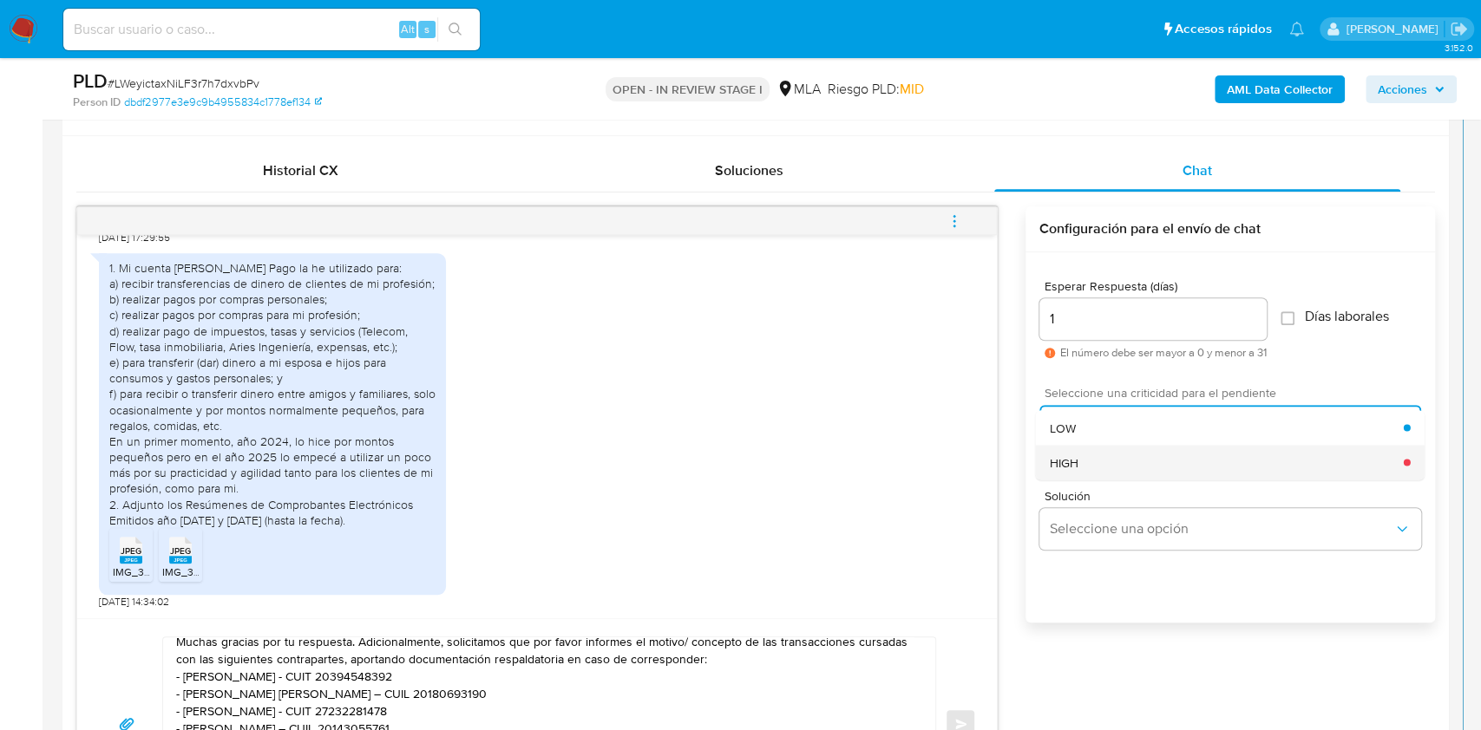
click at [1068, 462] on span "HIGH" at bounding box center [1064, 463] width 29 height 16
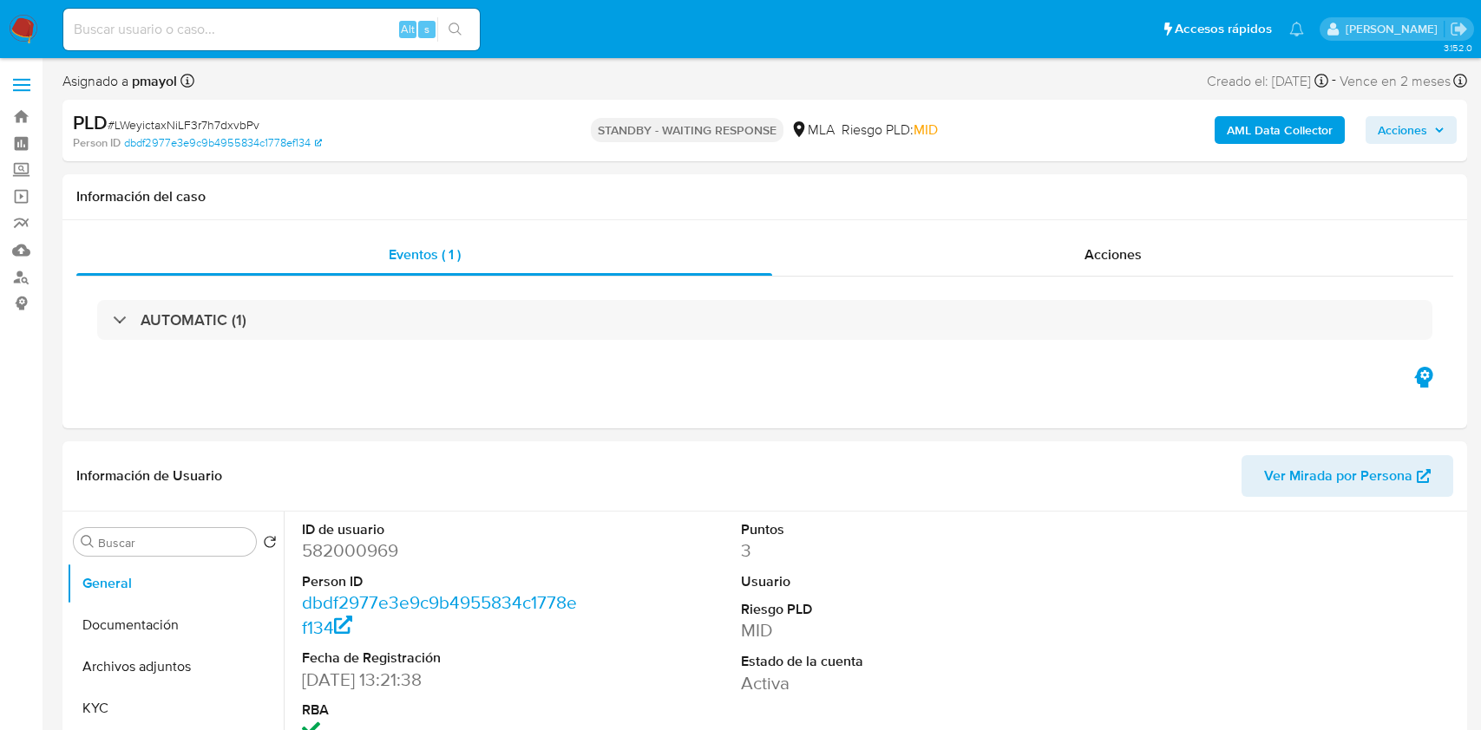
select select "10"
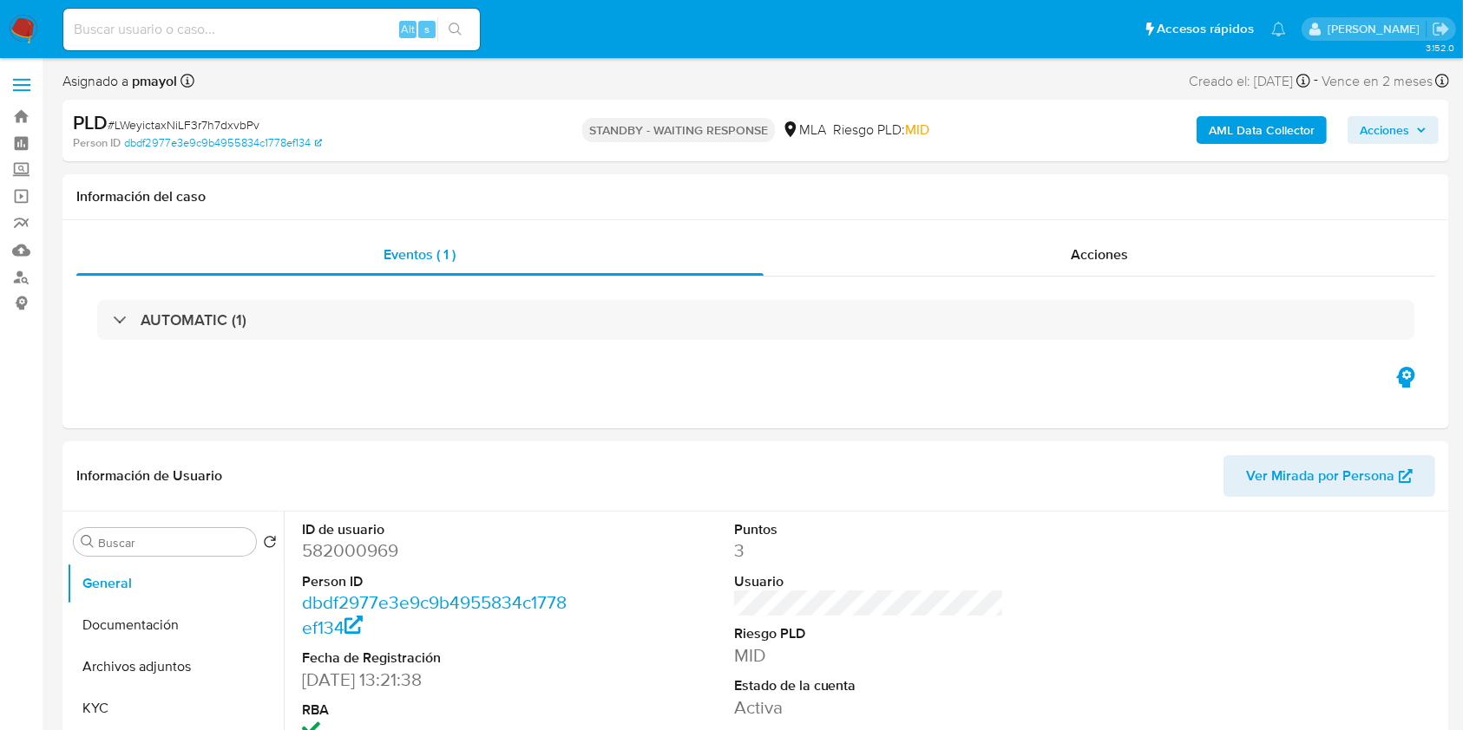
click at [295, 25] on input at bounding box center [271, 29] width 416 height 23
paste input "EYhz5S5FXzVTWGP3dR1Noiwe"
type input "EYhz5S5FXzVTWGP3dR1Noiwe"
select select "10"
click at [366, 546] on dd "185816471" at bounding box center [437, 551] width 271 height 24
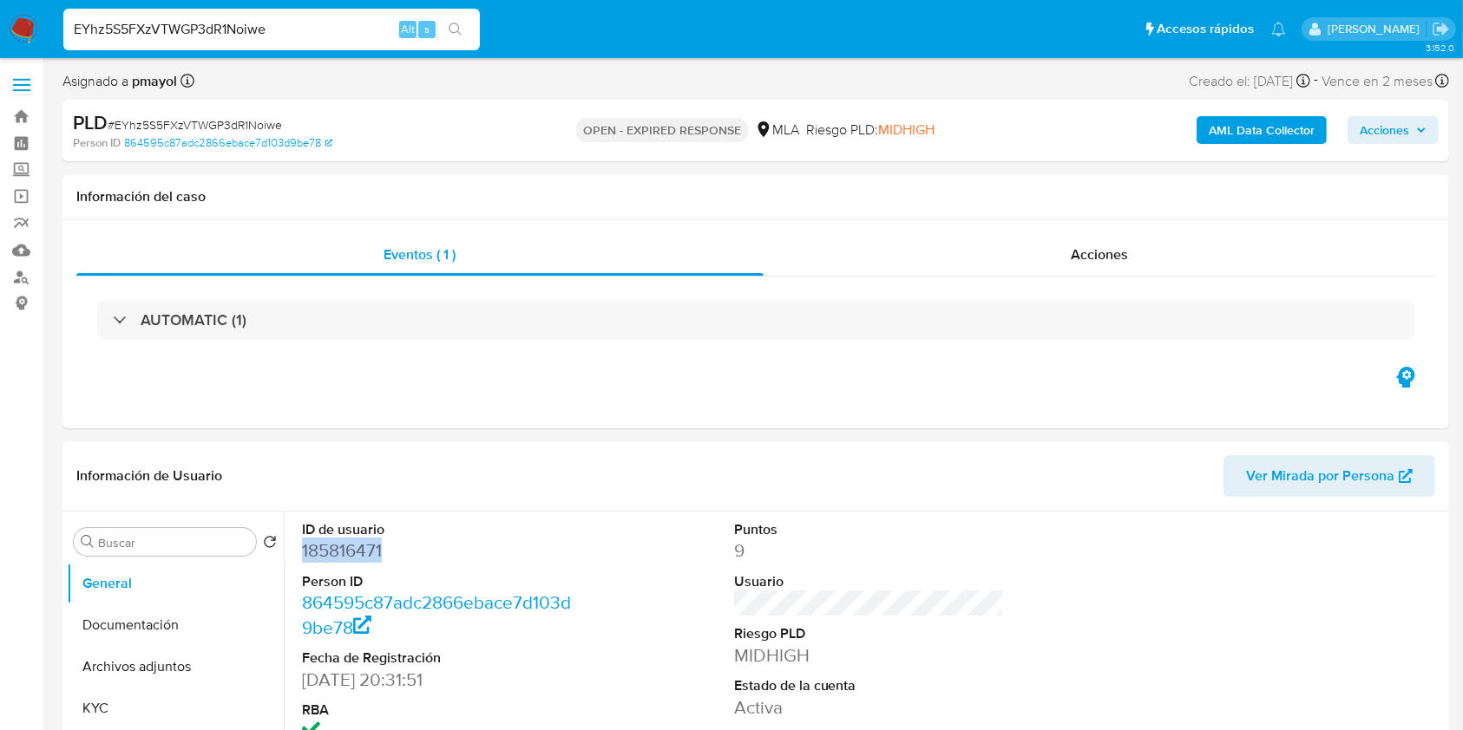
click at [366, 546] on dd "185816471" at bounding box center [437, 551] width 271 height 24
copy dd "185816471"
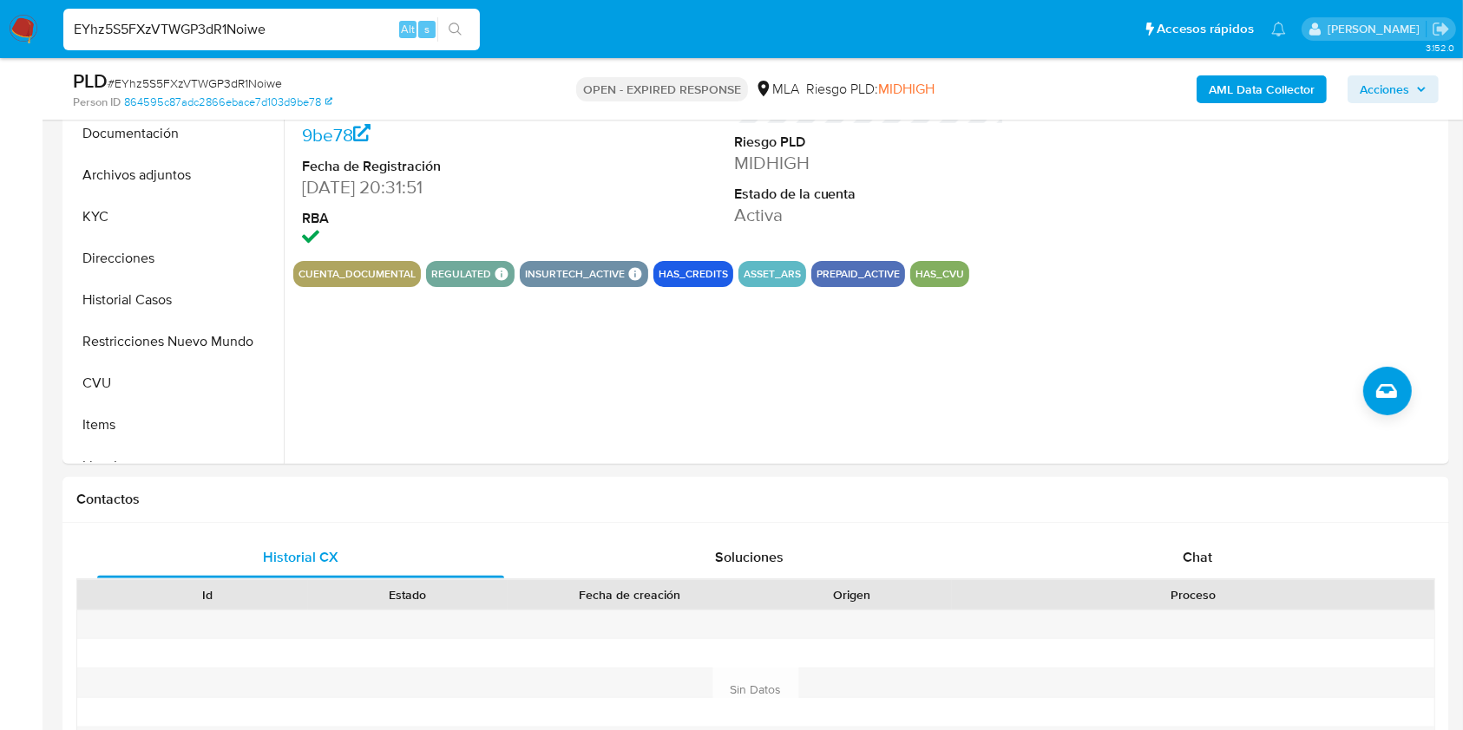
scroll to position [467, 0]
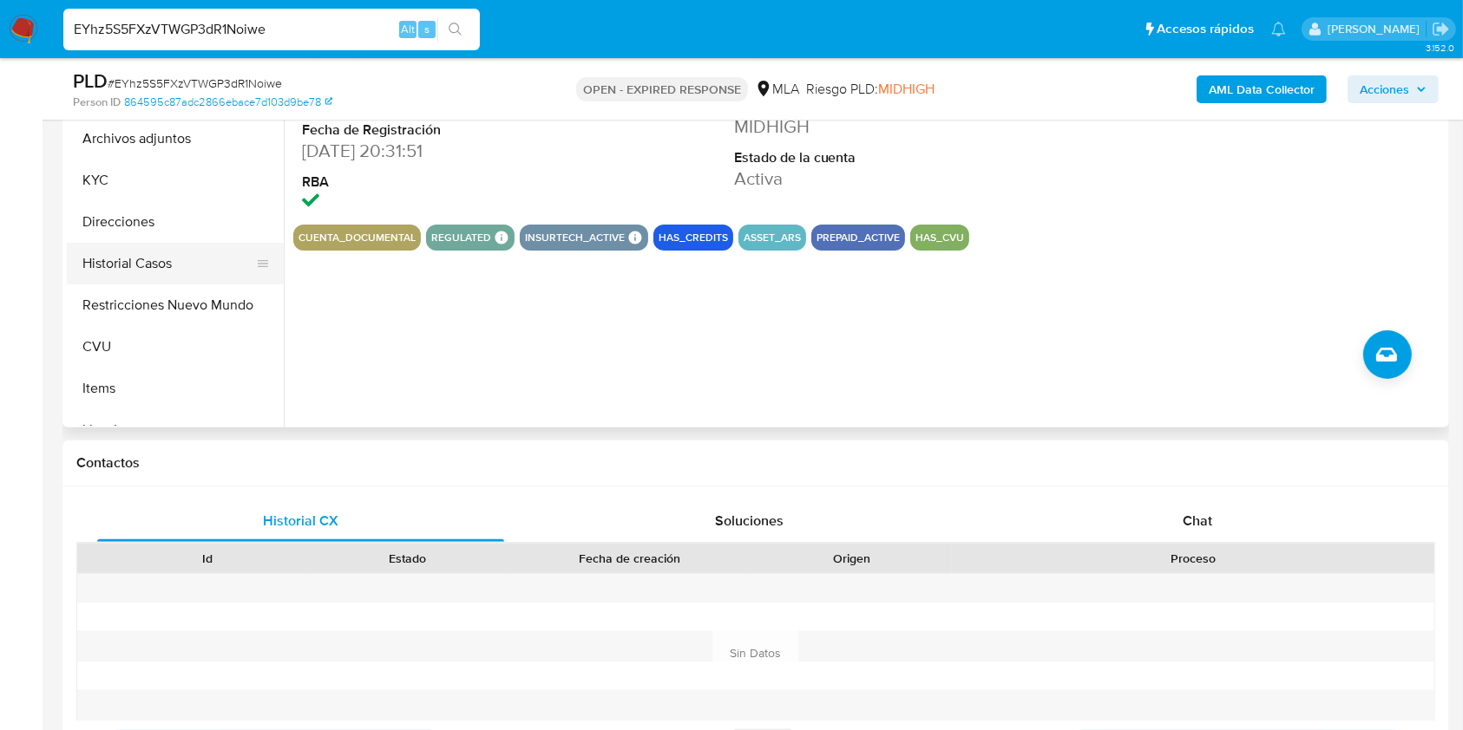
click at [187, 260] on button "Historial Casos" at bounding box center [168, 264] width 203 height 42
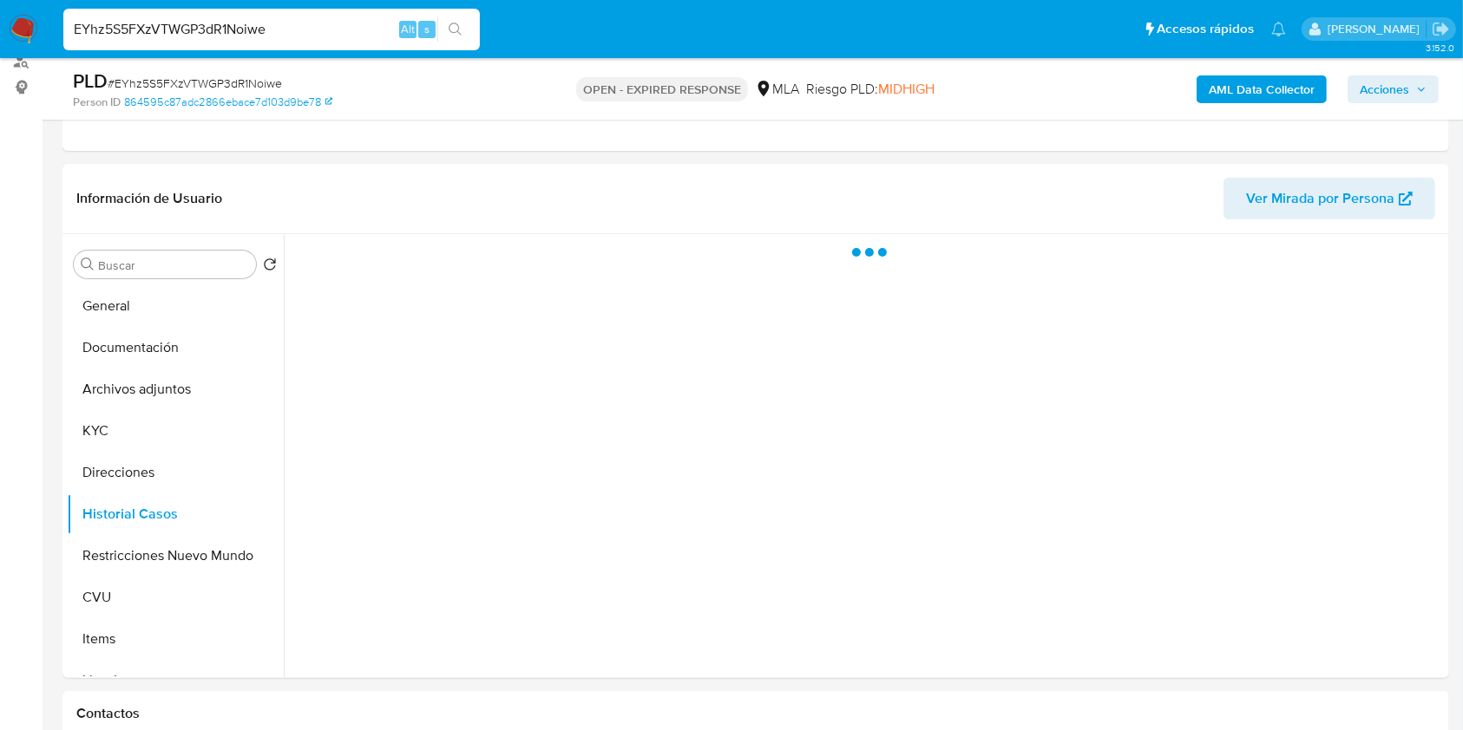
scroll to position [209, 0]
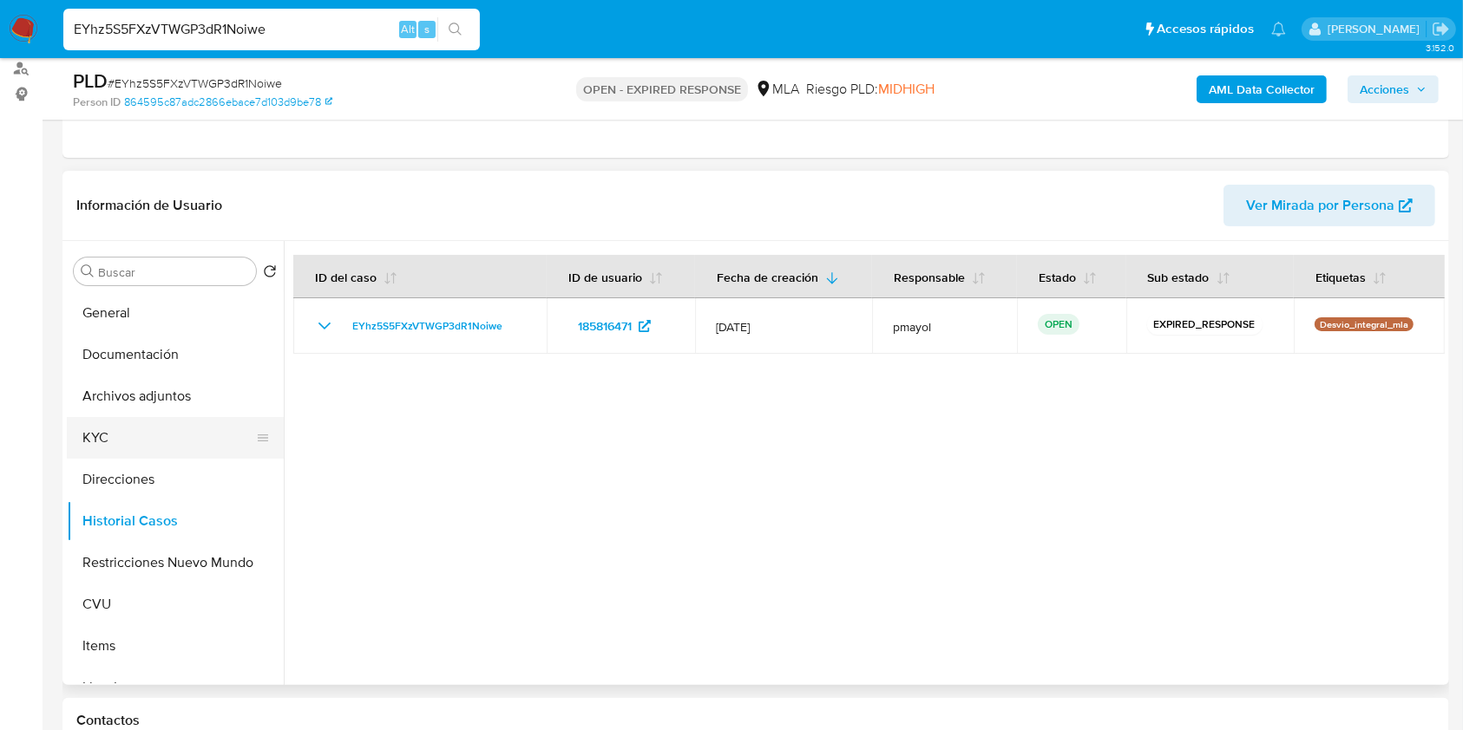
click at [99, 442] on button "KYC" at bounding box center [168, 438] width 203 height 42
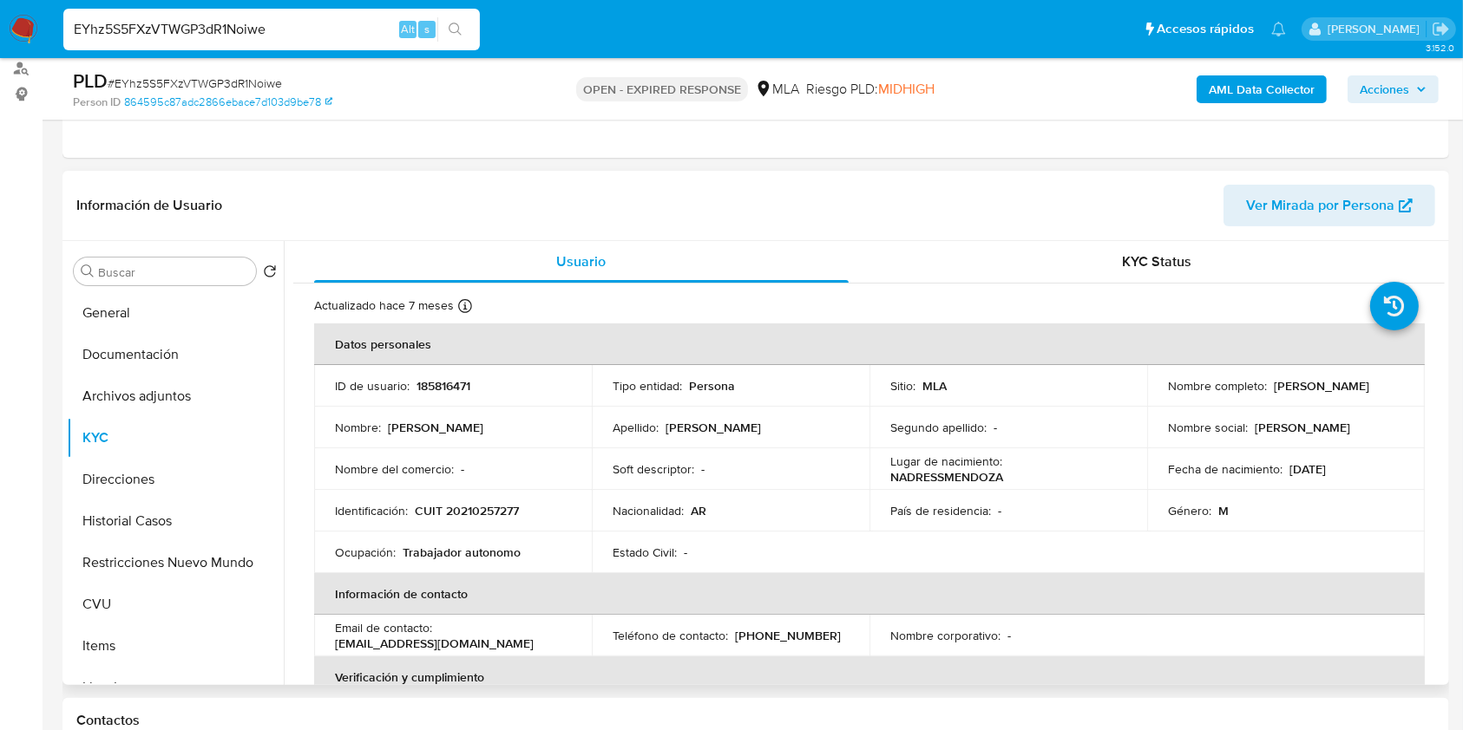
click at [743, 634] on p "[PHONE_NUMBER]" at bounding box center [788, 636] width 106 height 16
copy p "261"
click at [446, 637] on p "[EMAIL_ADDRESS][DOMAIN_NAME]" at bounding box center [434, 644] width 199 height 16
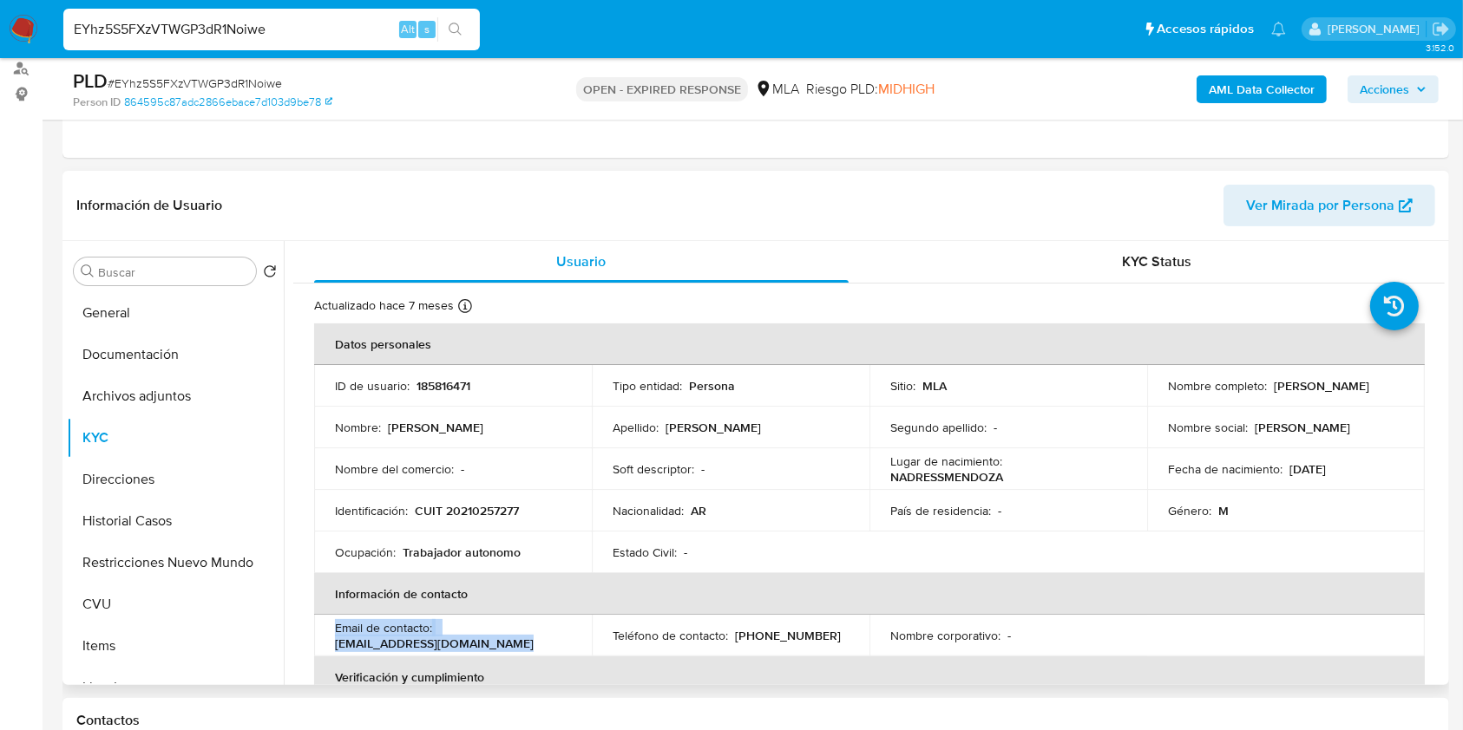
click at [446, 637] on p "[EMAIL_ADDRESS][DOMAIN_NAME]" at bounding box center [434, 644] width 199 height 16
click at [511, 649] on p "[EMAIL_ADDRESS][DOMAIN_NAME]" at bounding box center [434, 644] width 199 height 16
drag, startPoint x: 533, startPoint y: 647, endPoint x: 326, endPoint y: 645, distance: 206.5
click at [326, 645] on td "Email de contacto : [EMAIL_ADDRESS][DOMAIN_NAME]" at bounding box center [453, 636] width 278 height 42
copy p "[EMAIL_ADDRESS][DOMAIN_NAME]"
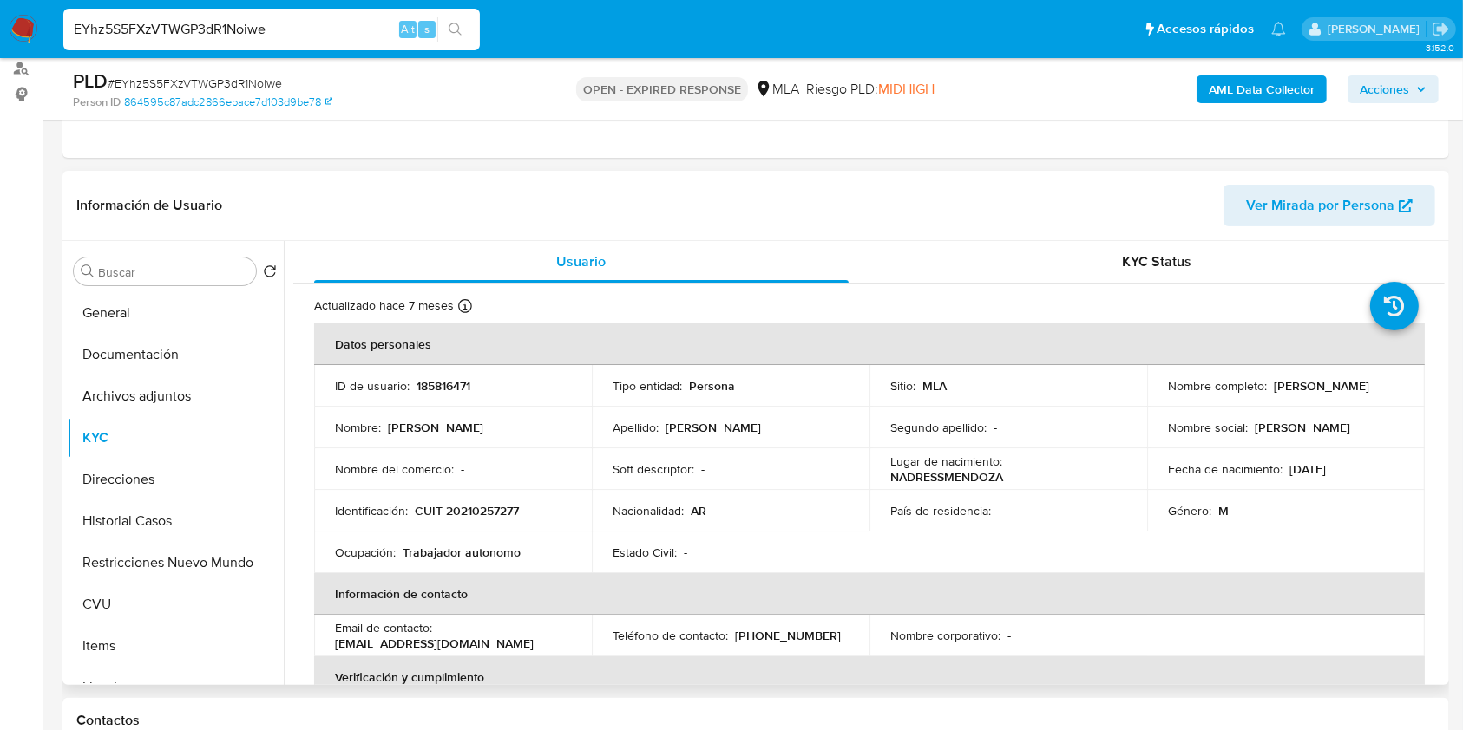
click at [789, 633] on p "[PHONE_NUMBER]" at bounding box center [788, 636] width 106 height 16
copy p "2425844"
click at [485, 515] on p "CUIT 20210257277" at bounding box center [467, 511] width 104 height 16
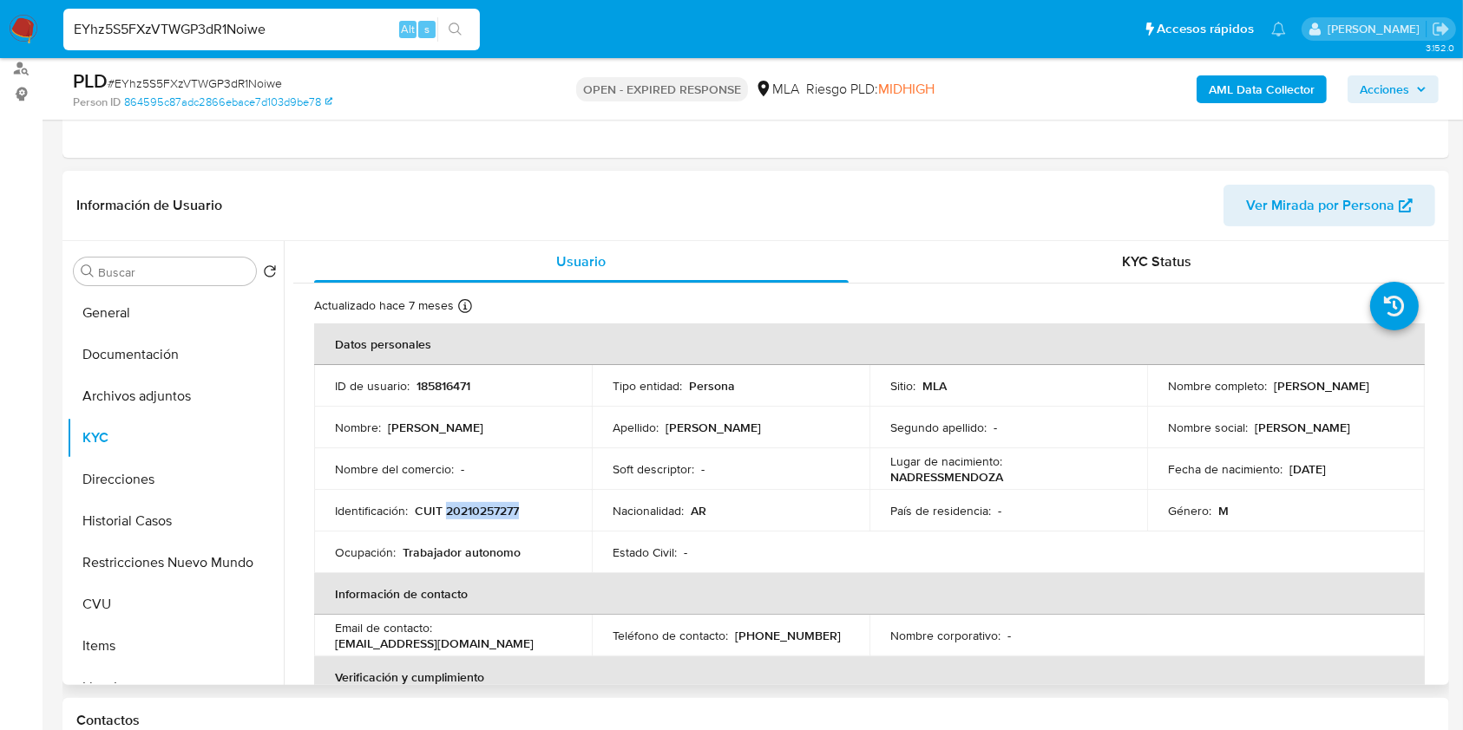
copy p "20210257277"
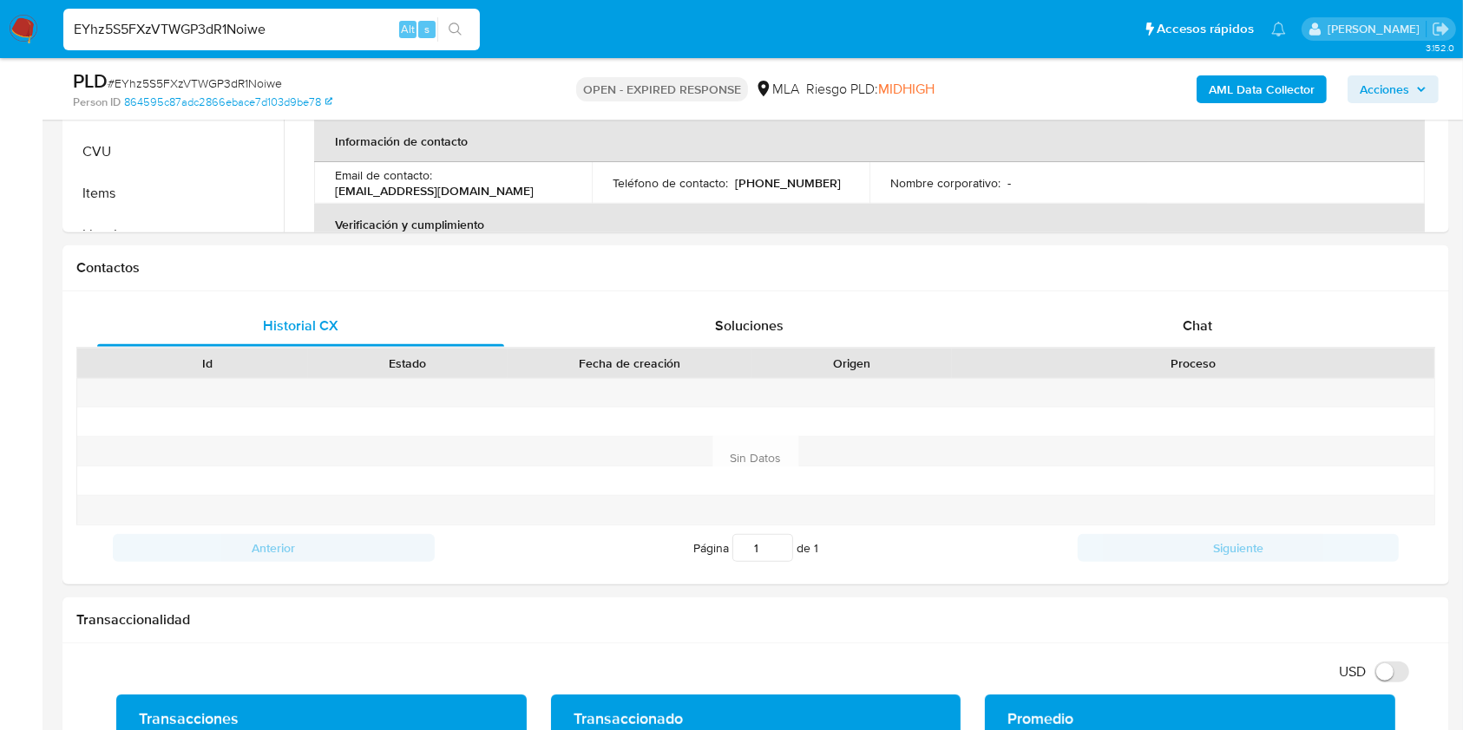
scroll to position [716, 0]
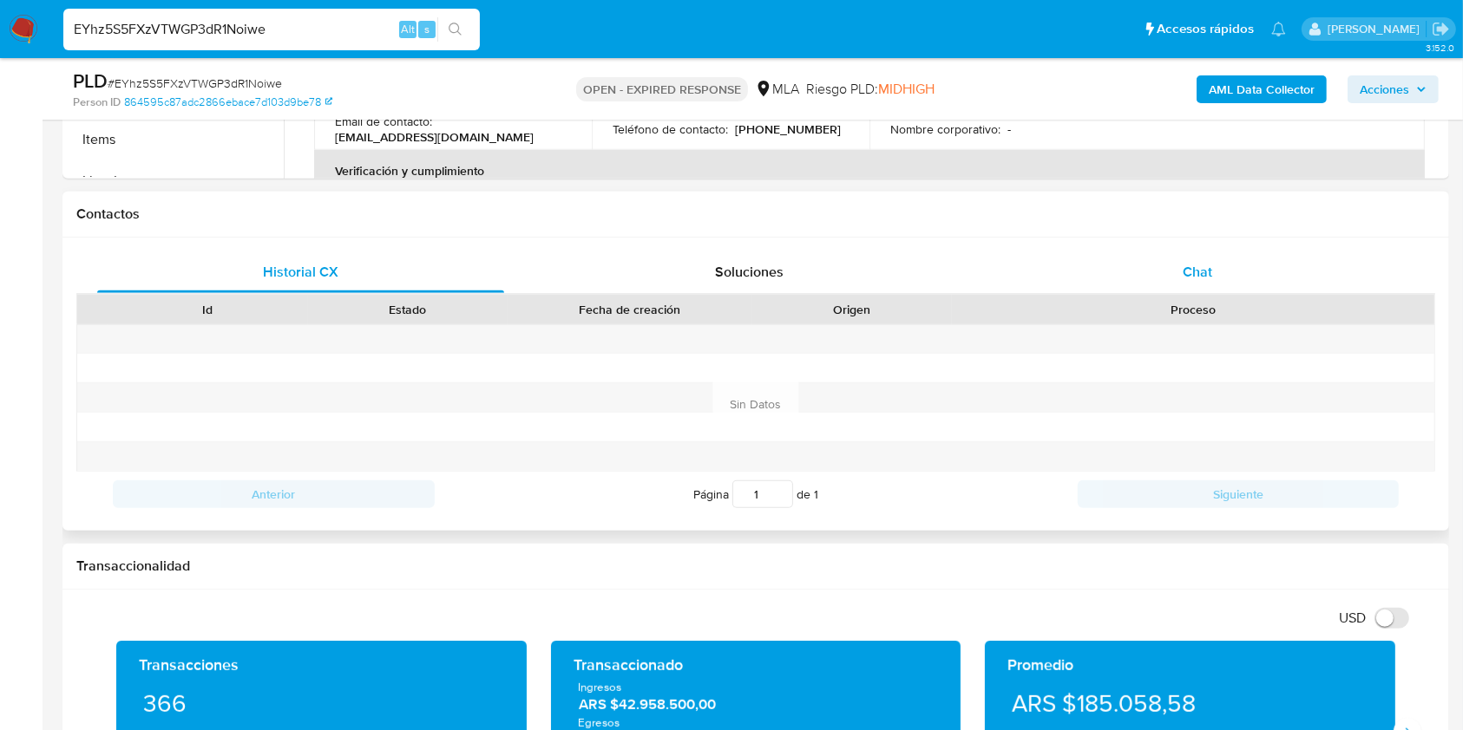
click at [1243, 258] on div "Chat" at bounding box center [1197, 273] width 407 height 42
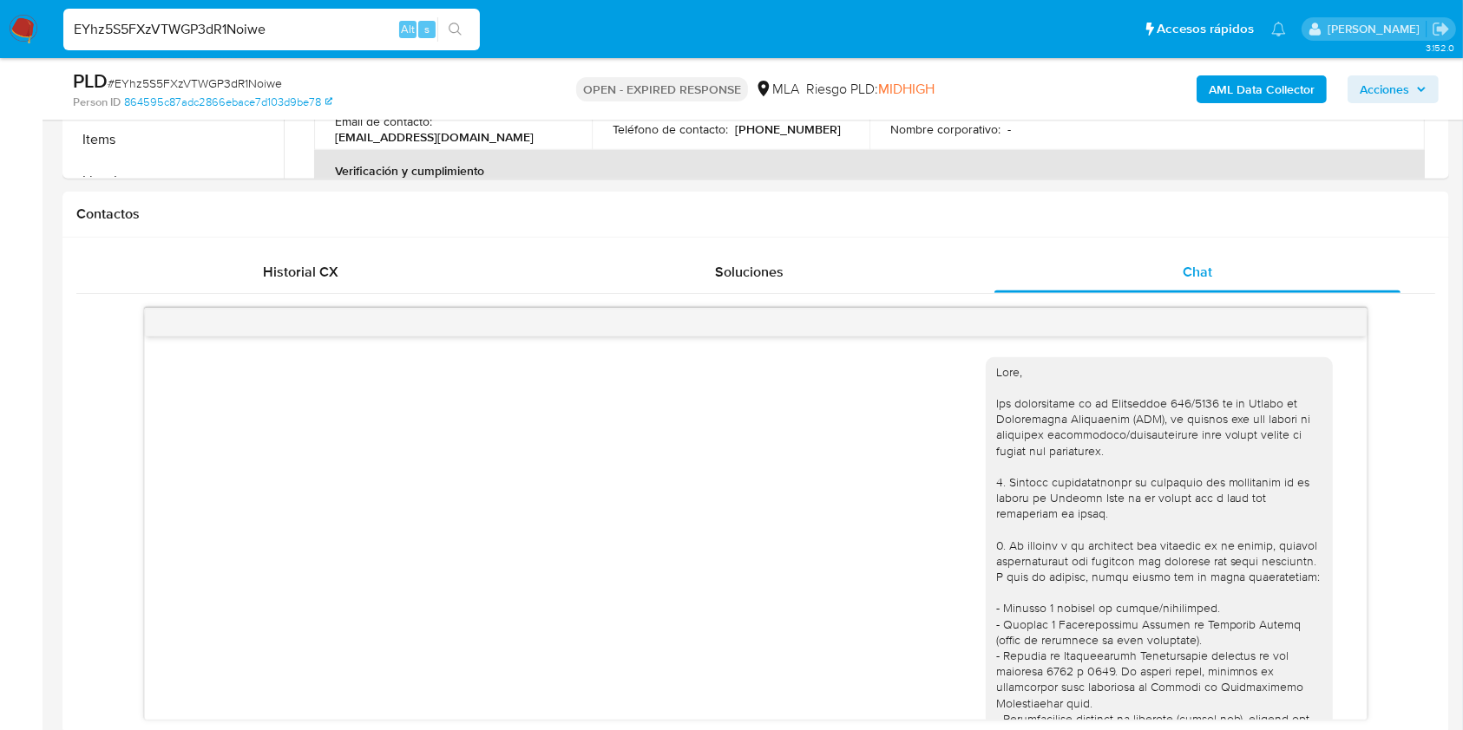
scroll to position [980, 0]
